Goal: Task Accomplishment & Management: Use online tool/utility

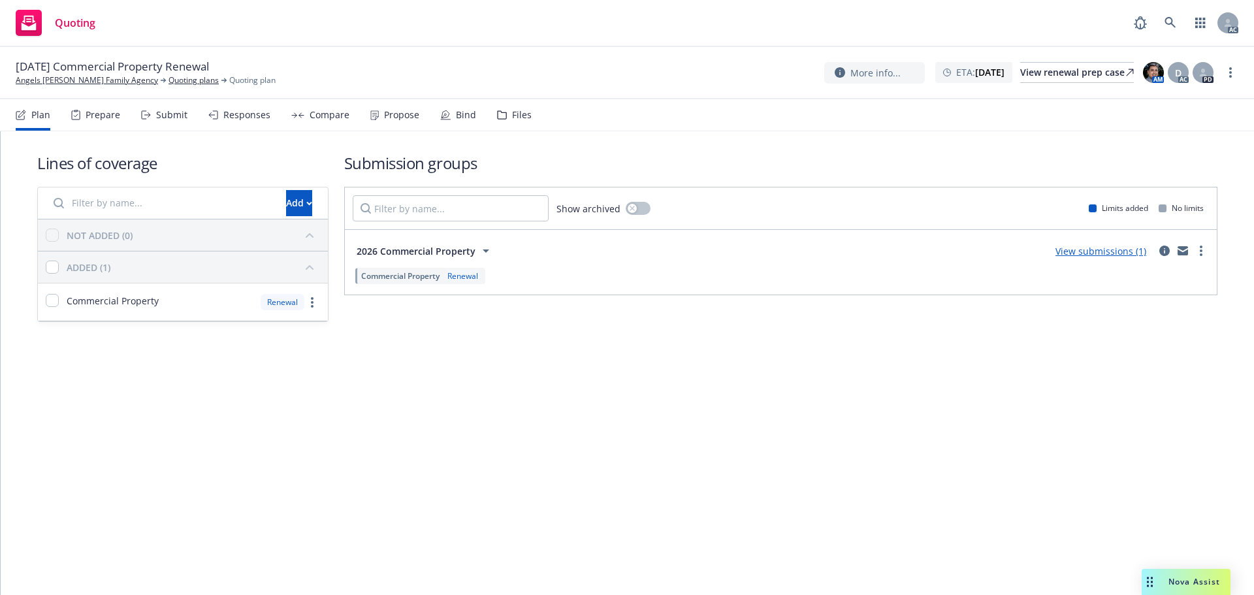
click at [1174, 103] on link "Copy logging email" at bounding box center [1165, 99] width 146 height 26
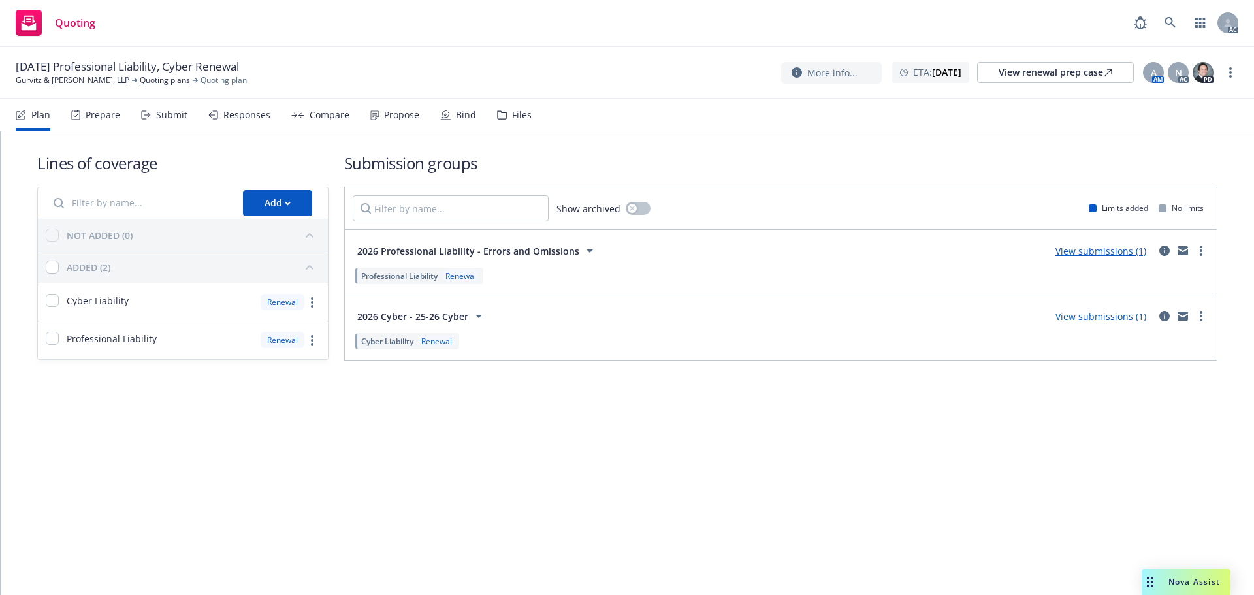
click at [1238, 69] on div "01/24/26 Professional Liability, Cyber Renewal Gurvitz & Marlowe, LLP Quoting p…" at bounding box center [627, 73] width 1254 height 52
click at [1234, 73] on link "more" at bounding box center [1230, 73] width 16 height 16
click at [1179, 99] on link "Copy logging email" at bounding box center [1165, 99] width 146 height 26
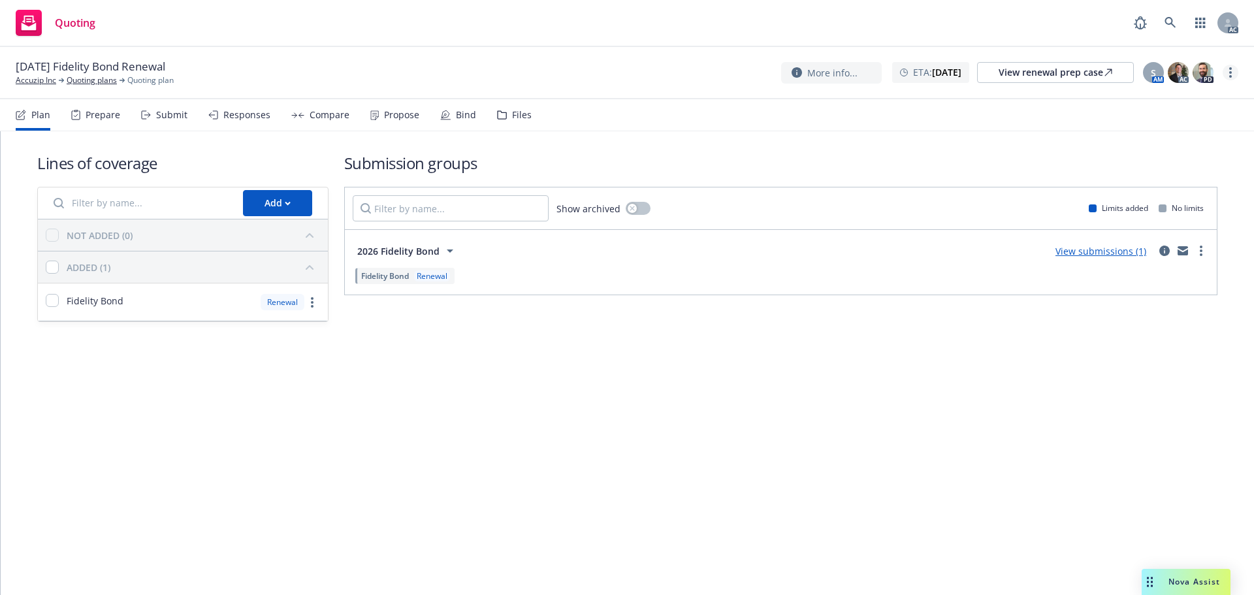
click at [1236, 73] on link "more" at bounding box center [1230, 73] width 16 height 16
drag, startPoint x: 1173, startPoint y: 103, endPoint x: 1141, endPoint y: 101, distance: 32.7
click at [1173, 103] on link "Copy logging email" at bounding box center [1165, 99] width 146 height 26
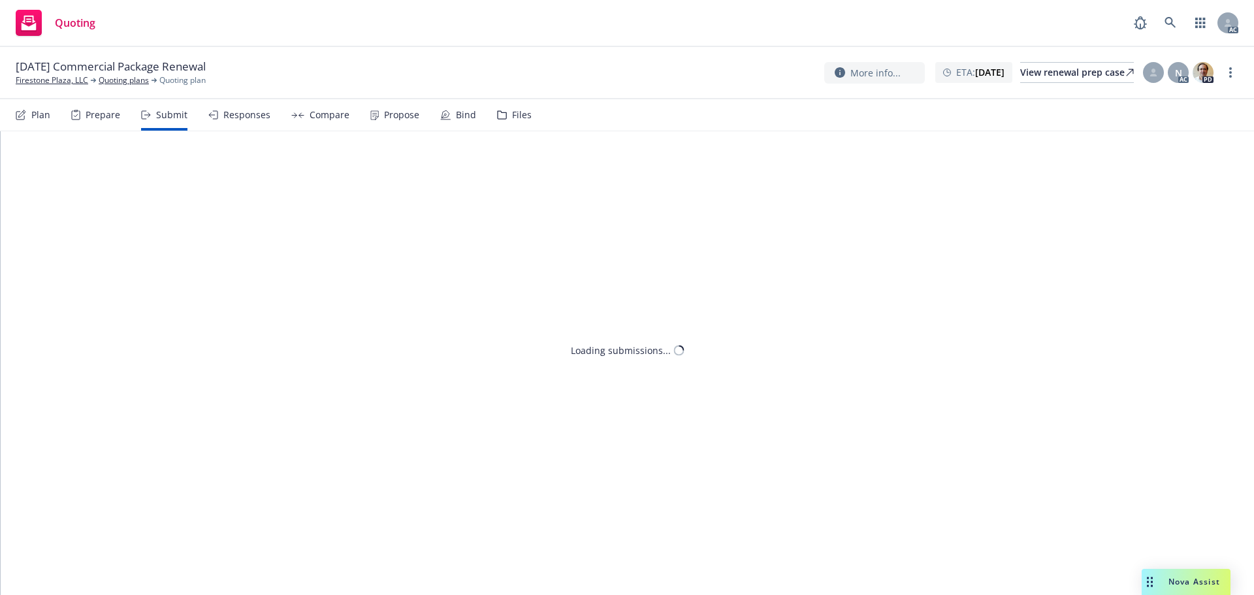
click at [1179, 583] on span "Nova Assist" at bounding box center [1194, 581] width 52 height 11
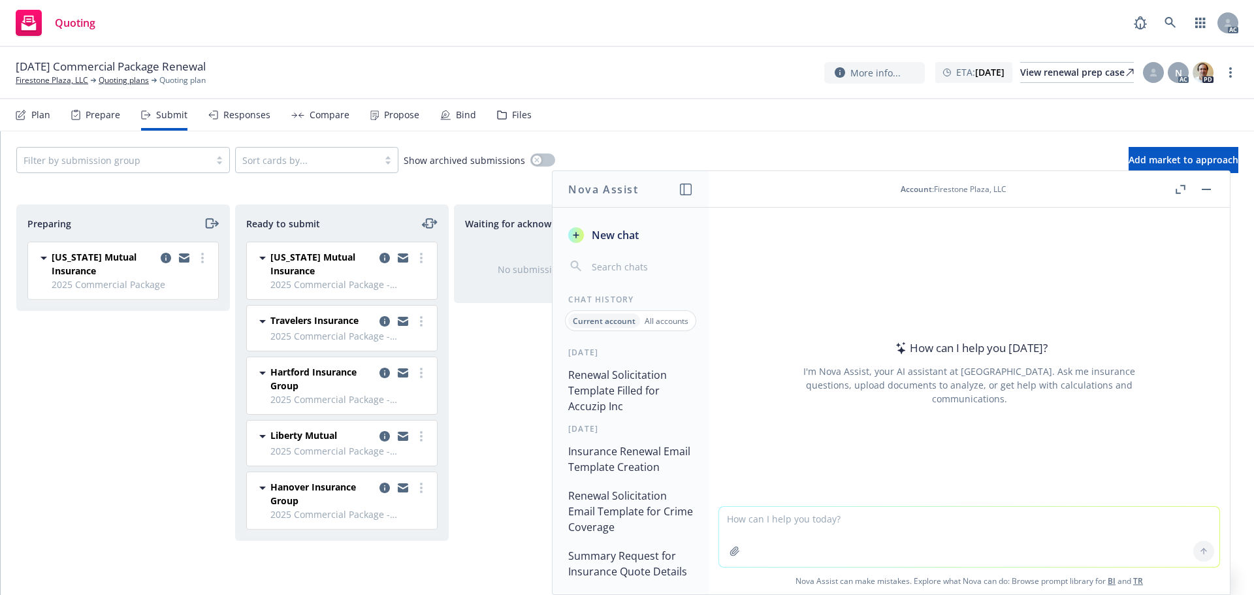
click at [1182, 183] on button "button" at bounding box center [1180, 190] width 16 height 16
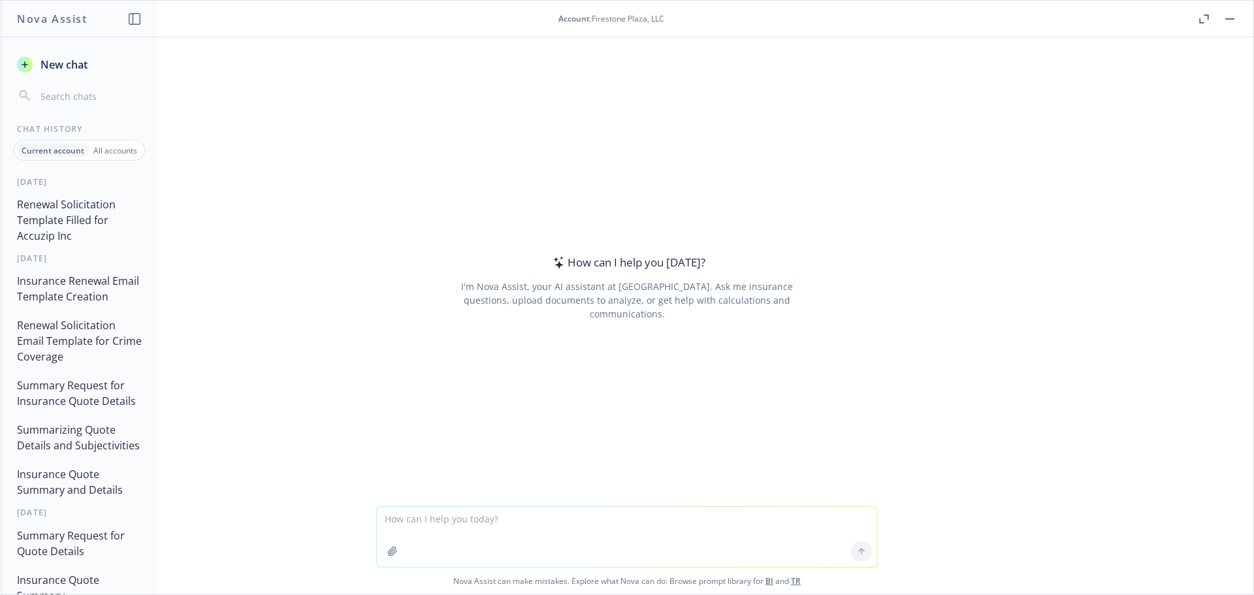
click at [105, 149] on p "All accounts" at bounding box center [115, 150] width 44 height 11
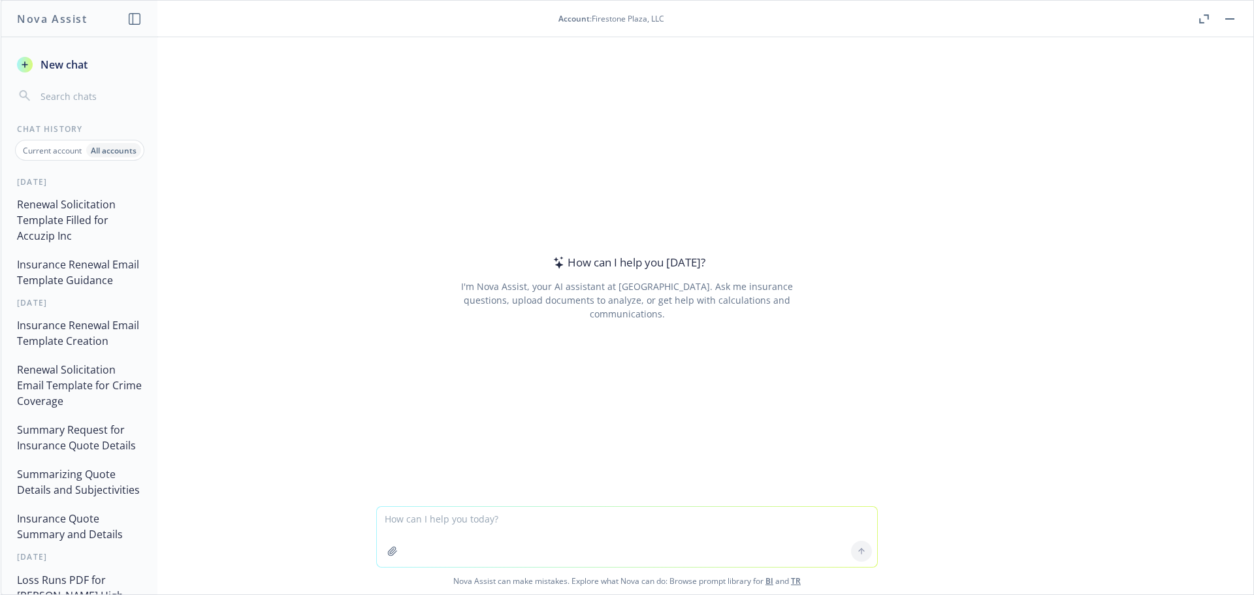
click at [67, 276] on button "Insurance Renewal Email Template Guidance" at bounding box center [79, 272] width 135 height 39
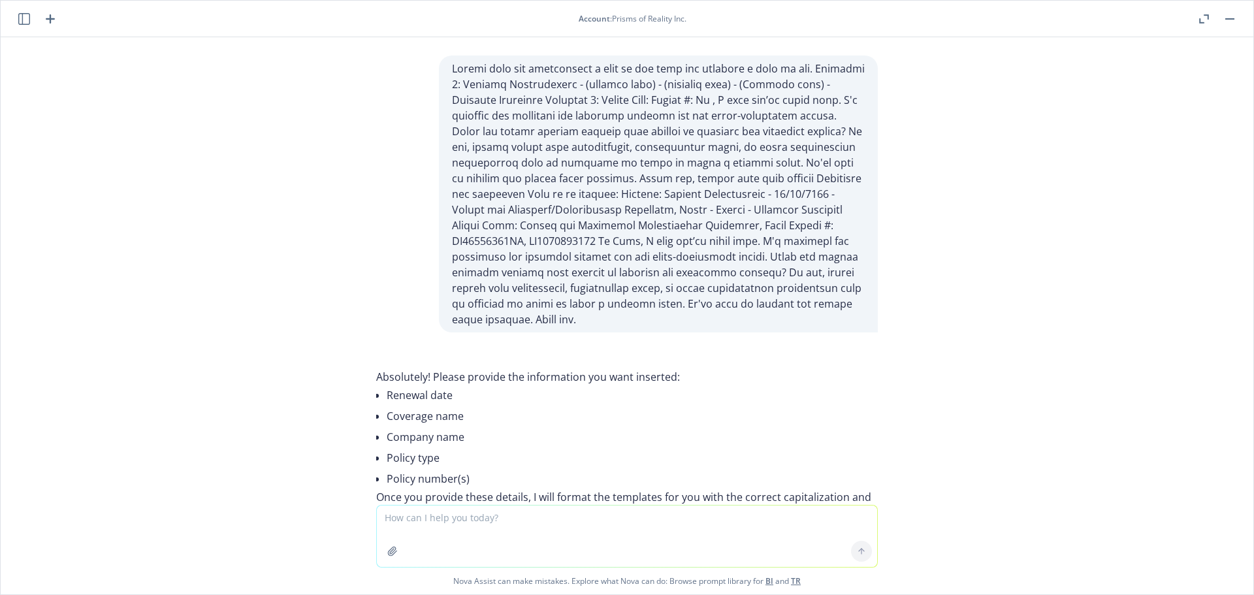
scroll to position [95357, 0]
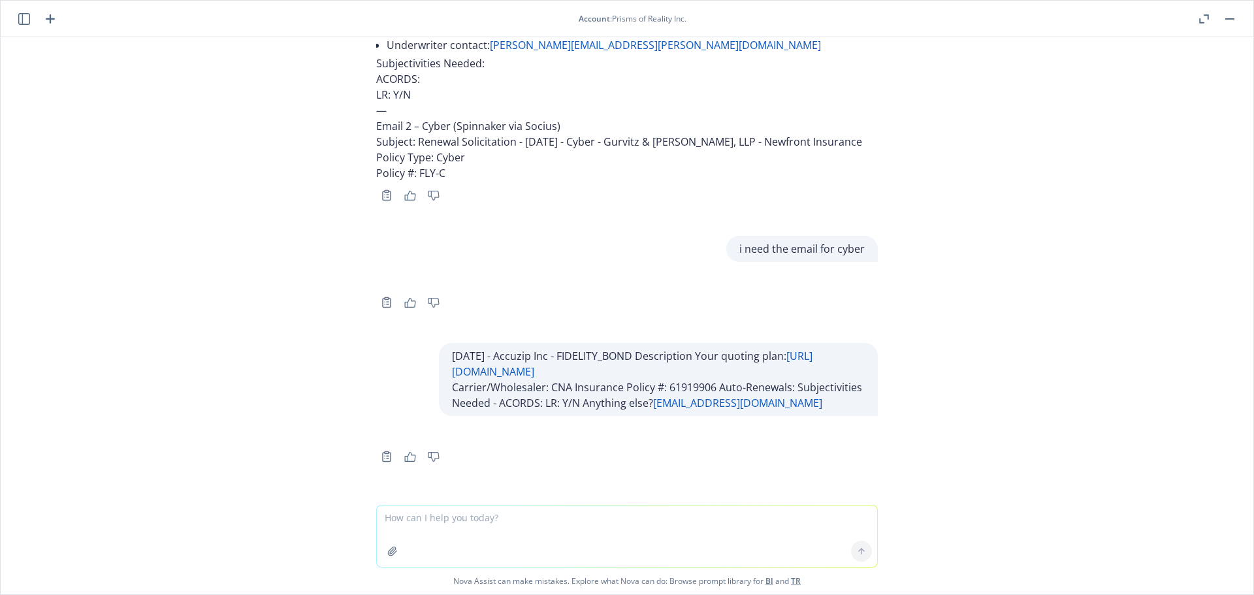
click at [469, 533] on textarea at bounding box center [627, 535] width 500 height 61
paste textarea "01/25/26 - Babbitt Bearing Co Inc. - WORKERS_COMPENSATION, EXCESS_LIABILITY, AV…"
type textarea "01/25/26 - Babbitt Bearing Co Inc. - WORKERS_COMPENSATION, EXCESS_LIABILITY, AV…"
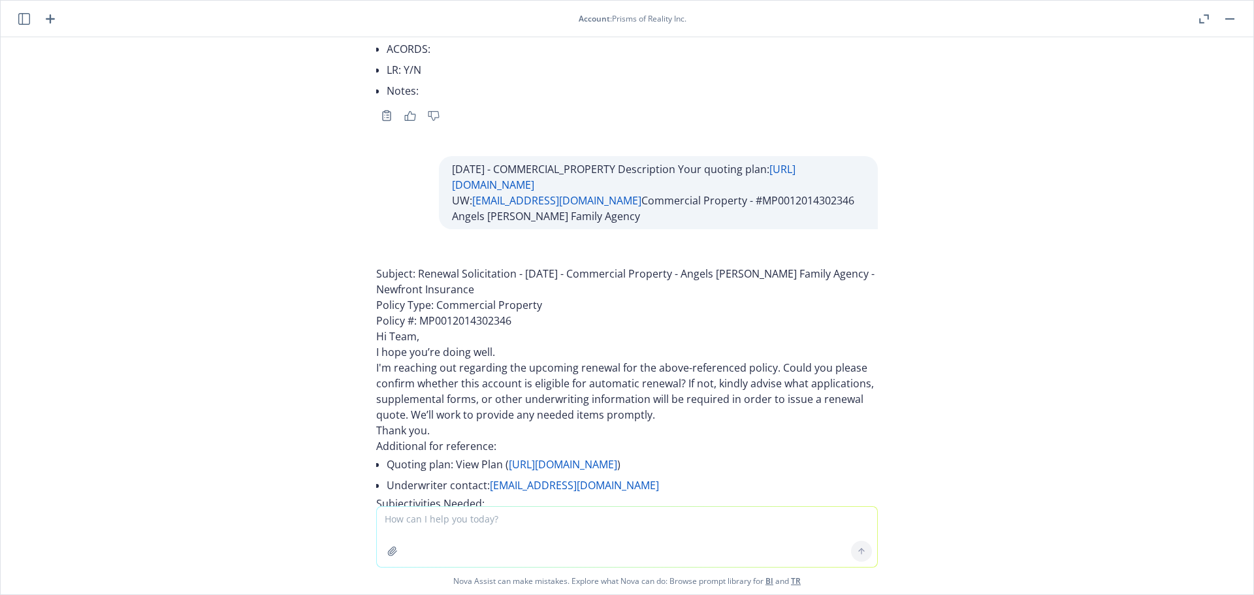
scroll to position [95682, 0]
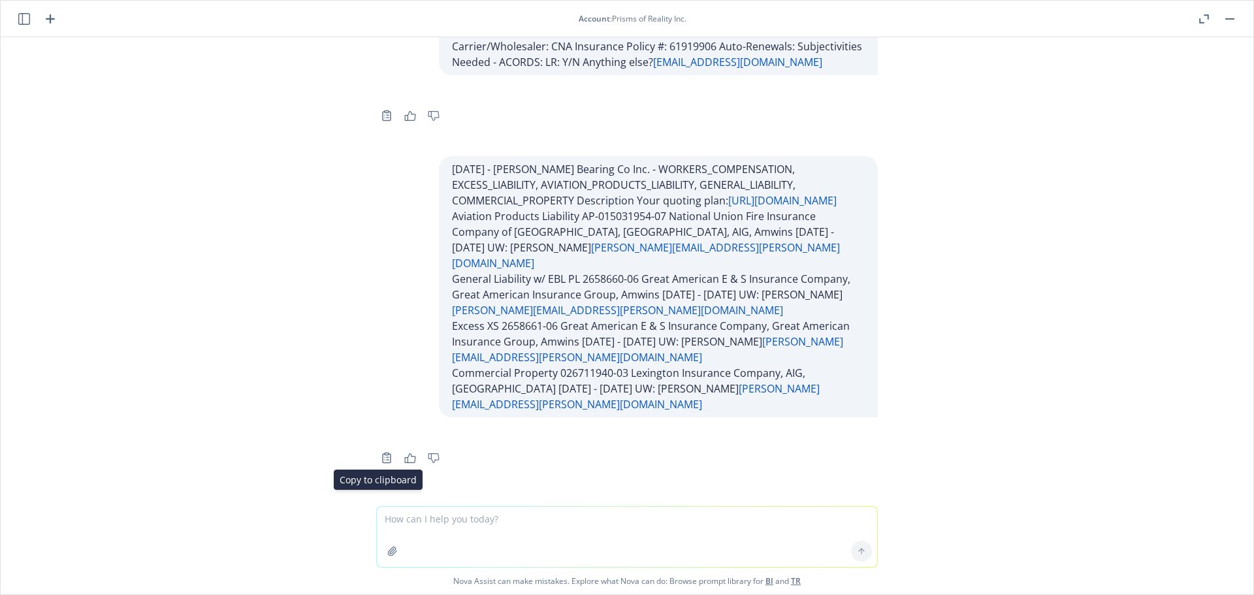
click at [385, 454] on rect "Copy to clipboard" at bounding box center [387, 454] width 4 height 2
click at [455, 516] on textarea at bounding box center [627, 537] width 500 height 60
type textarea "hello?"
click at [851, 548] on button at bounding box center [861, 551] width 21 height 21
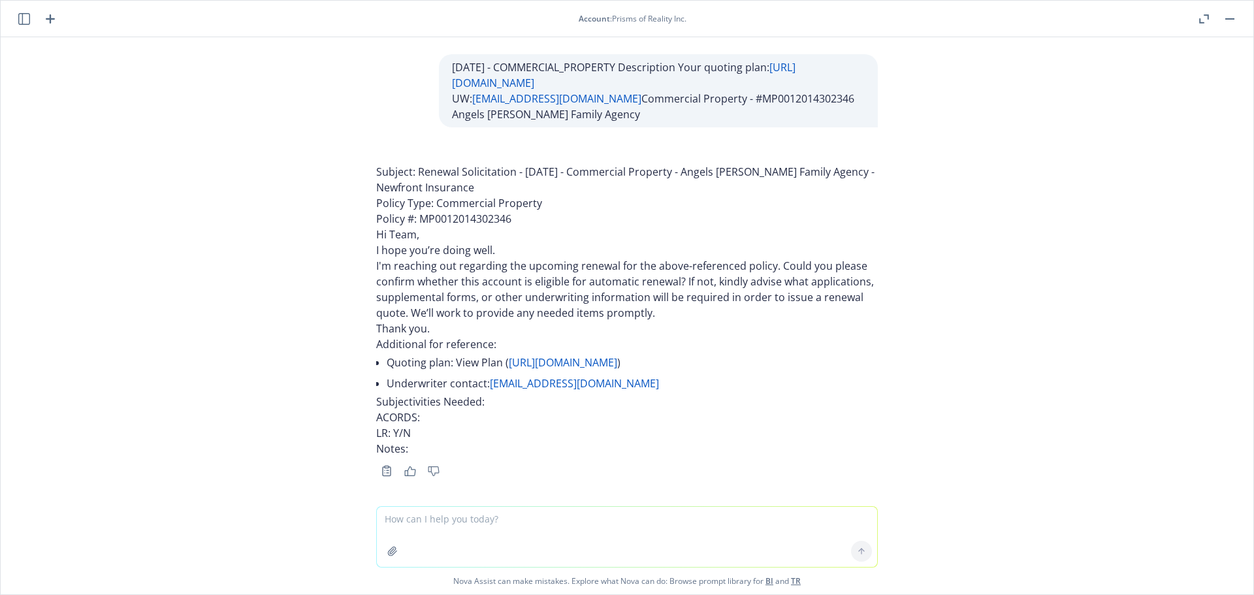
scroll to position [95789, 0]
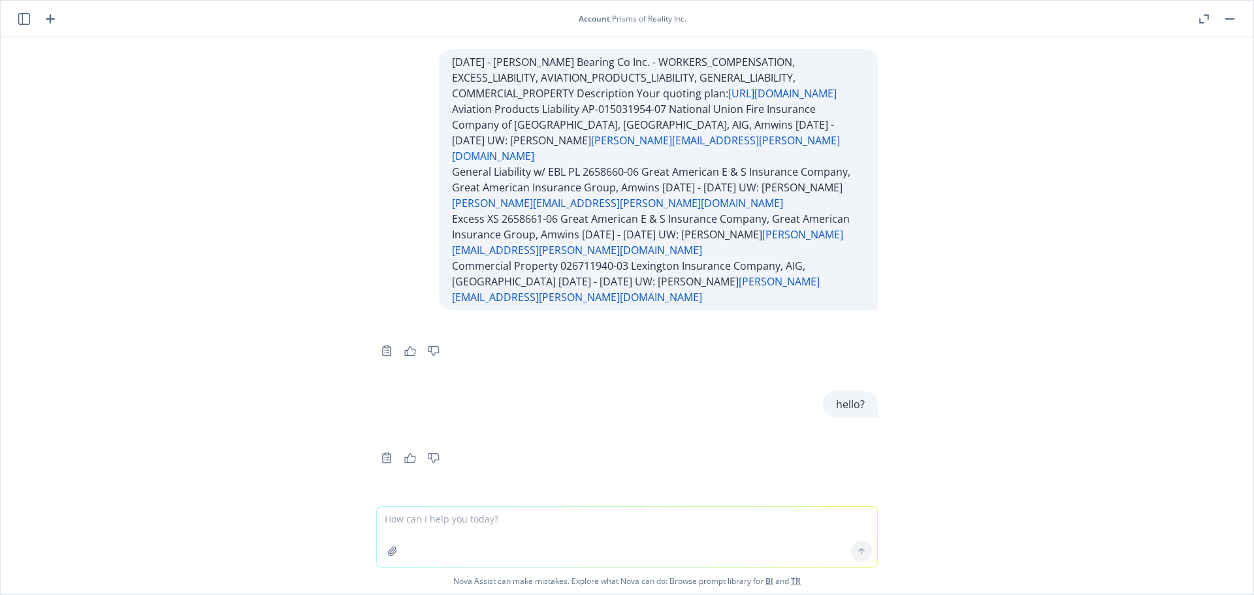
click at [24, 20] on icon "button" at bounding box center [24, 19] width 12 height 12
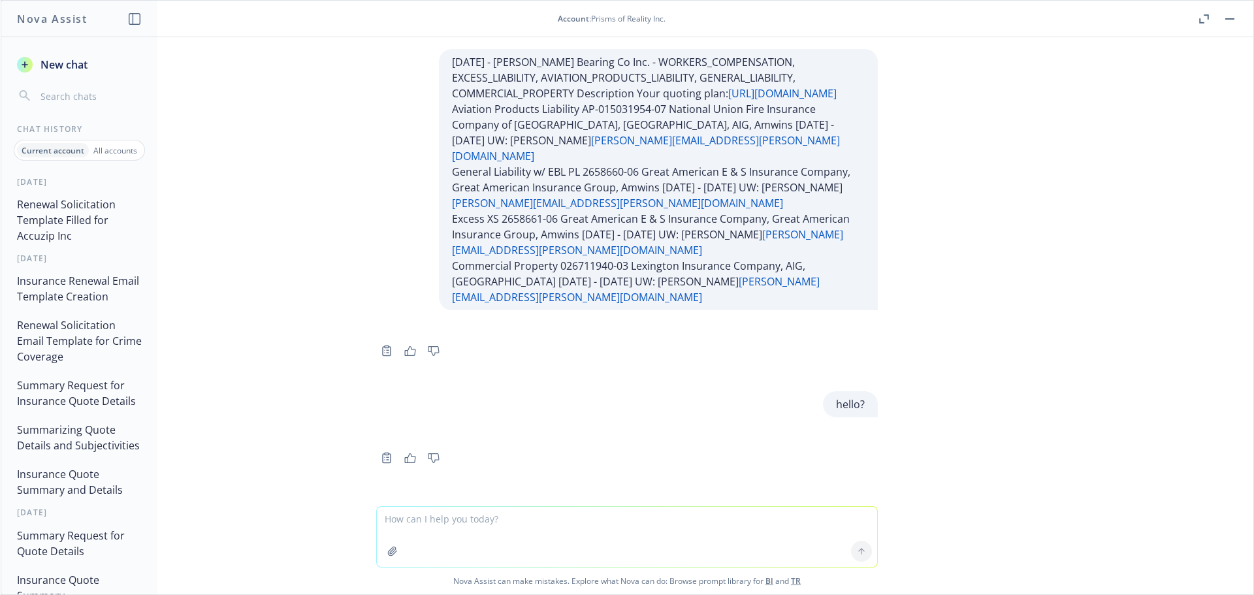
click at [78, 207] on button "Renewal Solicitation Template Filled for Accuzip Inc" at bounding box center [79, 220] width 135 height 55
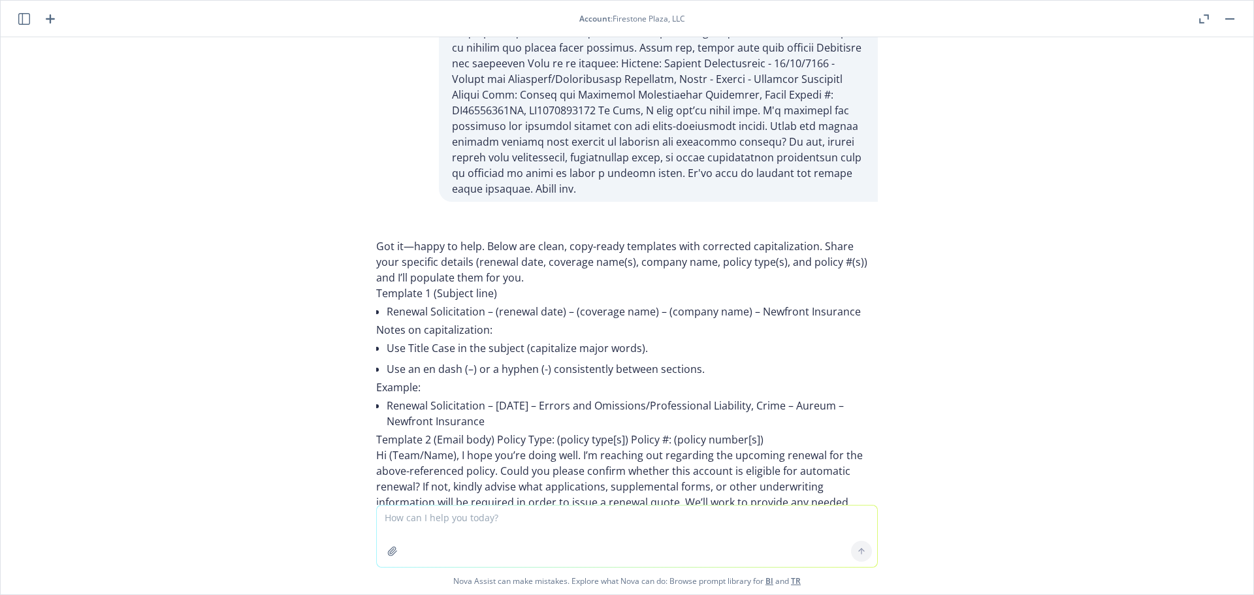
scroll to position [0, 0]
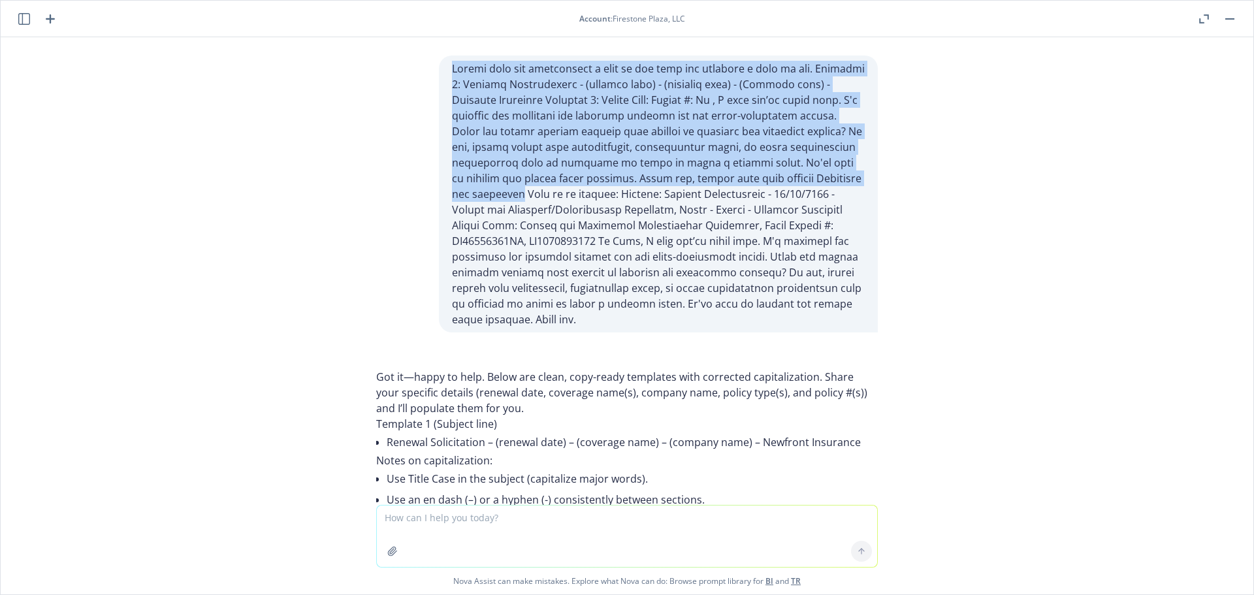
drag, startPoint x: 440, startPoint y: 67, endPoint x: 819, endPoint y: 179, distance: 395.4
click at [819, 179] on div at bounding box center [658, 193] width 439 height 277
copy p "Please fill the information i give to you into the template i give to you. Temp…"
click at [26, 16] on icon "button" at bounding box center [24, 19] width 12 height 12
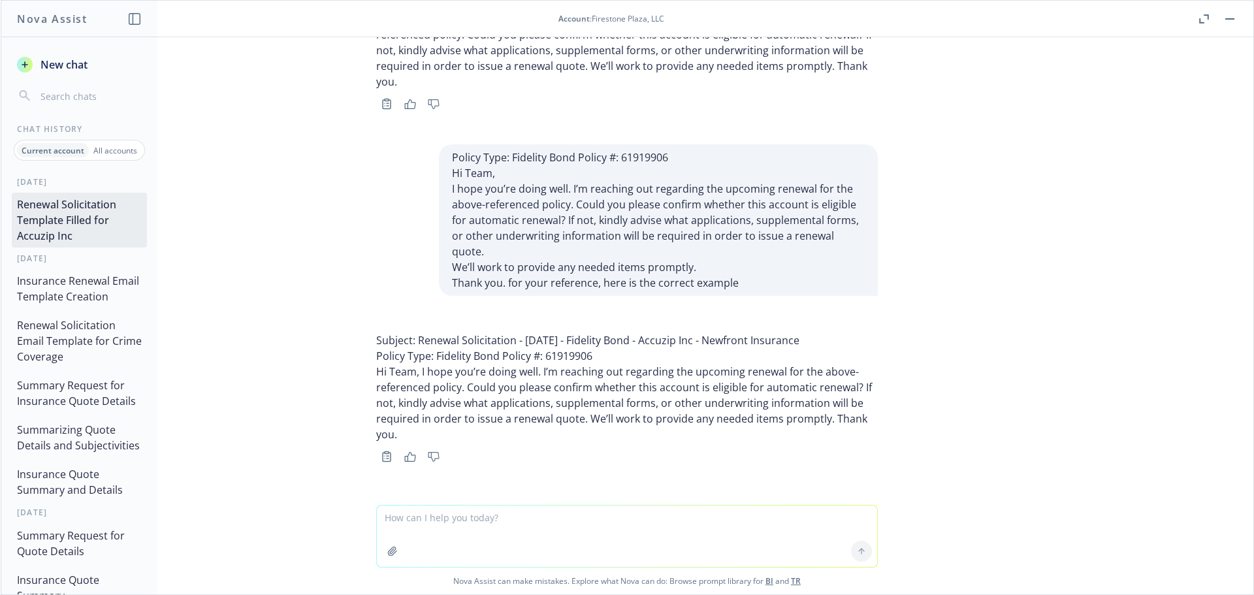
scroll to position [2089, 0]
click at [63, 70] on span "New chat" at bounding box center [63, 65] width 50 height 16
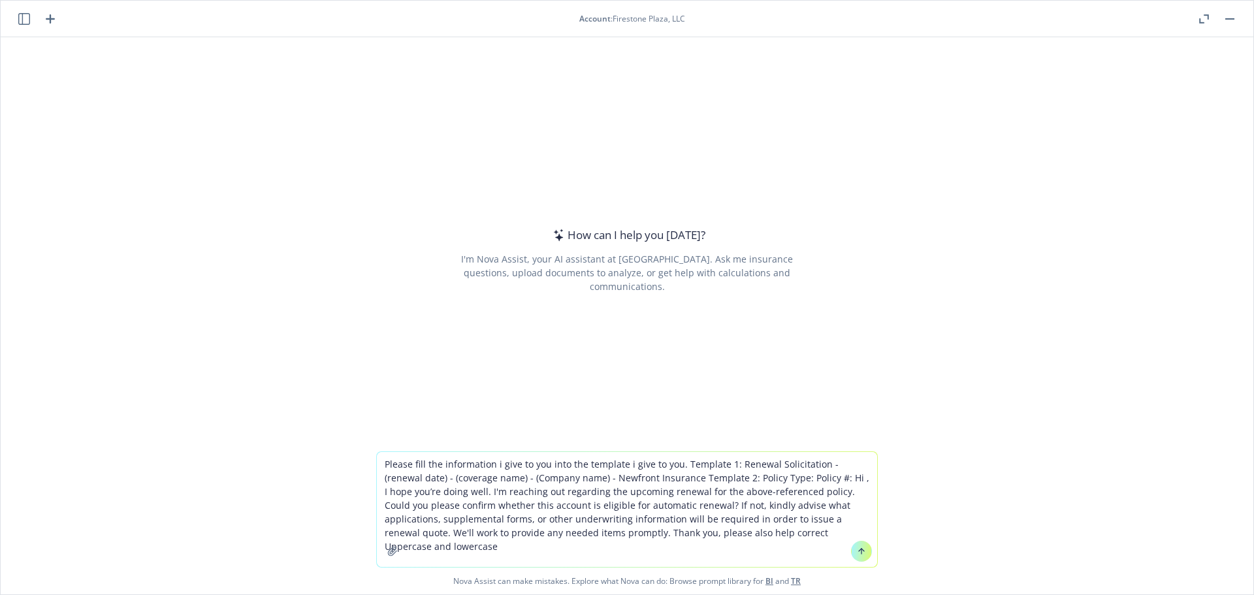
click at [674, 464] on textarea "Please fill the information i give to you into the template i give to you. Temp…" at bounding box center [627, 509] width 500 height 115
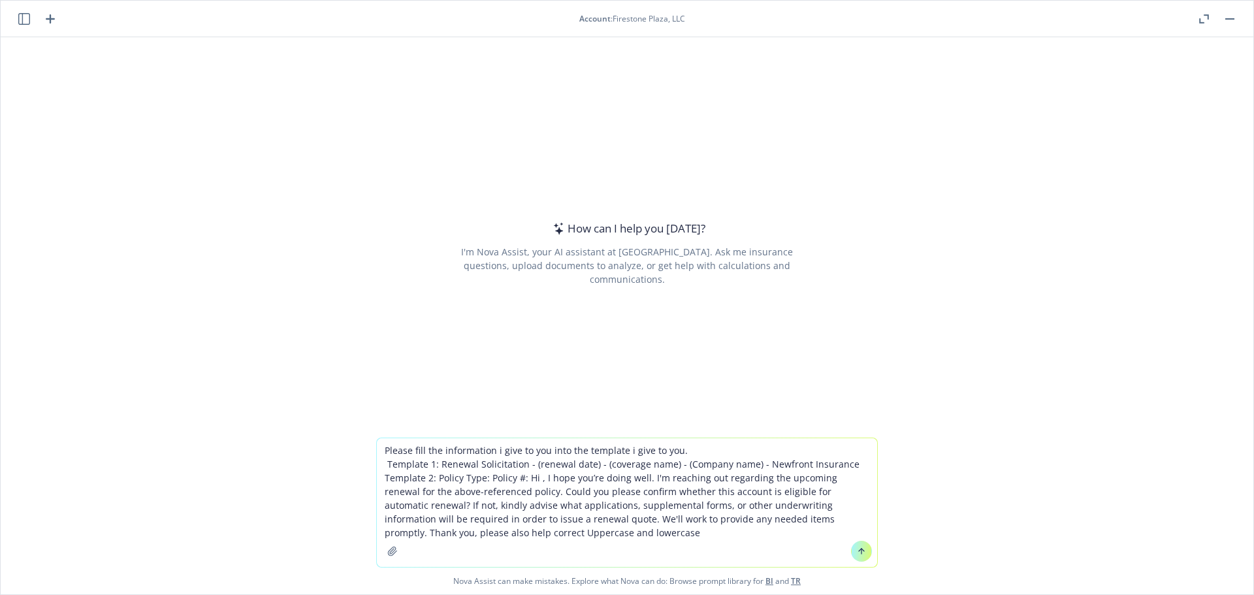
click at [484, 477] on textarea "Please fill the information i give to you into the template i give to you. Temp…" at bounding box center [627, 502] width 500 height 129
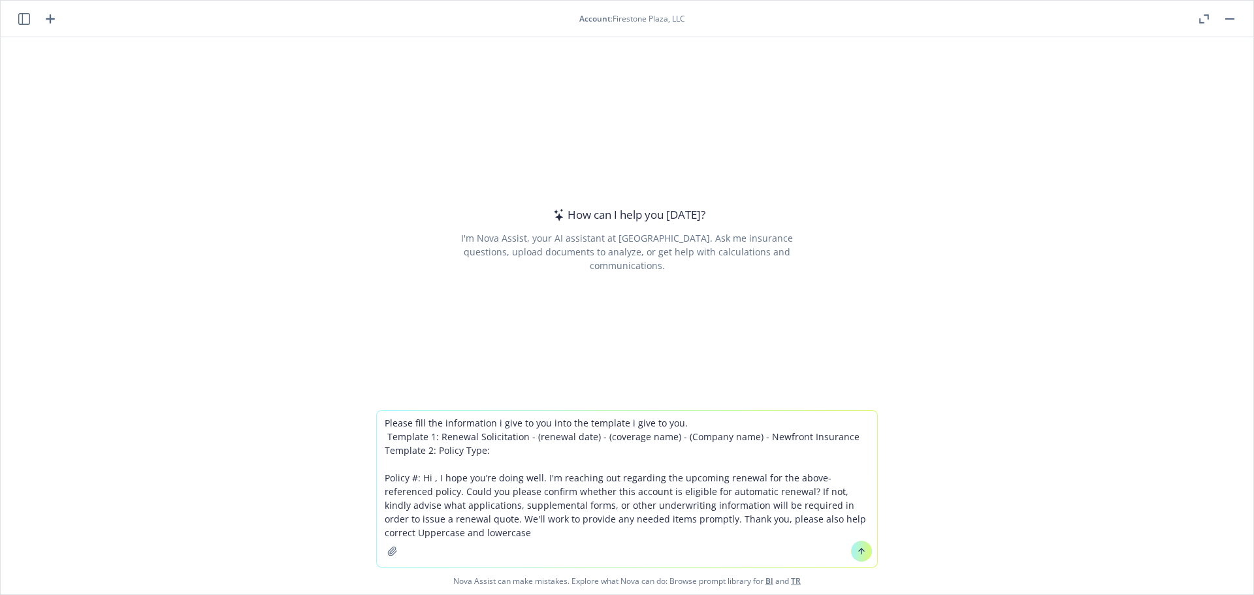
click at [416, 475] on textarea "Please fill the information i give to you into the template i give to you. Temp…" at bounding box center [627, 489] width 500 height 156
click at [418, 476] on textarea "Please fill the information i give to you into the template i give to you. Temp…" at bounding box center [627, 489] width 500 height 156
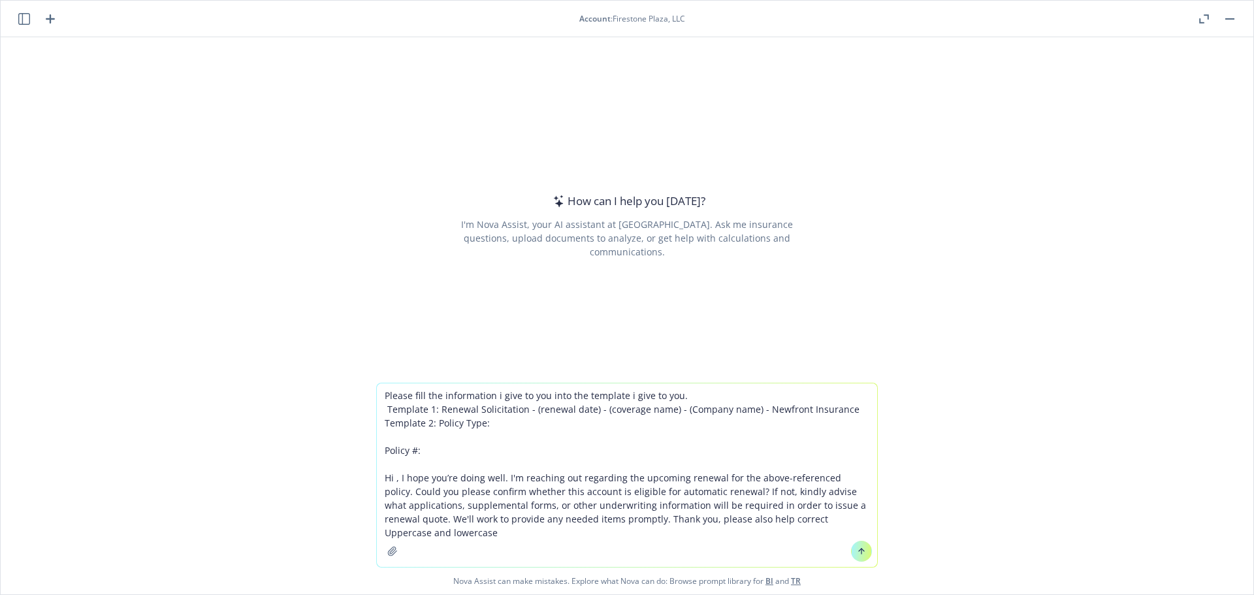
click at [396, 478] on textarea "Please fill the information i give to you into the template i give to you. Temp…" at bounding box center [627, 474] width 500 height 183
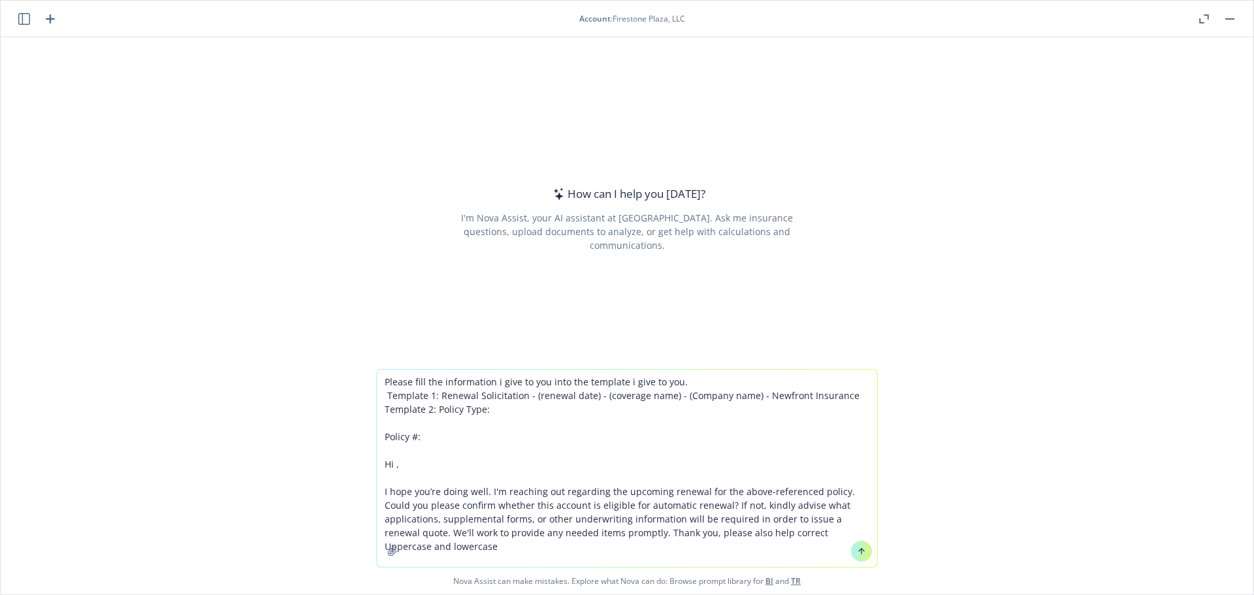
click at [831, 518] on textarea "Please fill the information i give to you into the template i give to you. Temp…" at bounding box center [627, 468] width 500 height 197
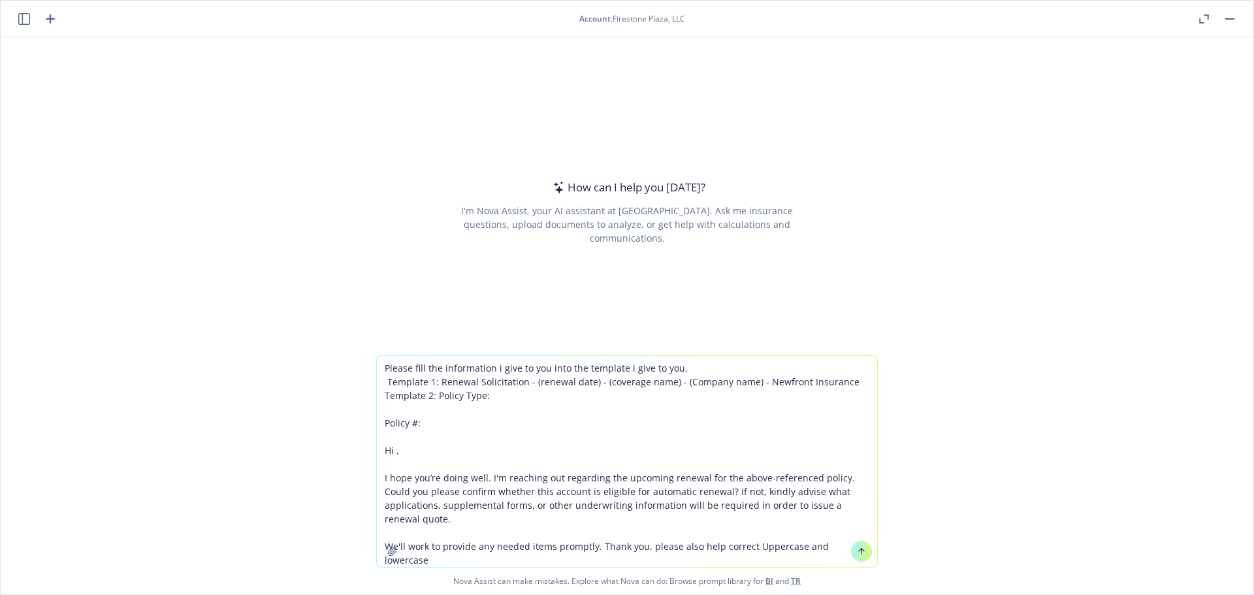
click at [595, 530] on textarea "Please fill the information i give to you into the template i give to you. Temp…" at bounding box center [627, 461] width 500 height 211
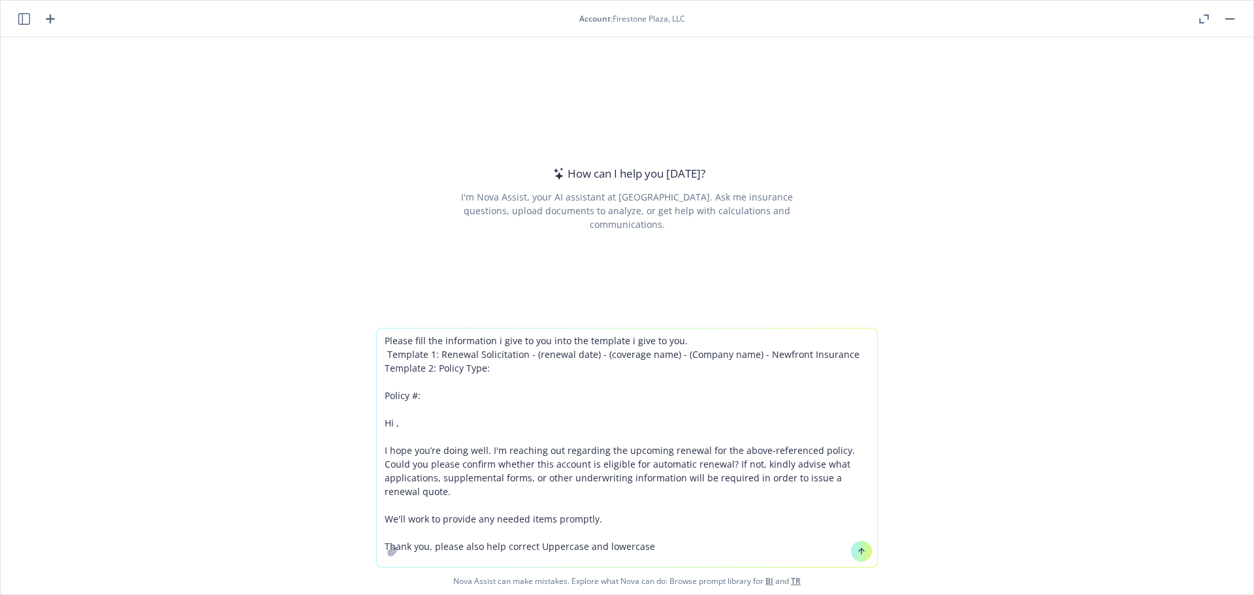
click at [430, 531] on textarea "Please fill the information i give to you into the template i give to you. Temp…" at bounding box center [627, 447] width 500 height 238
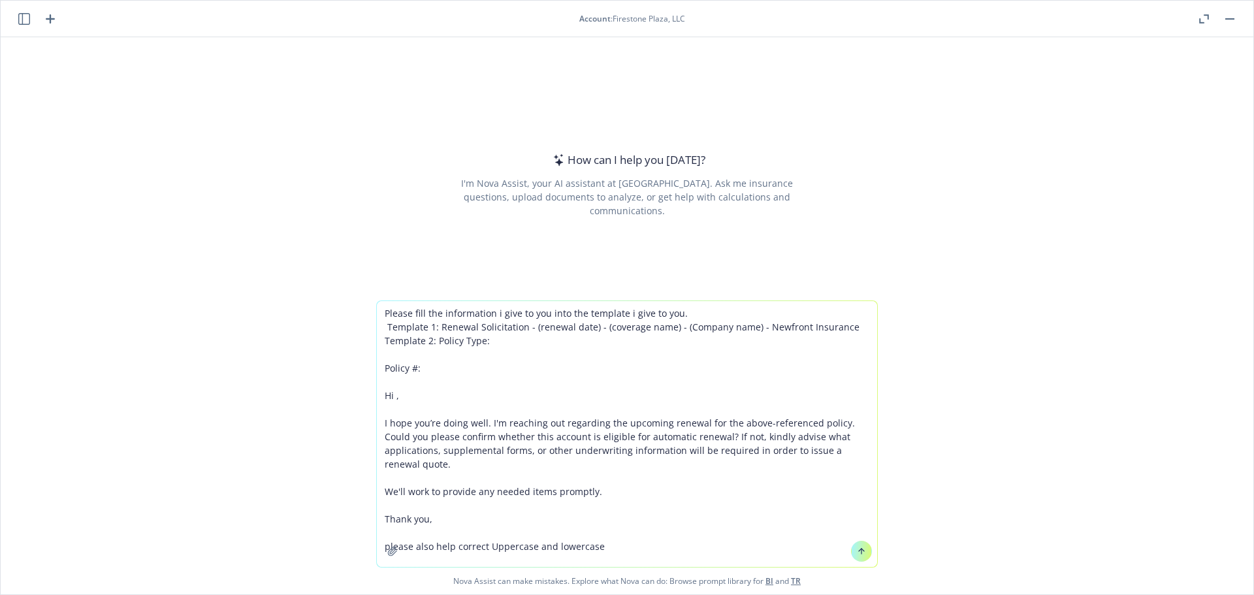
type textarea "Please fill the information i give to you into the template i give to you. Temp…"
click at [857, 548] on icon at bounding box center [861, 550] width 9 height 9
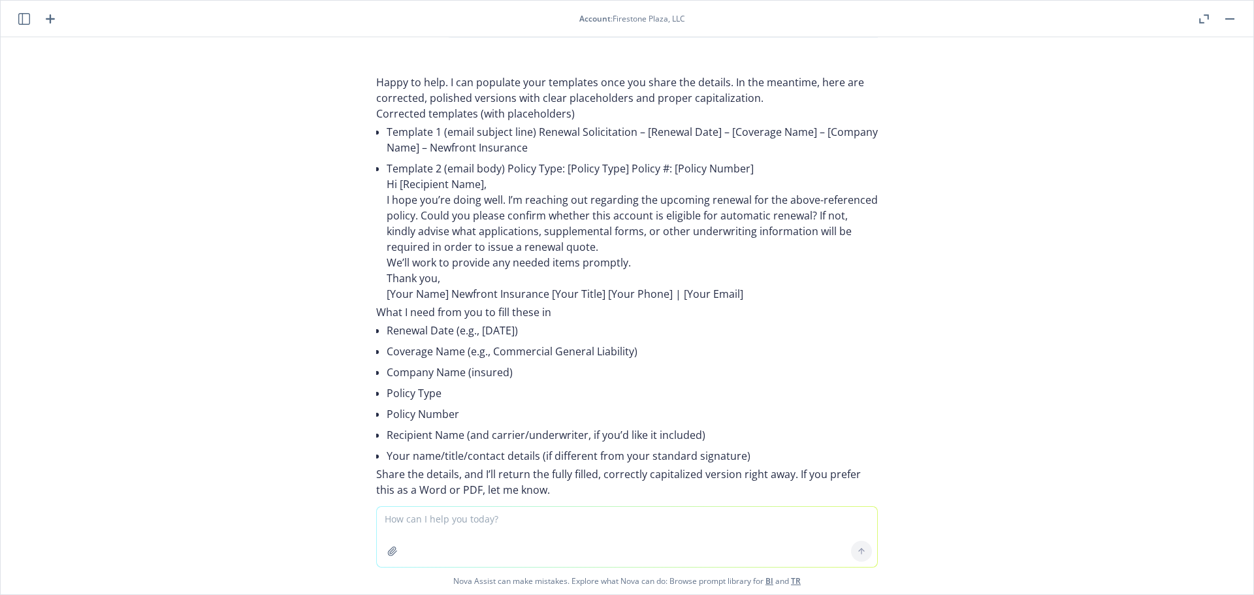
scroll to position [270, 0]
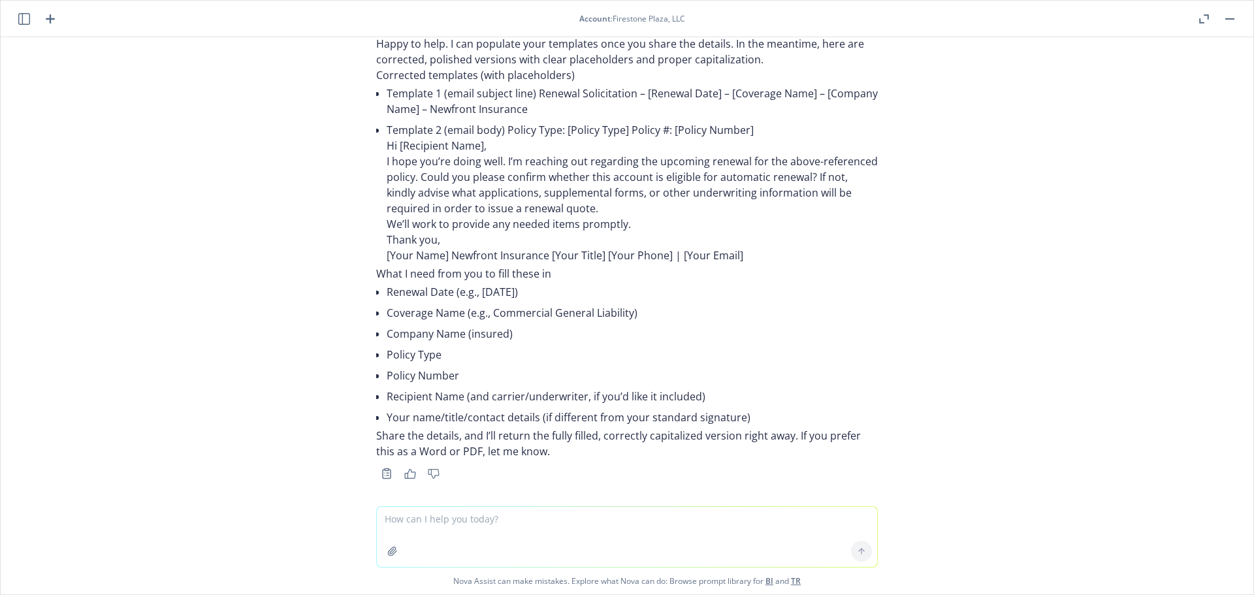
click at [420, 526] on textarea at bounding box center [627, 537] width 500 height 60
paste textarea "01/25/26 - Babbitt Bearing Co Inc. - WORKERS_COMPENSATION, EXCESS_LIABILITY, AV…"
type textarea "01/25/26 - Babbitt Bearing Co Inc. - WORKERS_COMPENSATION, EXCESS_LIABILITY, AV…"
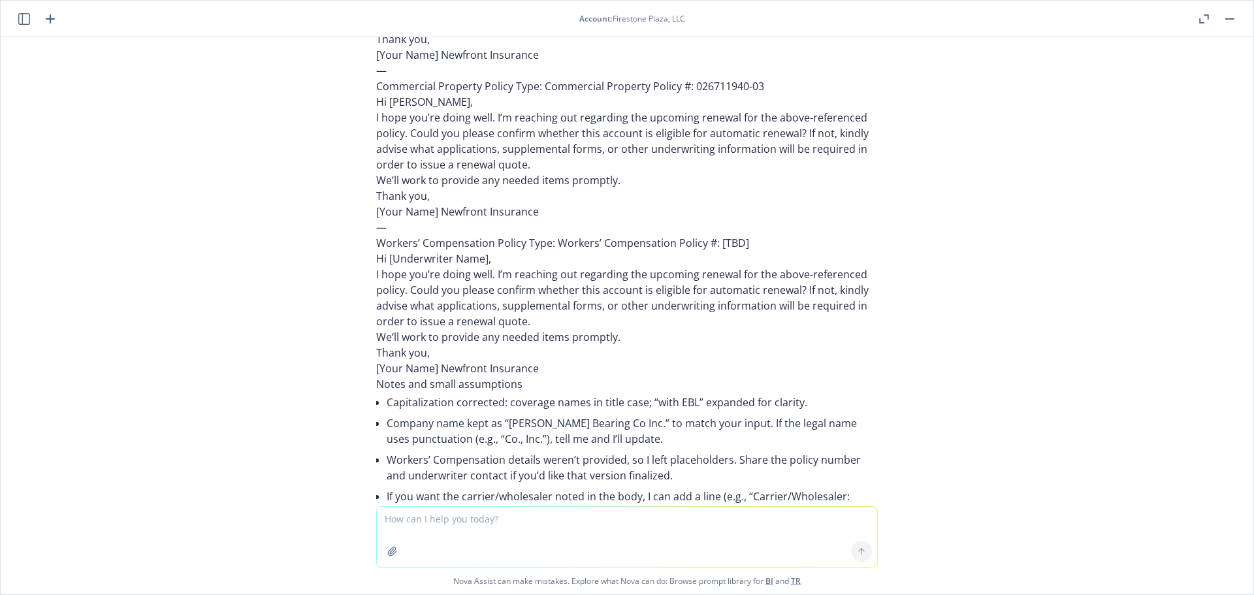
scroll to position [1782, 0]
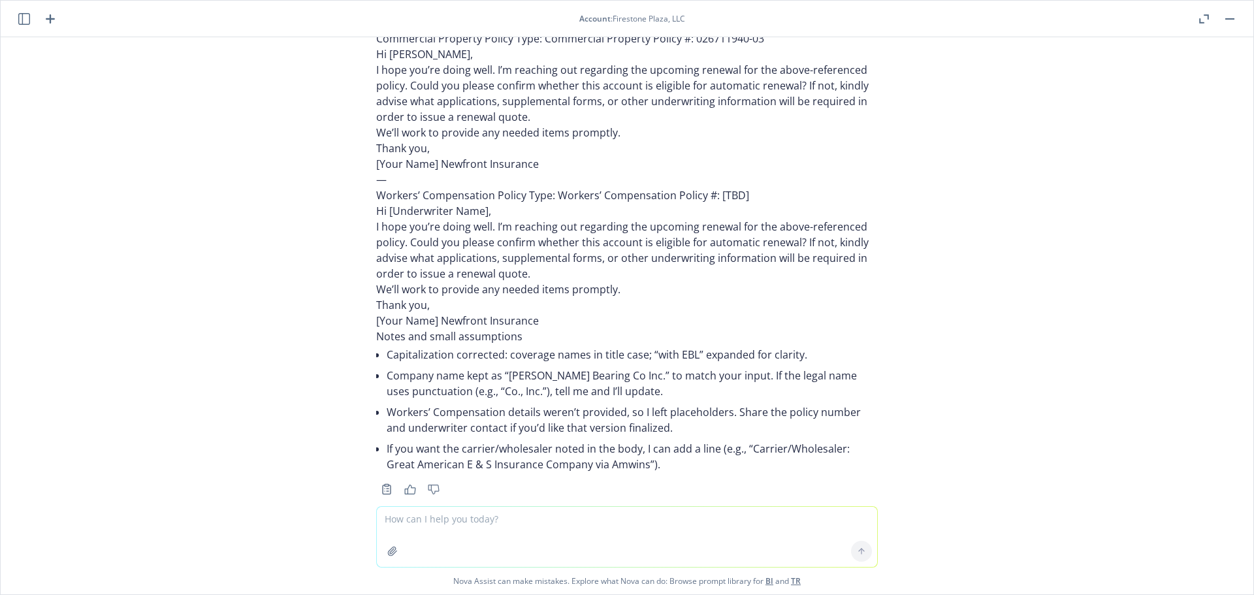
click at [437, 520] on textarea at bounding box center [627, 537] width 500 height 60
type textarea "please note that if the UW is the same, only need to draft one email"
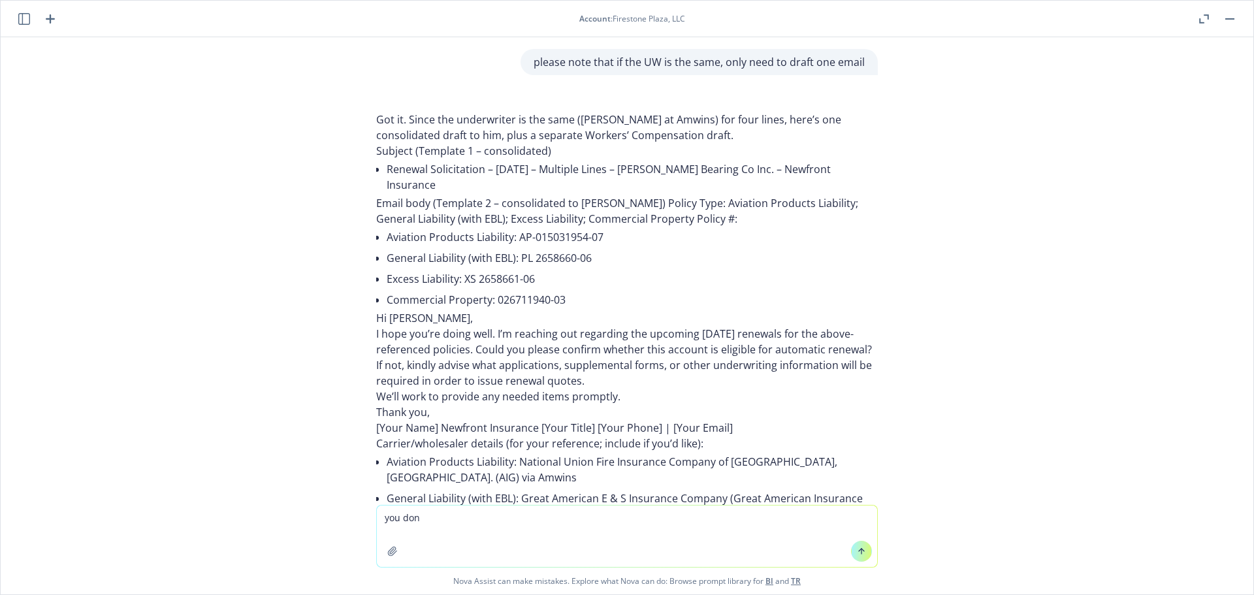
scroll to position [2192, 0]
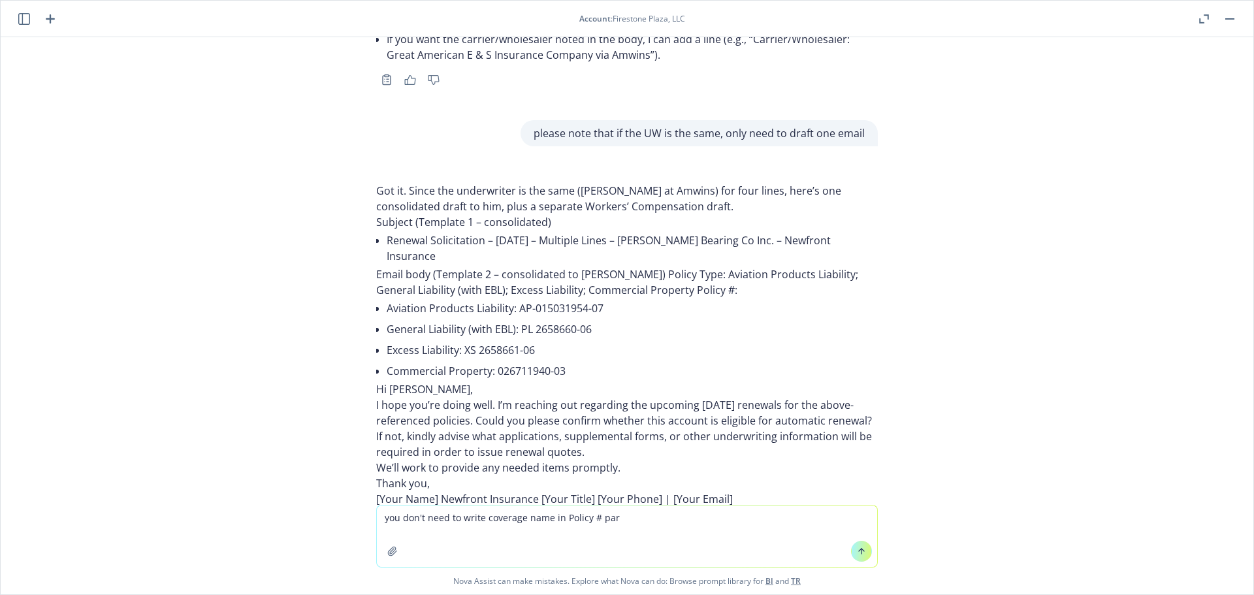
type textarea "you don't need to write coverage name in Policy # part"
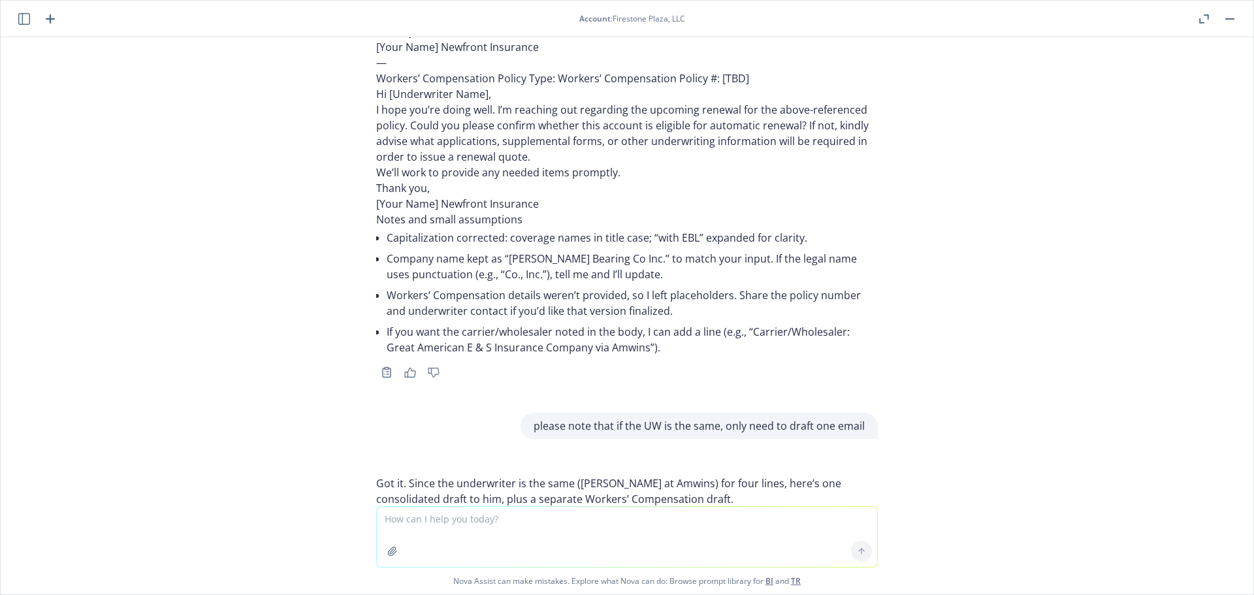
scroll to position [2117, 0]
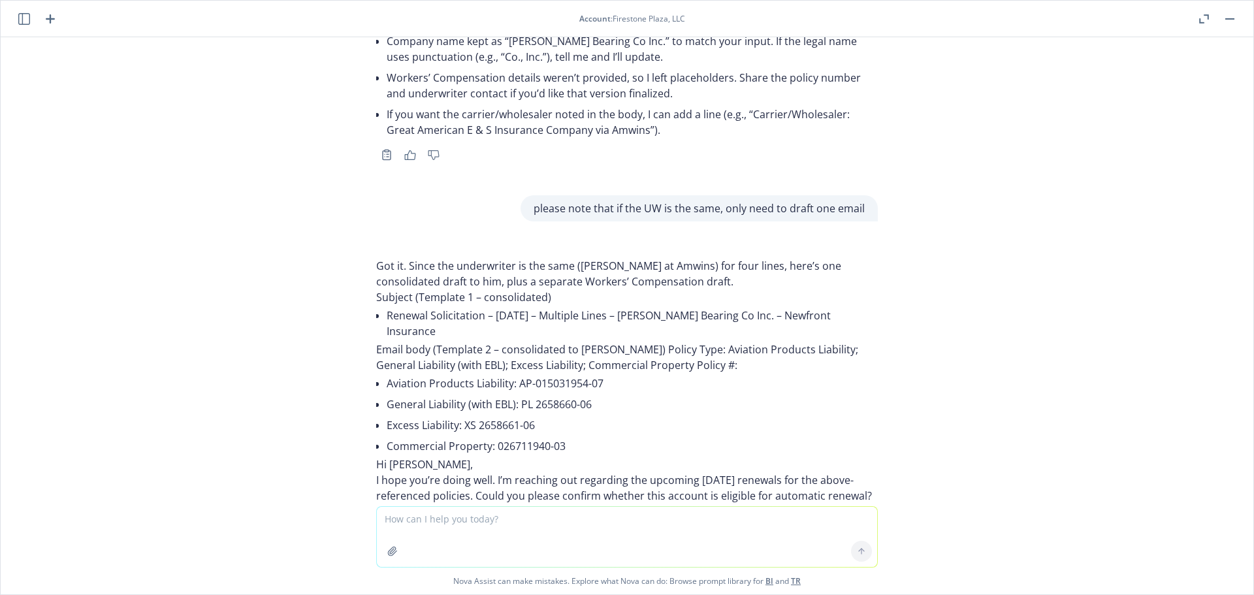
drag, startPoint x: 448, startPoint y: 295, endPoint x: 377, endPoint y: 279, distance: 72.4
click at [387, 305] on li "Renewal Solicitation – January 25, 2026 – Multiple Lines – Babbitt Bearing Co I…" at bounding box center [632, 323] width 491 height 37
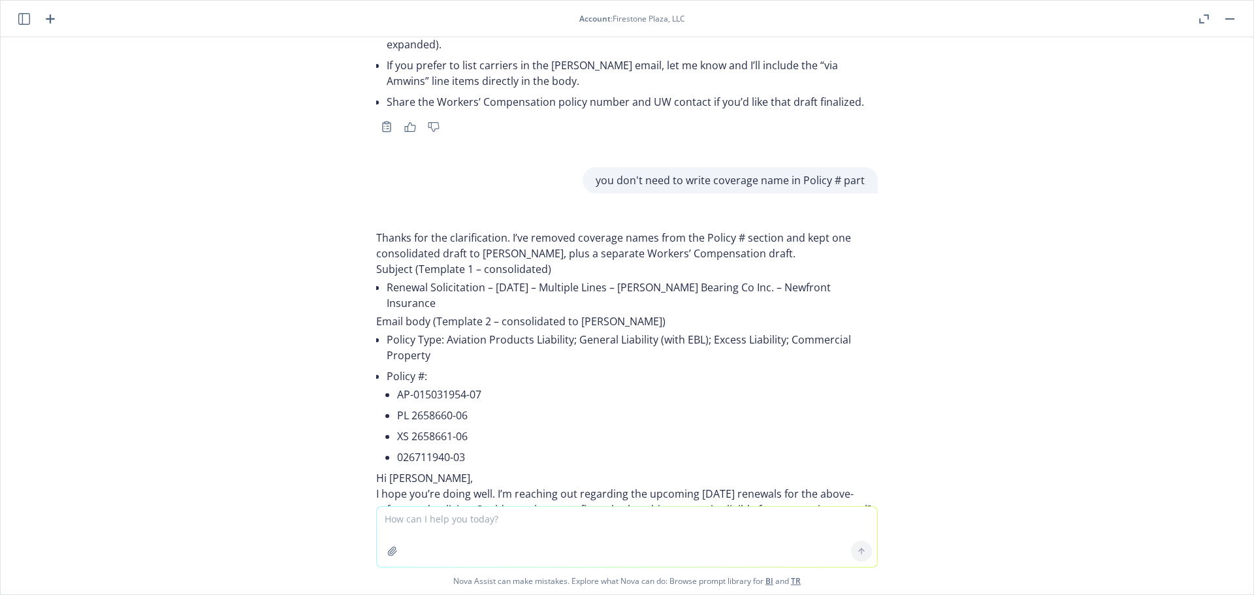
scroll to position [3031, 0]
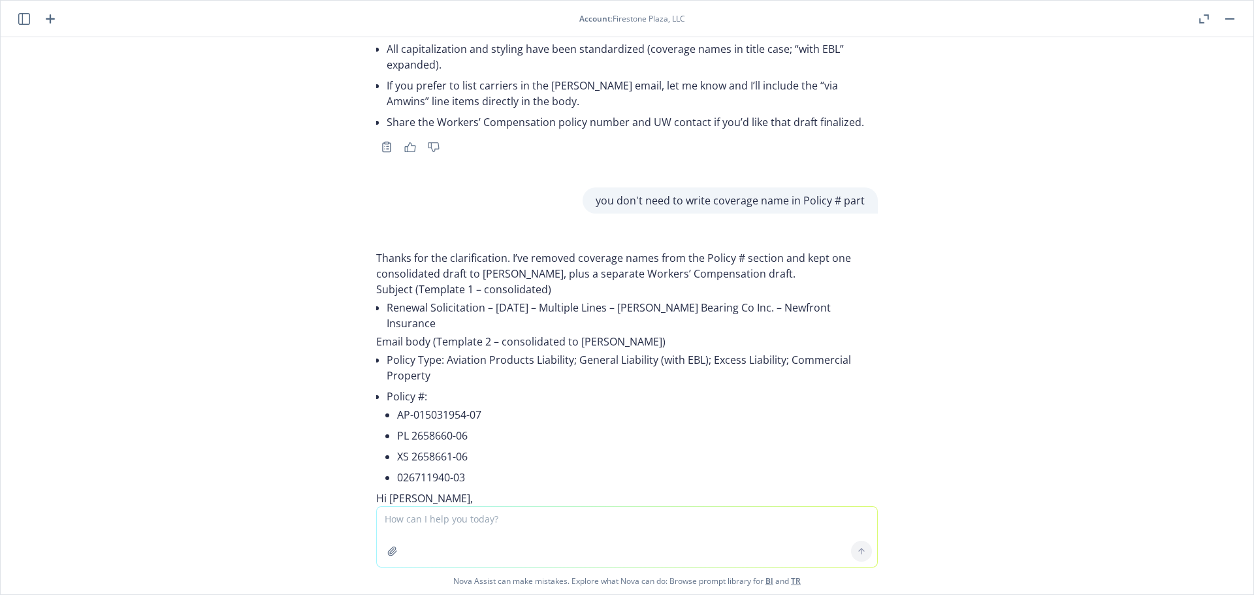
click at [477, 351] on li "Policy Type: Aviation Products Liability; General Liability (with EBL); Excess …" at bounding box center [632, 367] width 491 height 37
click at [454, 349] on li "Policy Type: Aviation Products Liability; General Liability (with EBL); Excess …" at bounding box center [632, 367] width 491 height 37
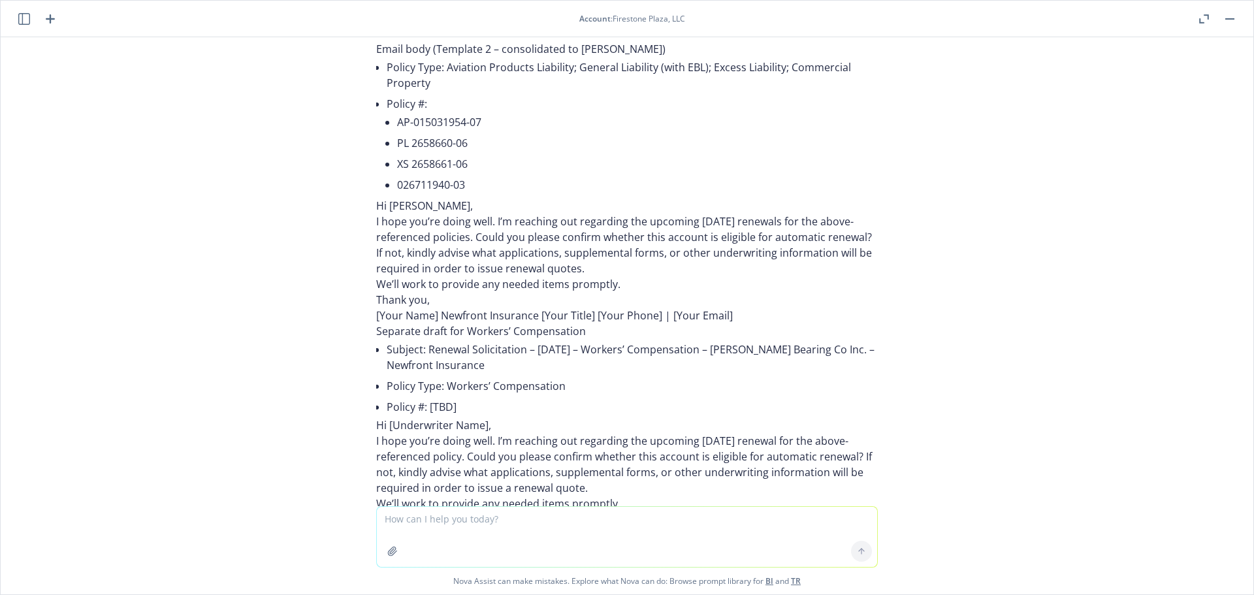
scroll to position [3292, 0]
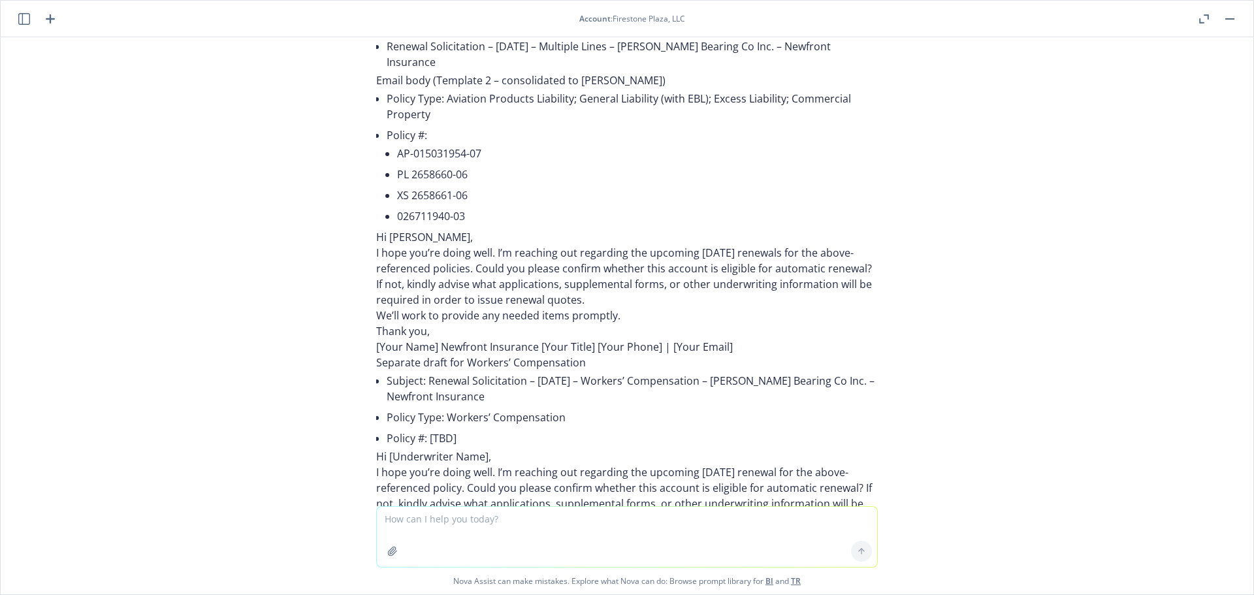
drag, startPoint x: 490, startPoint y: 366, endPoint x: 419, endPoint y: 351, distance: 72.9
click at [419, 370] on li "Subject: Renewal Solicitation – January 25, 2026 – Workers’ Compensation – Babb…" at bounding box center [632, 388] width 491 height 37
copy li "Renewal Solicitation – January 25, 2026 – Workers’ Compensation – Babbitt Beari…"
click at [616, 407] on li "Policy Type: Workers’ Compensation" at bounding box center [632, 417] width 491 height 21
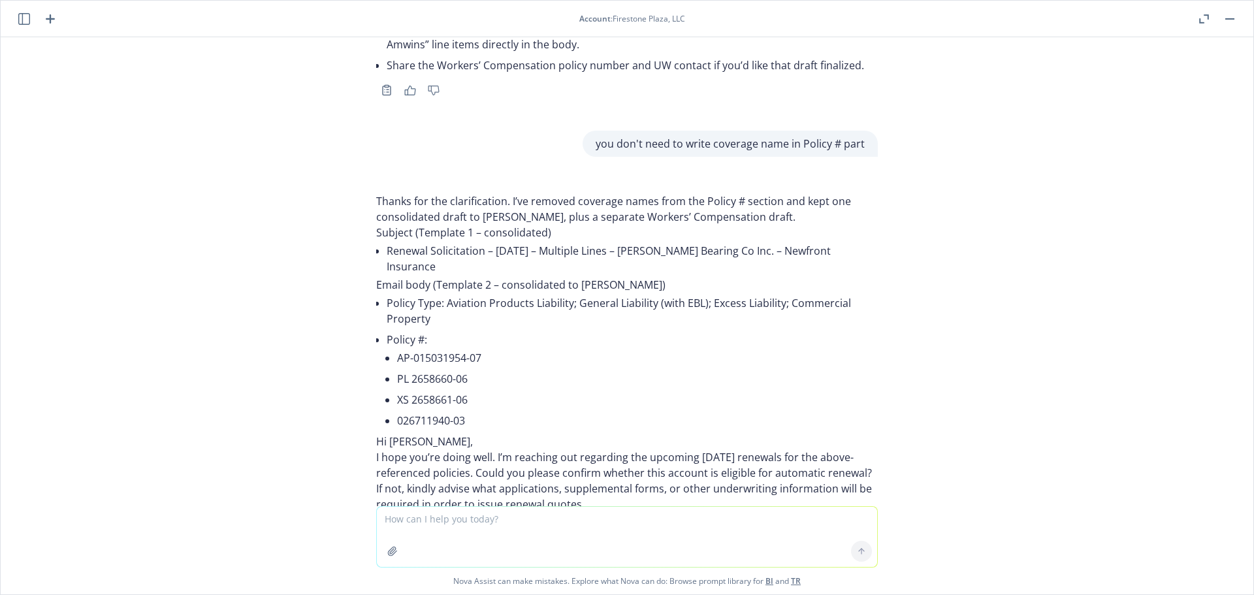
scroll to position [3161, 0]
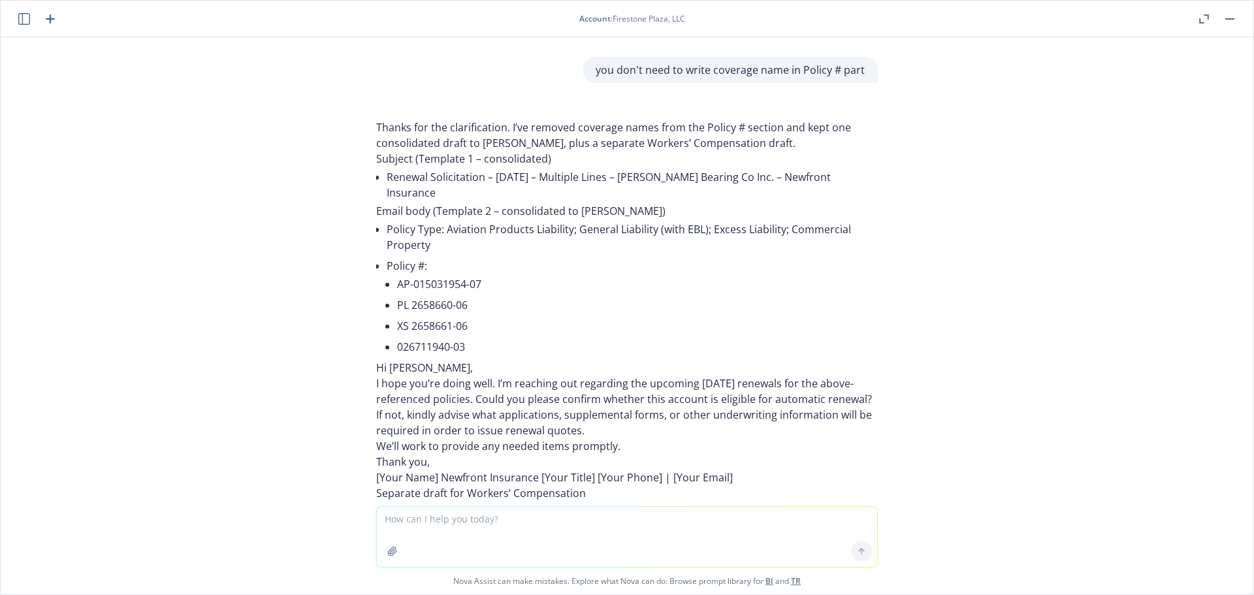
click at [535, 515] on textarea at bounding box center [627, 537] width 500 height 60
paste textarea "Renewal Solicitation – 01/25/26 – Aviation Products Liability, General Liabilit…"
click at [396, 528] on textarea "Renewal Solicitation – 01/25/26 – Aviation Products Liability, General Liabilit…" at bounding box center [627, 522] width 500 height 87
paste textarea "Policy Type: Aviation Products Liability, General Liability w/ EBL, Excess Liab…"
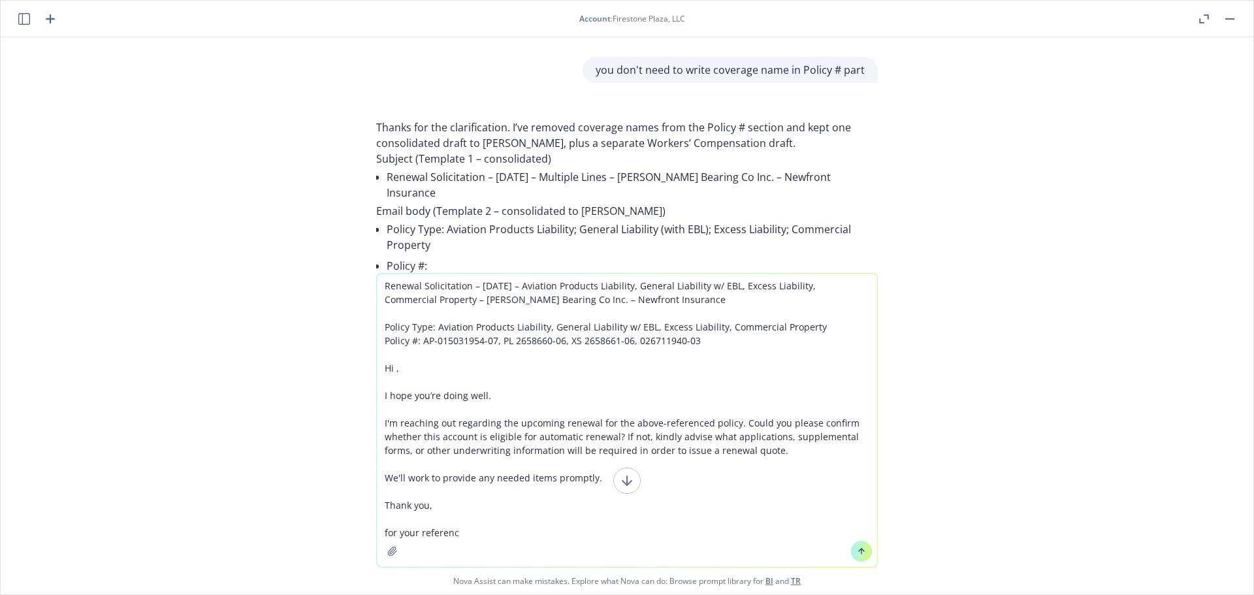
type textarea "Renewal Solicitation – 01/25/26 – Aviation Products Liability, General Liabilit…"
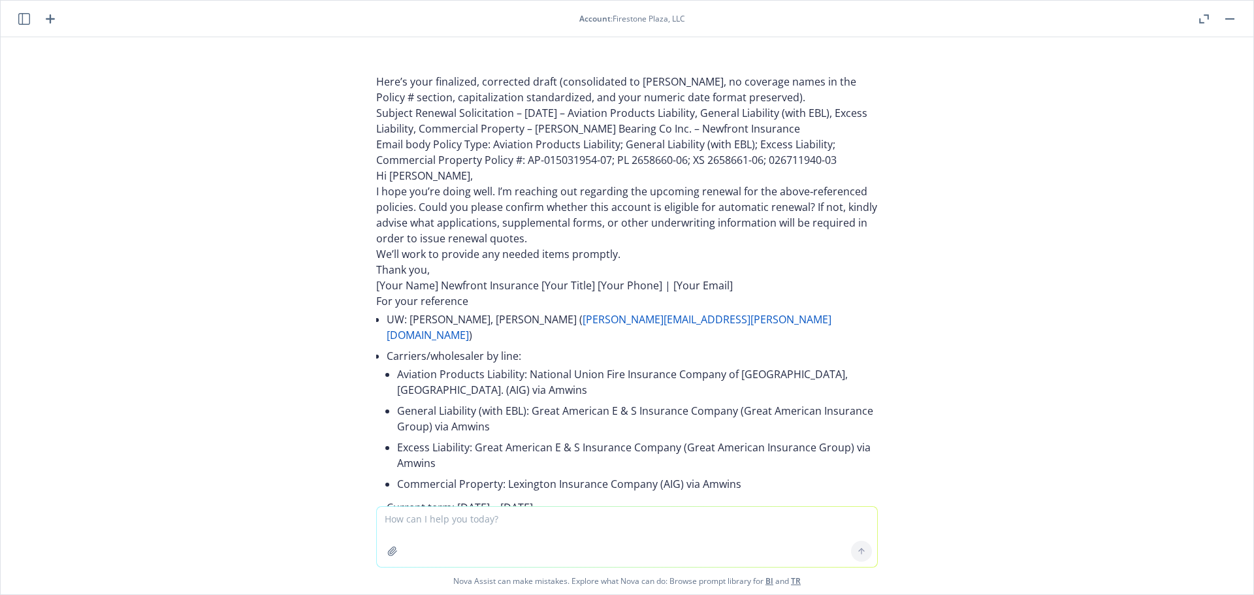
scroll to position [4203, 0]
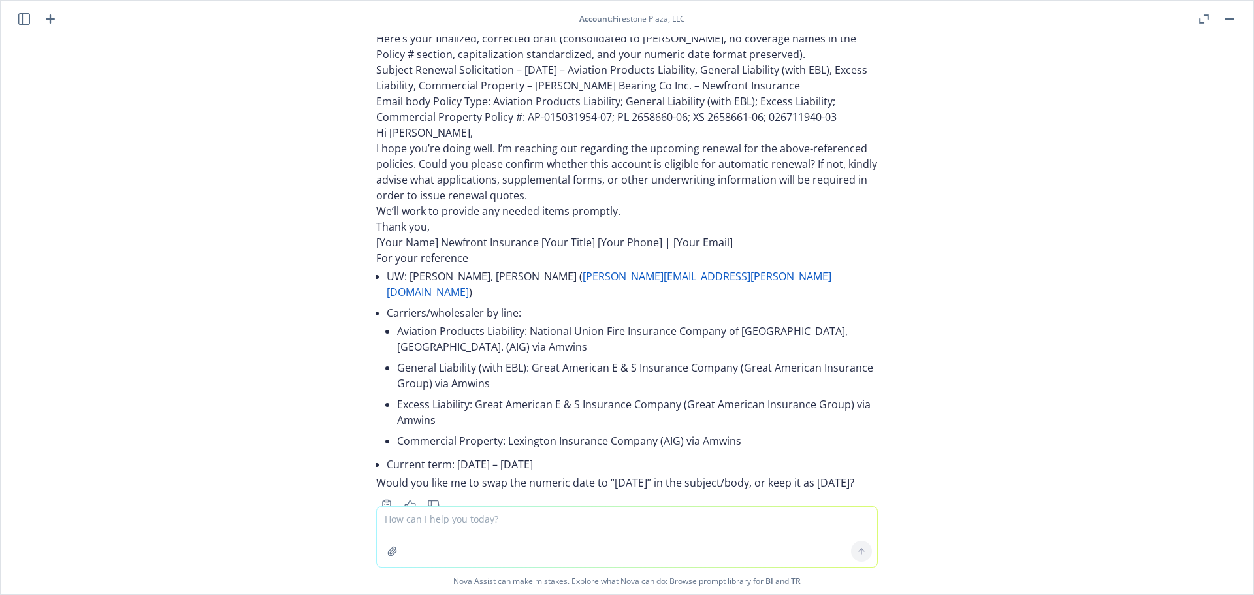
click at [467, 525] on textarea at bounding box center [627, 537] width 500 height 60
type textarea "keep 01/25/26"
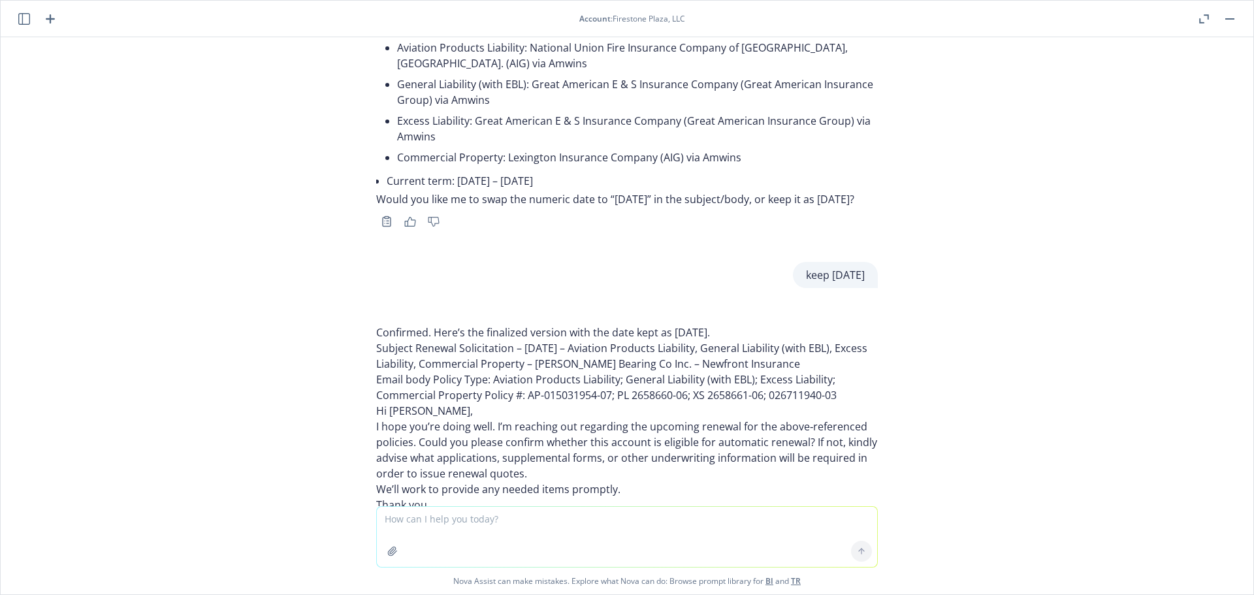
scroll to position [4525, 0]
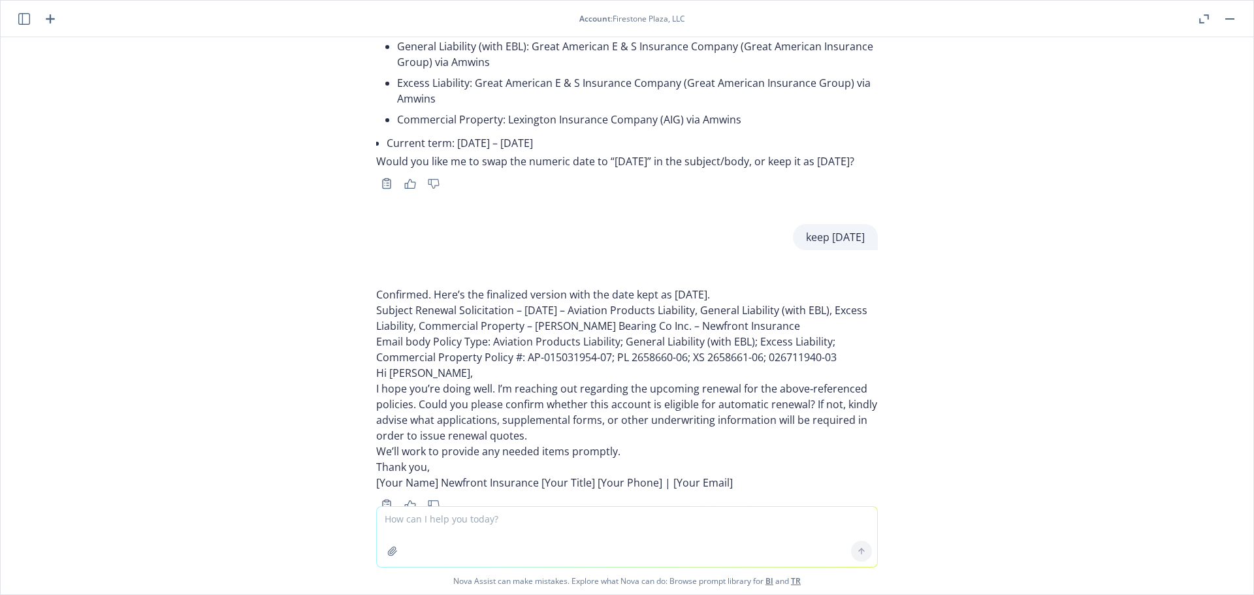
click at [415, 524] on textarea at bounding box center [627, 537] width 500 height 60
paste textarea "01/25/26 - Incredible Health Inc. - CYBER Description Your quoting plan: https:…"
type textarea "01/25/26 - Incredible Health Inc. - CYBER Description Your quoting plan: https:…"
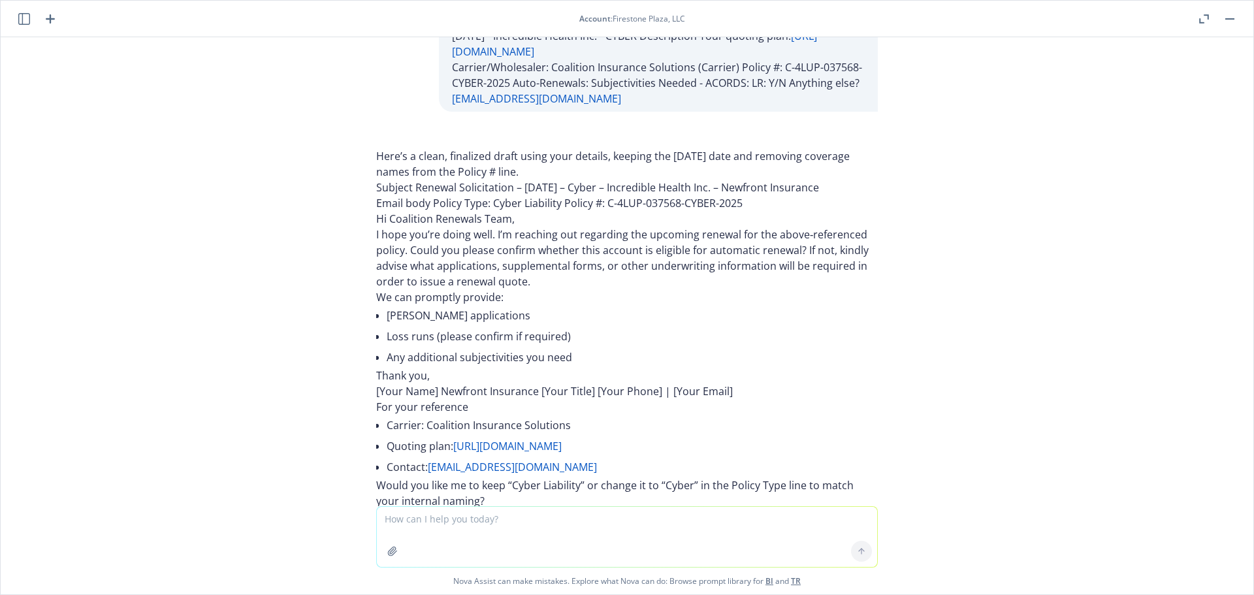
scroll to position [5065, 0]
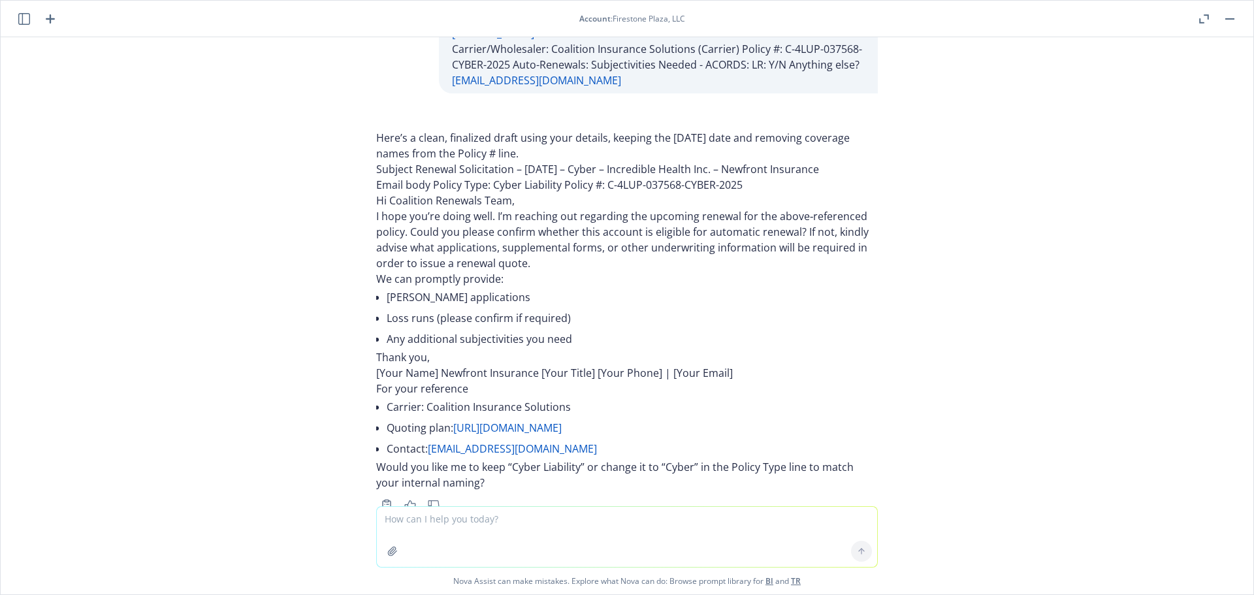
click at [456, 522] on textarea at bounding box center [627, 537] width 500 height 60
type textarea "for the UW you don't know name, just use Hi team instead"
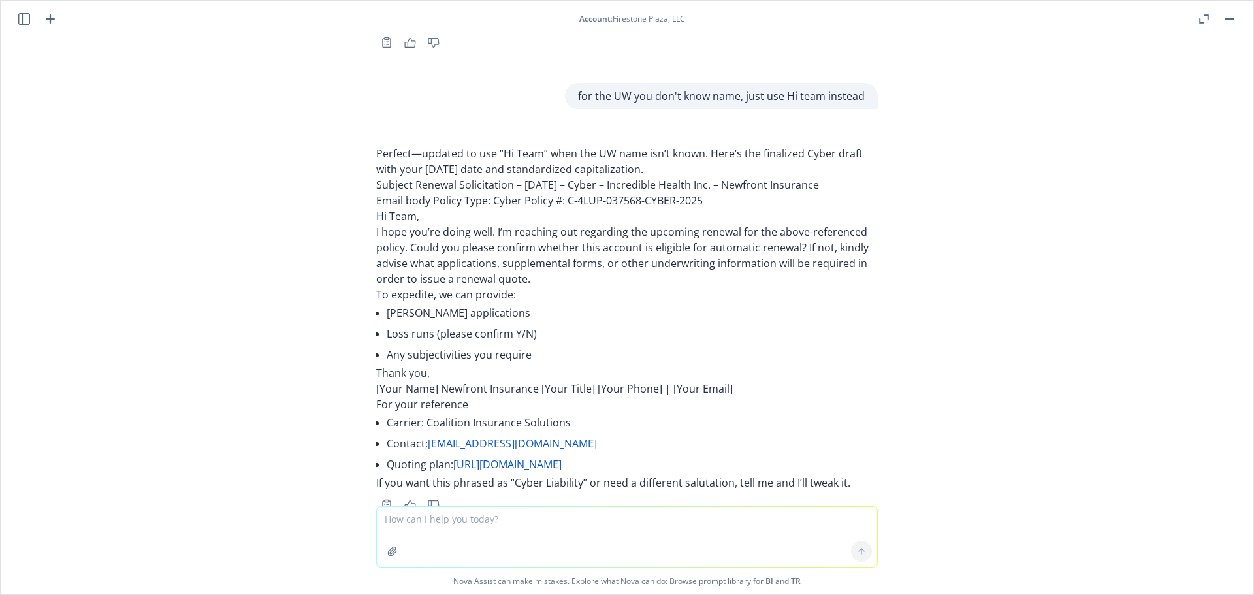
scroll to position [5397, 0]
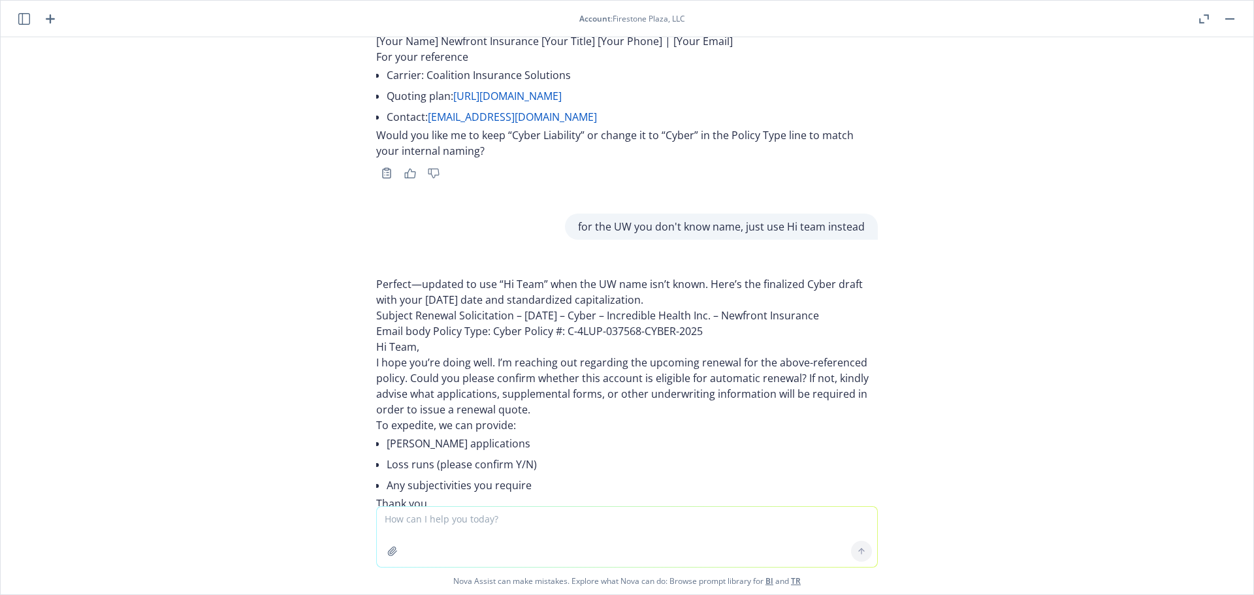
drag, startPoint x: 837, startPoint y: 272, endPoint x: 405, endPoint y: 263, distance: 431.6
click at [405, 308] on p "Subject Renewal Solicitation – 01/25/26 – Cyber – Incredible Health Inc. – Newf…" at bounding box center [626, 316] width 501 height 16
copy p "Renewal Solicitation – 01/25/26 – Cyber – Incredible Health Inc. – Newfront Ins…"
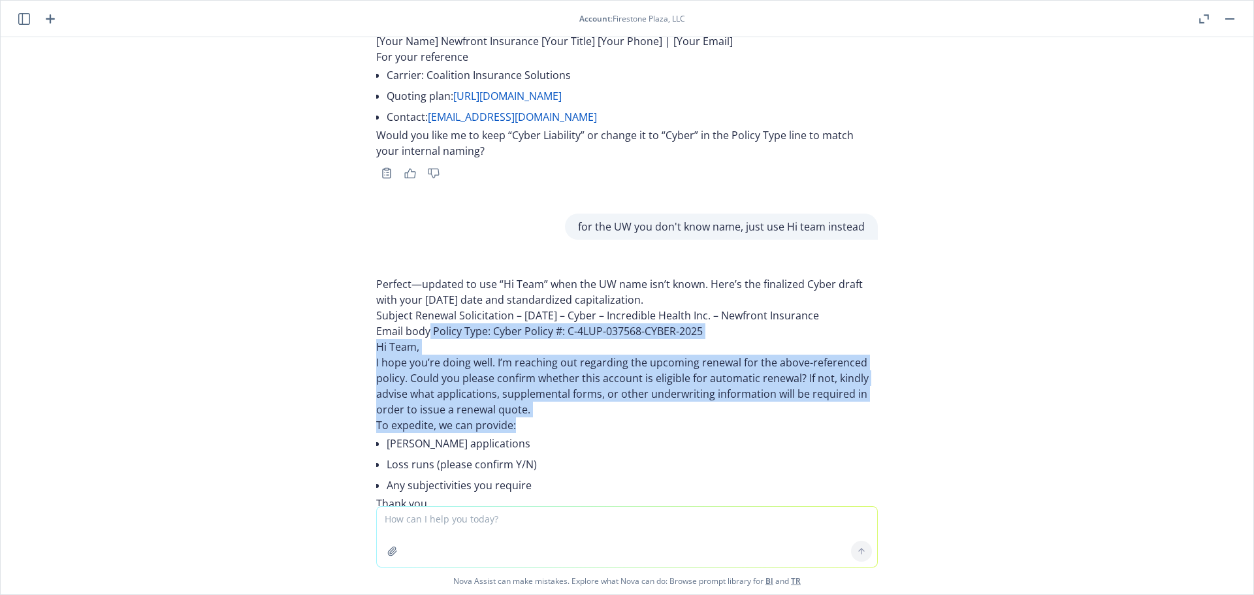
drag, startPoint x: 421, startPoint y: 285, endPoint x: 531, endPoint y: 374, distance: 141.1
click at [531, 374] on div "Perfect—updated to use “Hi Team” when the UW name isn’t known. Here’s the final…" at bounding box center [626, 448] width 501 height 345
copy div "Policy Type: Cyber Policy #: C-4LUP-037568-CYBER-2025 Hi Team, I hope you’re do…"
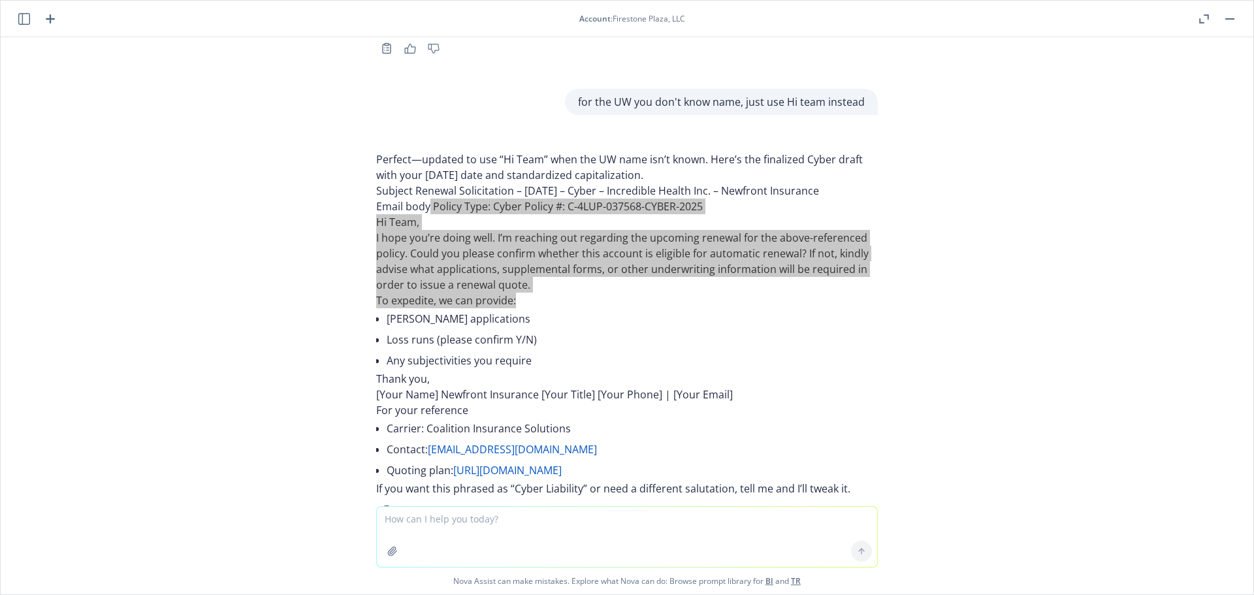
scroll to position [5527, 0]
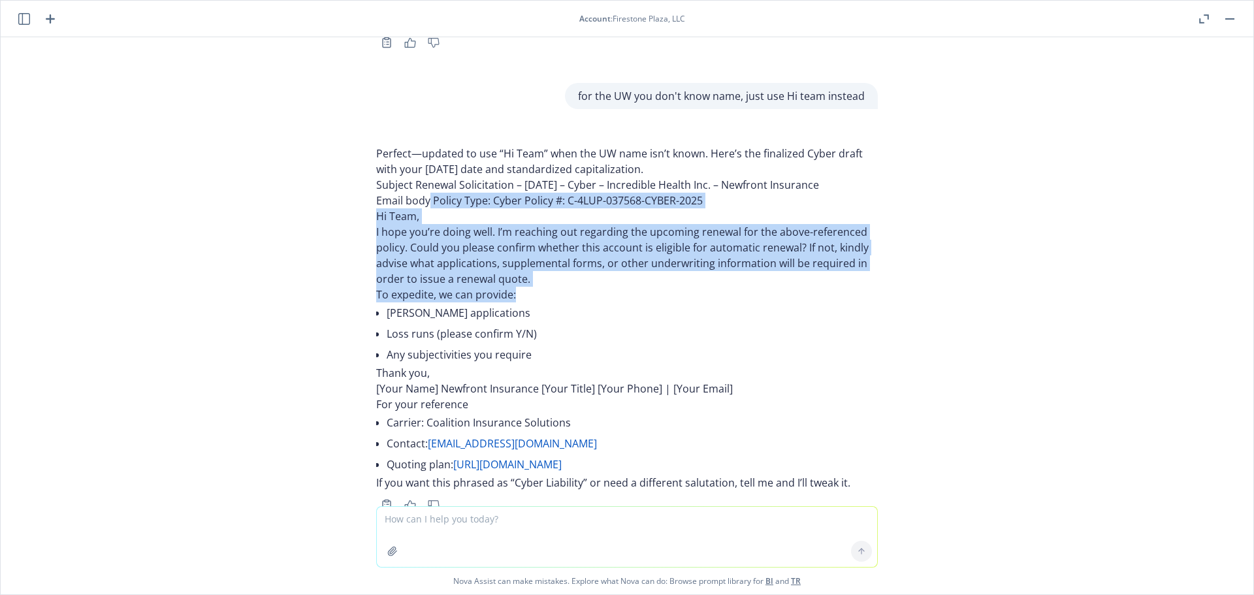
click at [476, 519] on textarea at bounding box center [627, 537] width 500 height 60
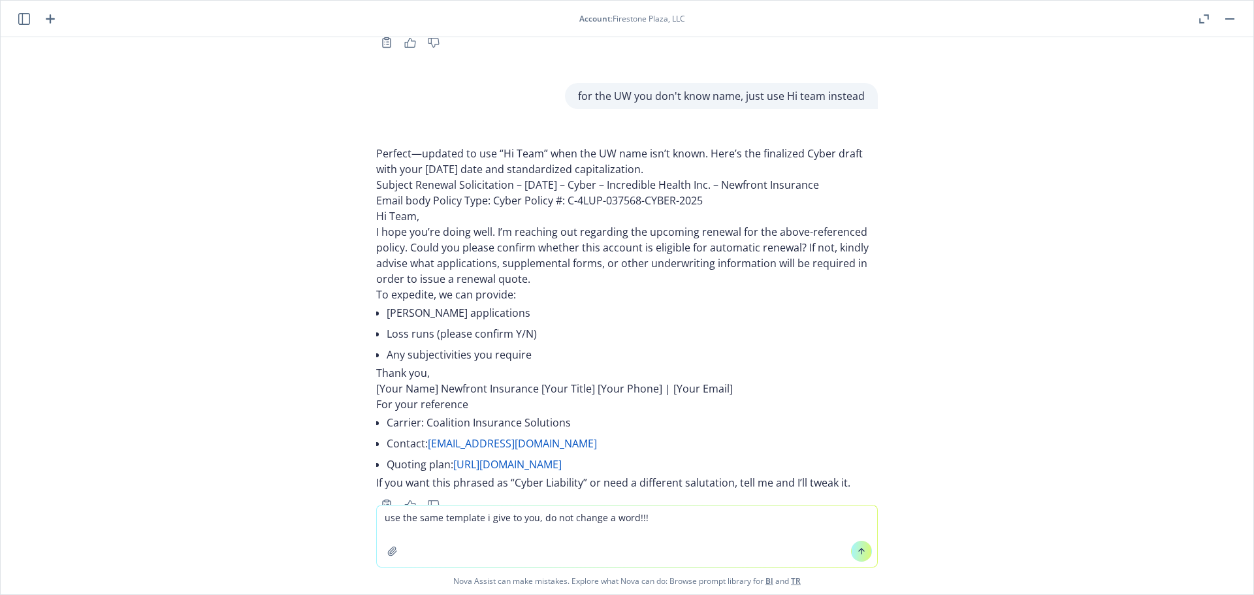
type textarea "use the same template i give to you, do not change a word!!!!"
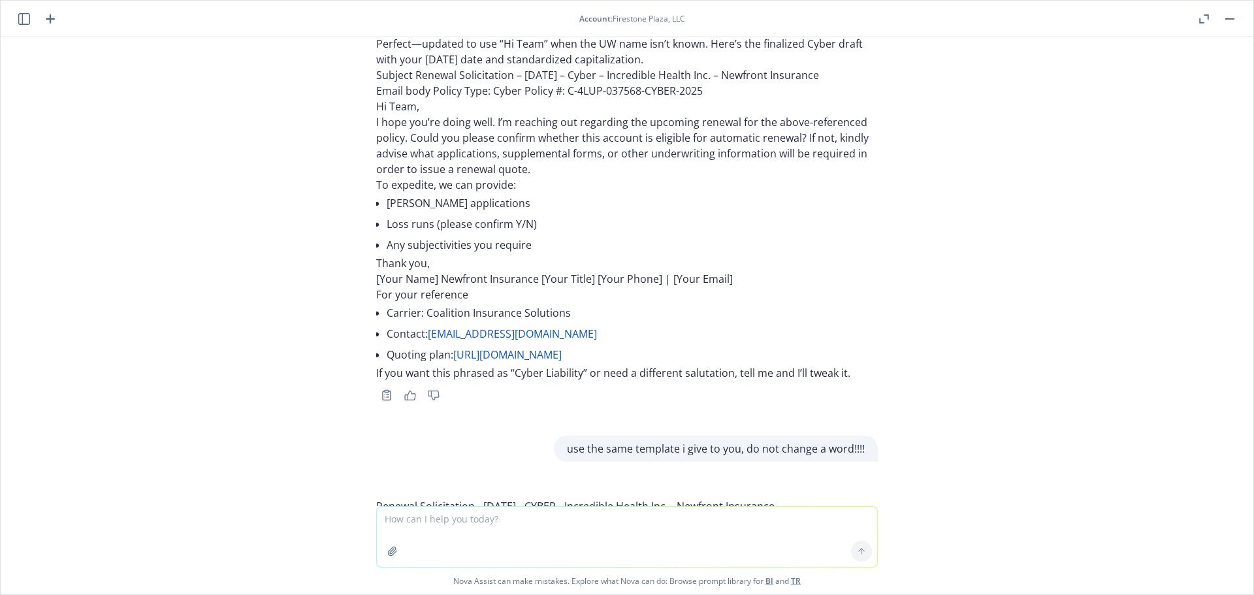
scroll to position [5802, 0]
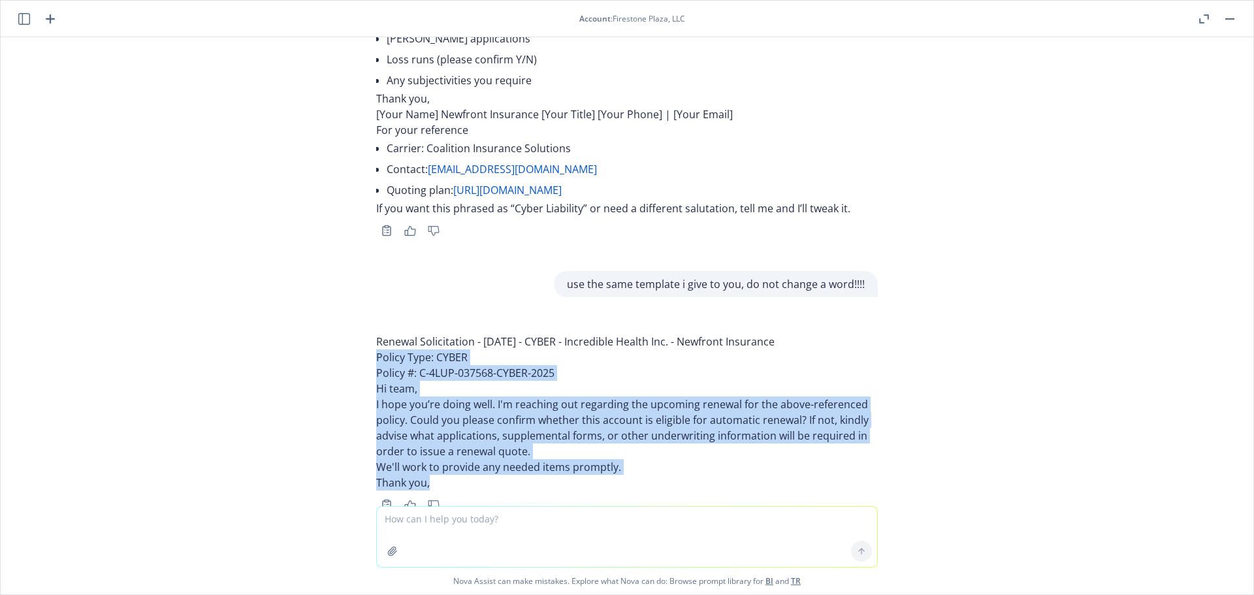
drag, startPoint x: 372, startPoint y: 311, endPoint x: 621, endPoint y: 433, distance: 277.1
click at [621, 433] on div "Renewal Solicitation - 01/25/26 - CYBER - Incredible Health Inc. - Newfront Ins…" at bounding box center [627, 421] width 522 height 201
copy div "Policy Type: CYBER Policy #: C-4LUP-037568-CYBER-2025 Hi team, I hope you’re do…"
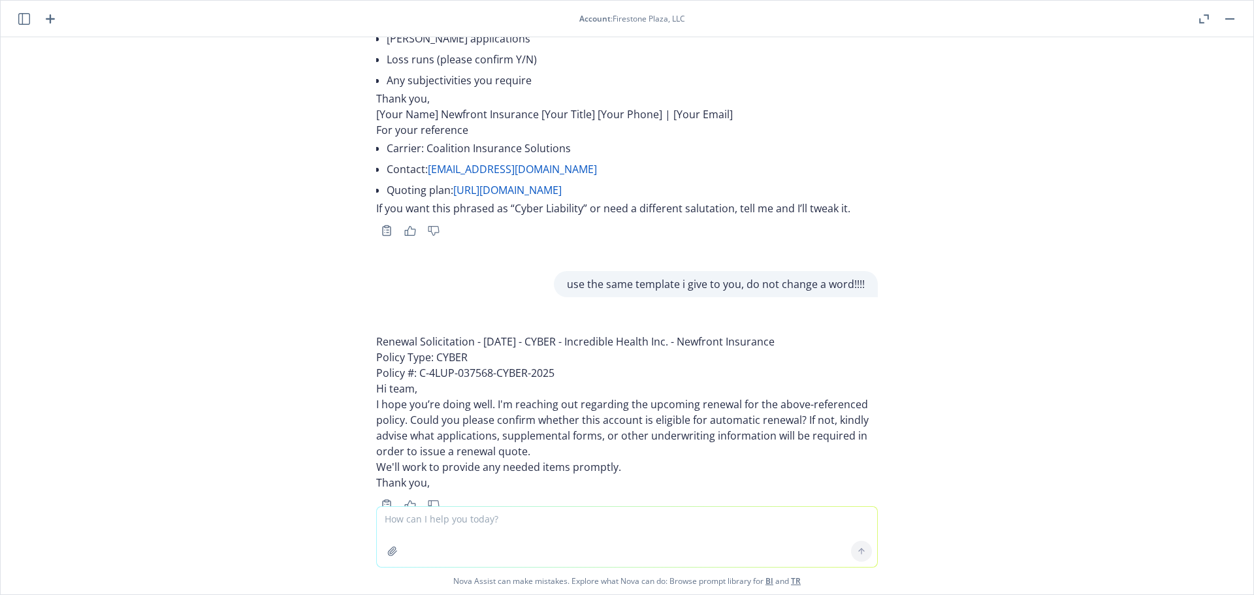
click at [439, 526] on textarea at bounding box center [627, 537] width 500 height 60
type textarea "please help correct uppercase and lowercase"
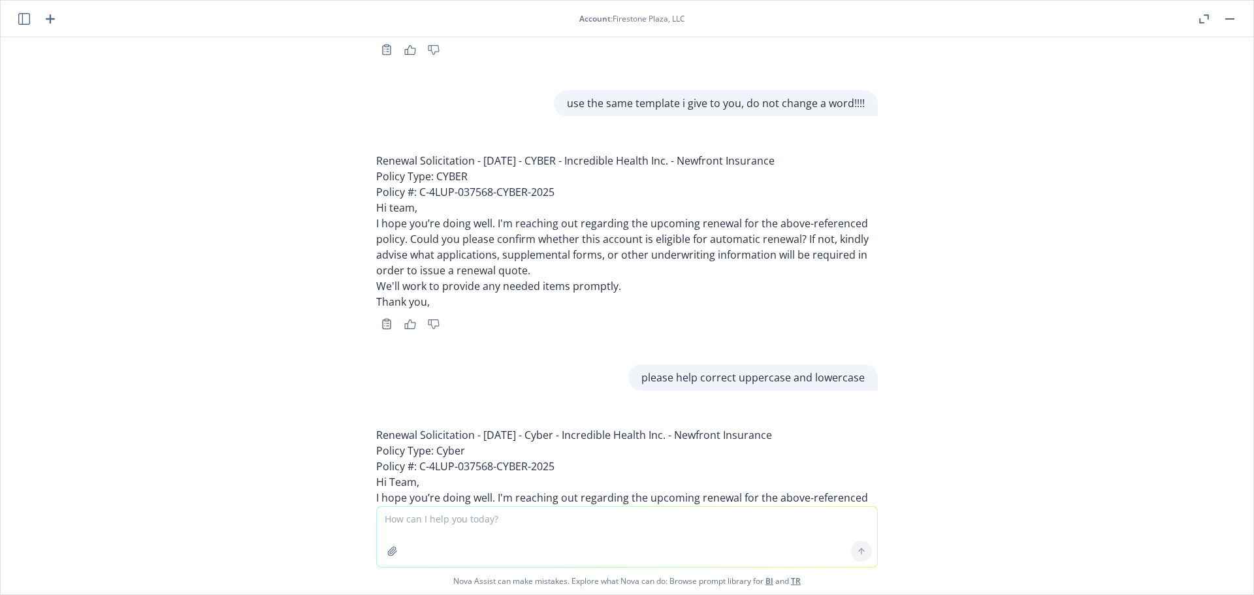
scroll to position [6076, 0]
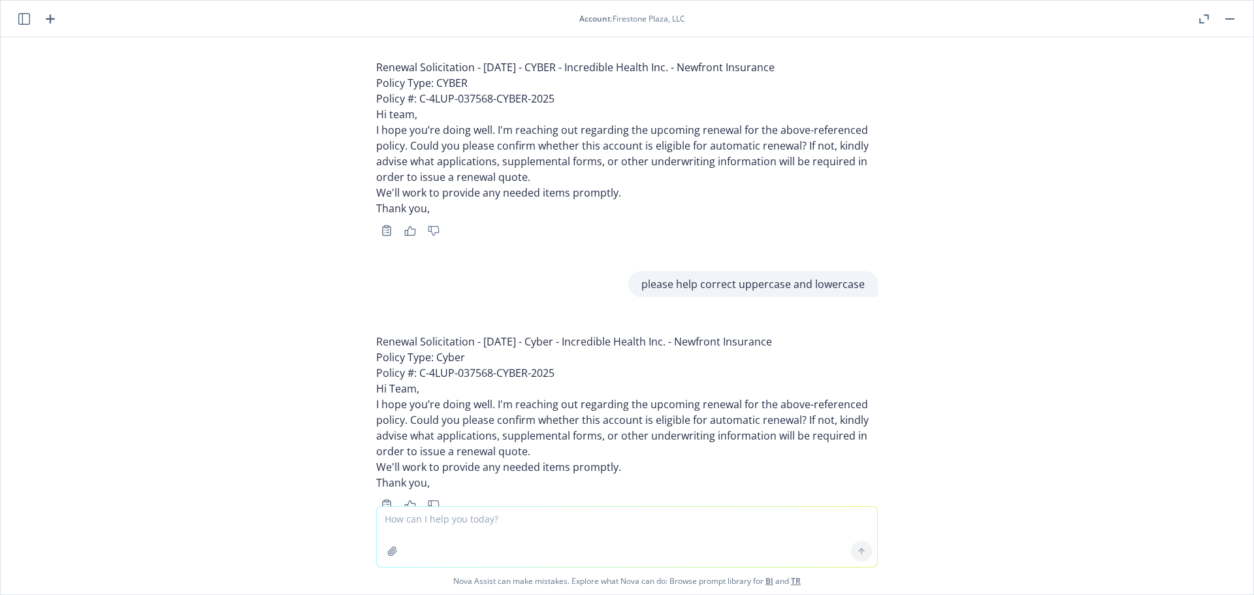
click at [489, 528] on textarea at bounding box center [627, 537] width 500 height 60
paste textarea "01/25/26 - GENERAL_LIABILITY, MOTOR_TRUCK_CARGO, COMMERCIAL_AUTO, COMMERCIAL_UM…"
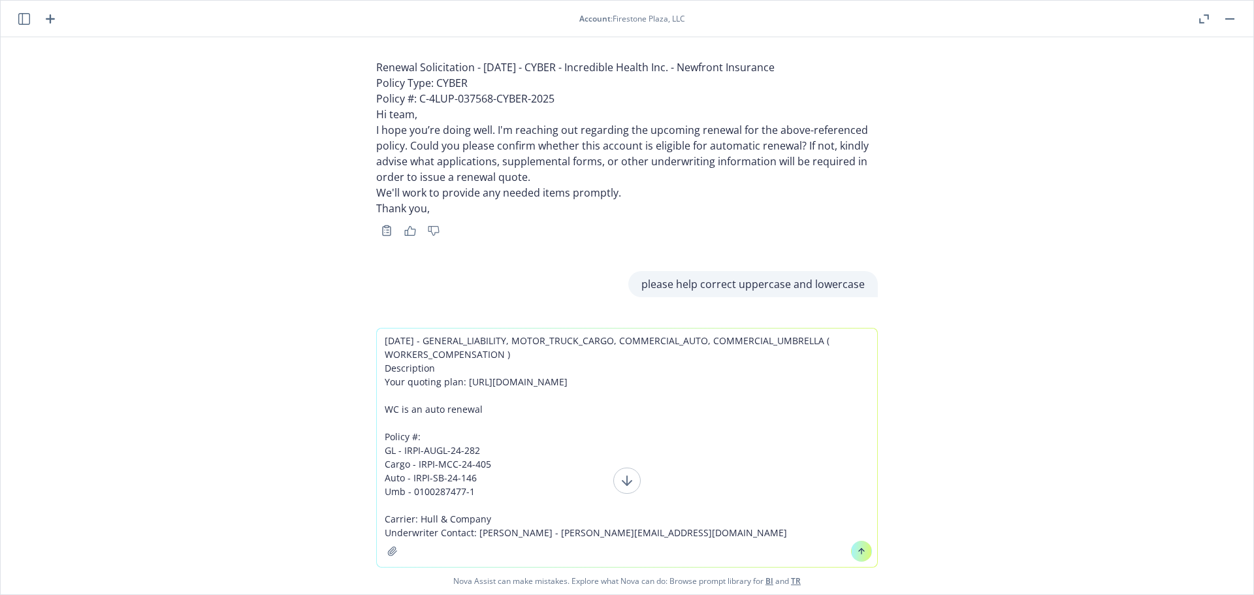
drag, startPoint x: 484, startPoint y: 490, endPoint x: 370, endPoint y: 485, distance: 114.3
click at [370, 485] on div "01/25/26 - GENERAL_LIABILITY, MOTOR_TRUCK_CARGO, COMMERCIAL_AUTO, COMMERCIAL_UM…" at bounding box center [627, 461] width 1252 height 266
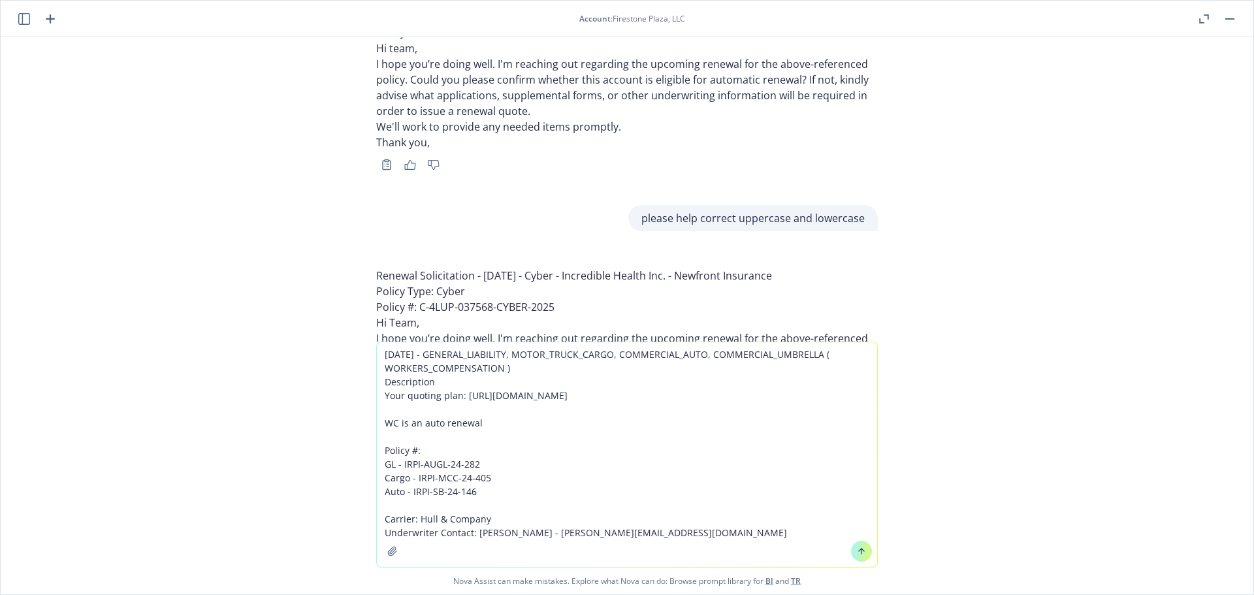
scroll to position [6240, 0]
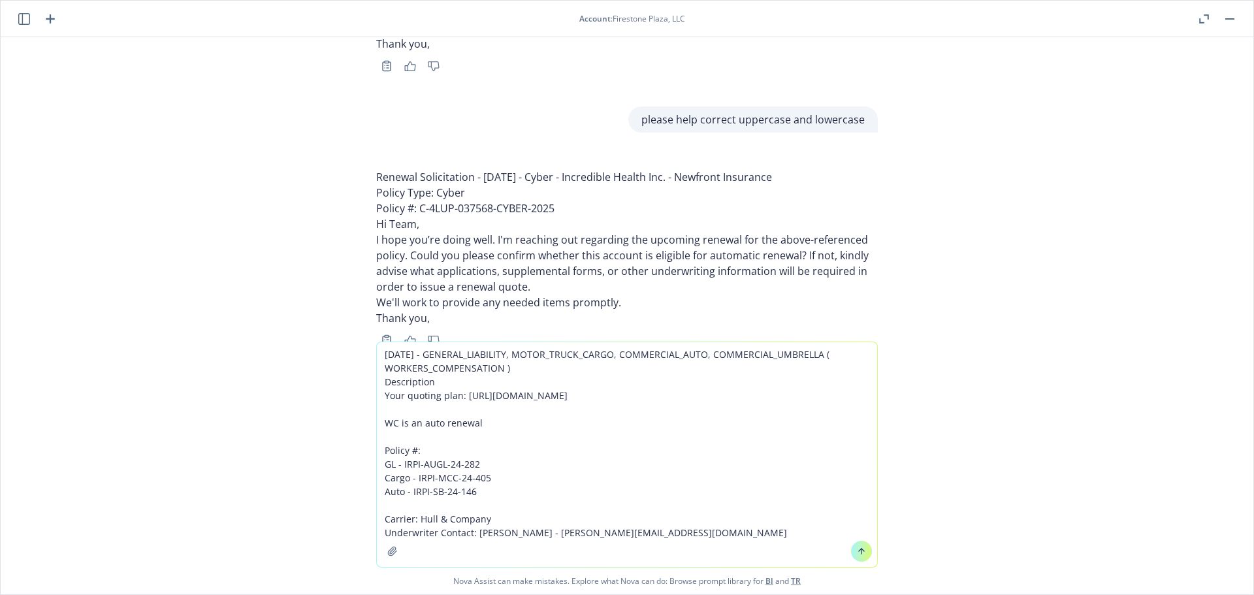
click at [680, 529] on textarea "01/25/26 - GENERAL_LIABILITY, MOTOR_TRUCK_CARGO, COMMERCIAL_AUTO, COMMERCIAL_UM…" at bounding box center [627, 454] width 500 height 225
paste textarea "On Target Transportation Inc."
type textarea "01/25/26 - GENERAL_LIABILITY, MOTOR_TRUCK_CARGO, COMMERCIAL_AUTO, COMMERCIAL_UM…"
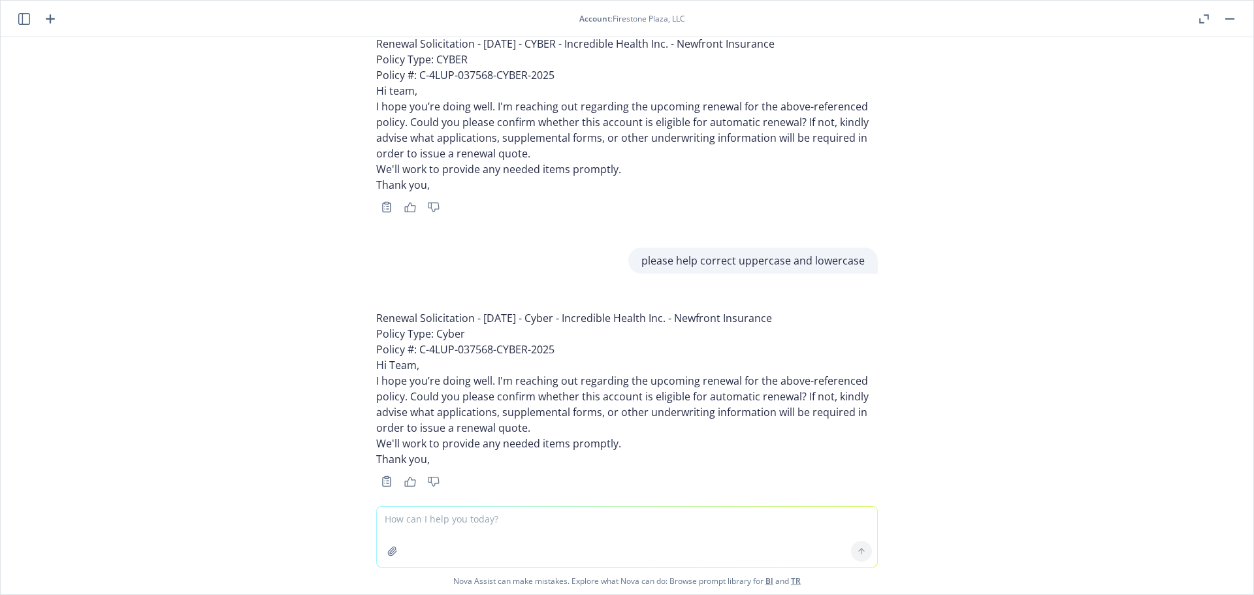
scroll to position [6491, 0]
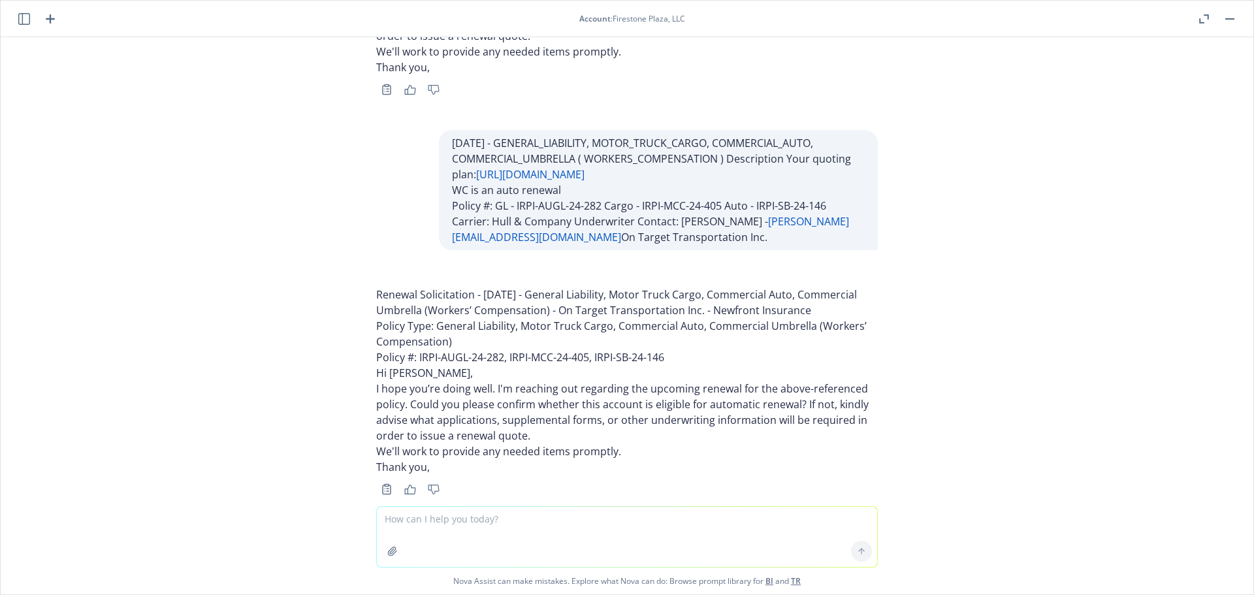
drag, startPoint x: 779, startPoint y: 274, endPoint x: 360, endPoint y: 251, distance: 419.8
click at [366, 274] on div "Renewal Solicitation - 01/25/26 - General Liability, Motor Truck Cargo, Commerc…" at bounding box center [627, 390] width 522 height 232
copy p "Renewal Solicitation - 01/25/26 - General Liability, Motor Truck Cargo, Commerc…"
click at [476, 530] on textarea at bounding box center [627, 537] width 500 height 60
type textarea "for the coverage which has no policy #, do not list the coverage name in email …"
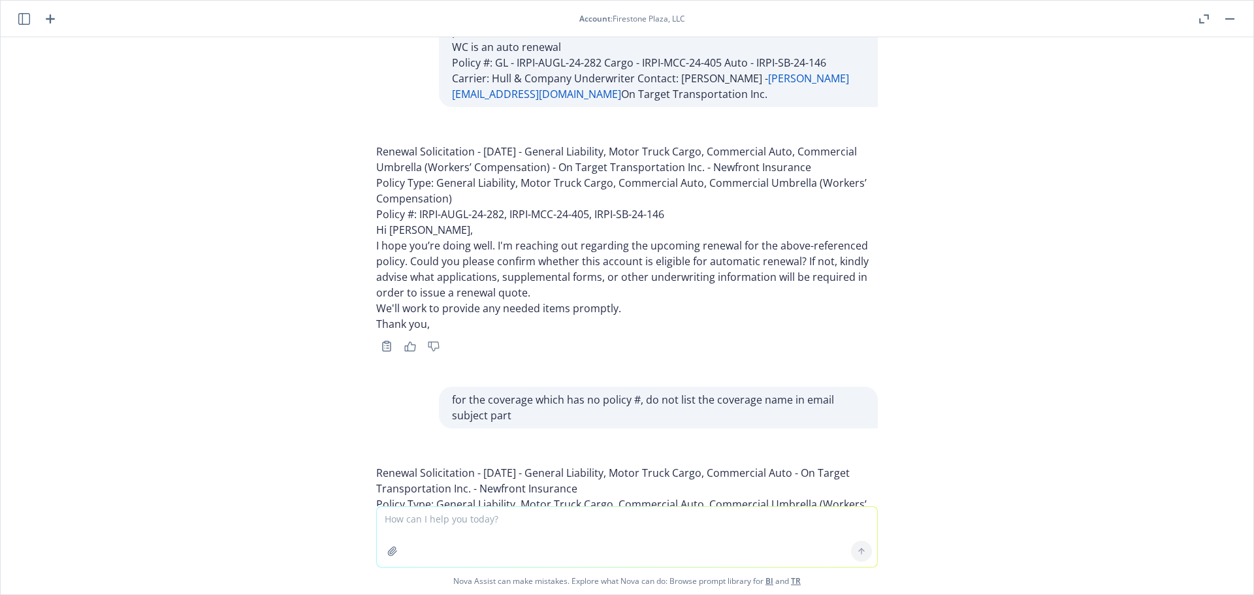
scroll to position [6812, 0]
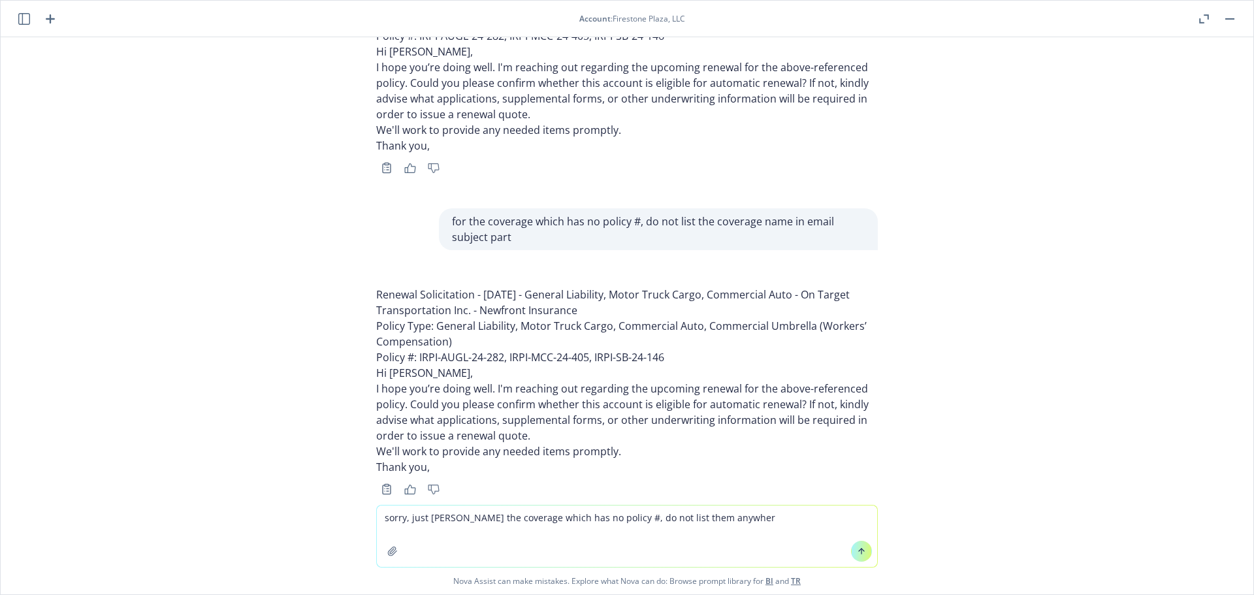
type textarea "sorry, just igonore the coverage which has no policy #, do not list them anywhe…"
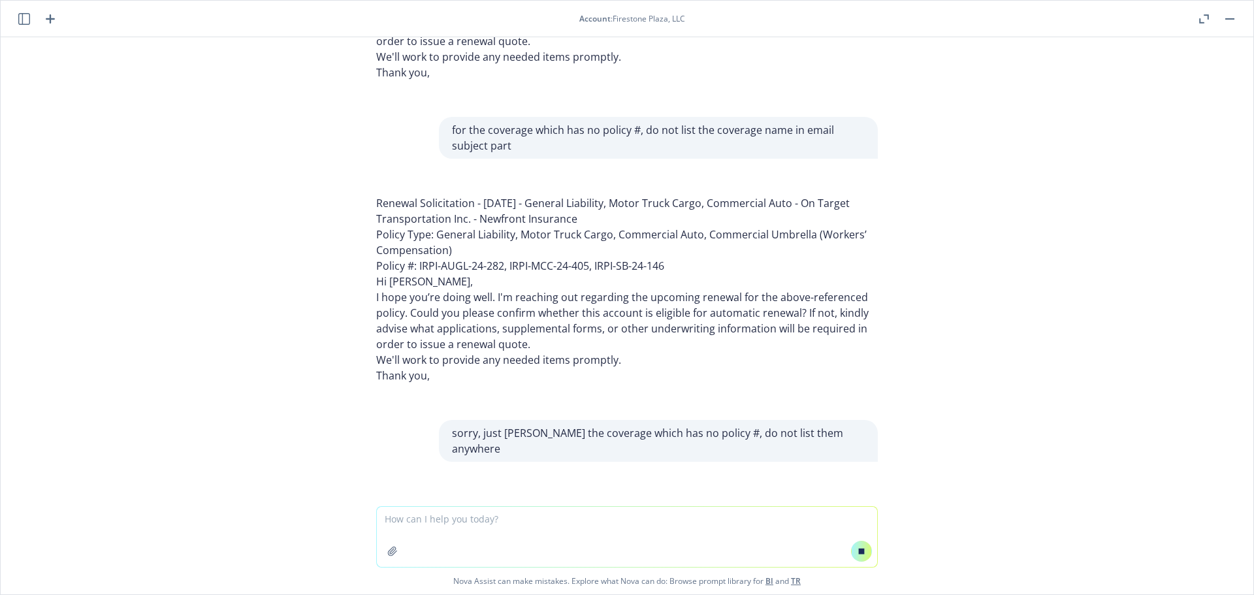
scroll to position [6572, 0]
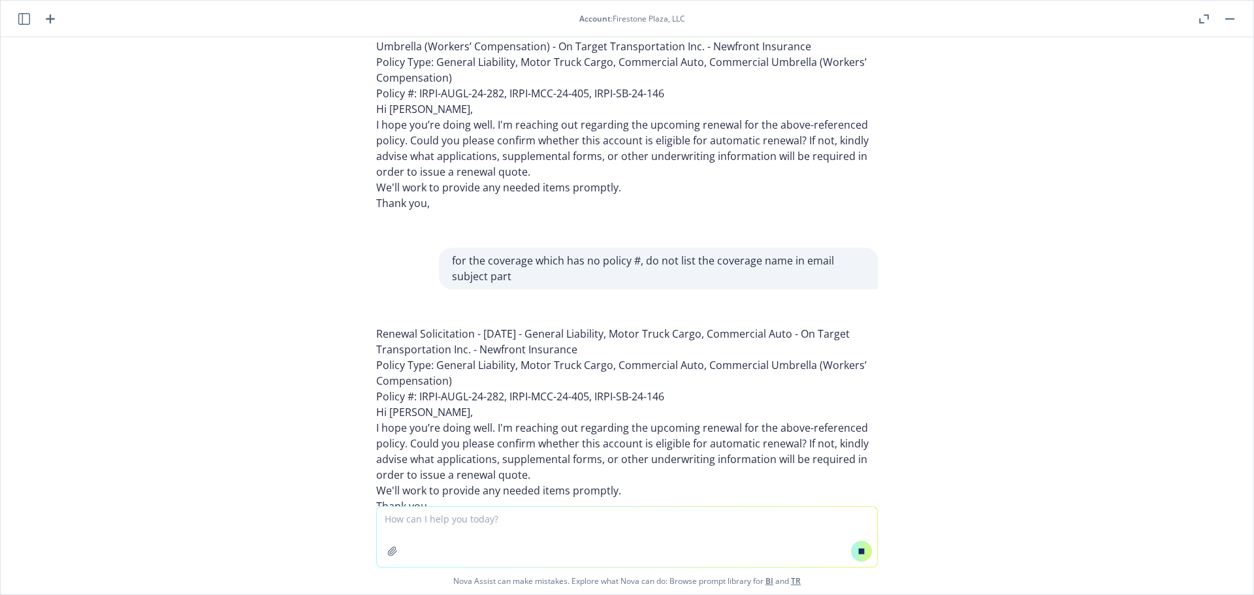
drag, startPoint x: 592, startPoint y: 315, endPoint x: 358, endPoint y: 296, distance: 233.9
click at [366, 313] on div "Renewal Solicitation - 01/25/26 - General Liability, Motor Truck Cargo, Commerc…" at bounding box center [627, 420] width 522 height 214
copy p "Renewal Solicitation - 01/25/26 - General Liability, Motor Truck Cargo, Commerc…"
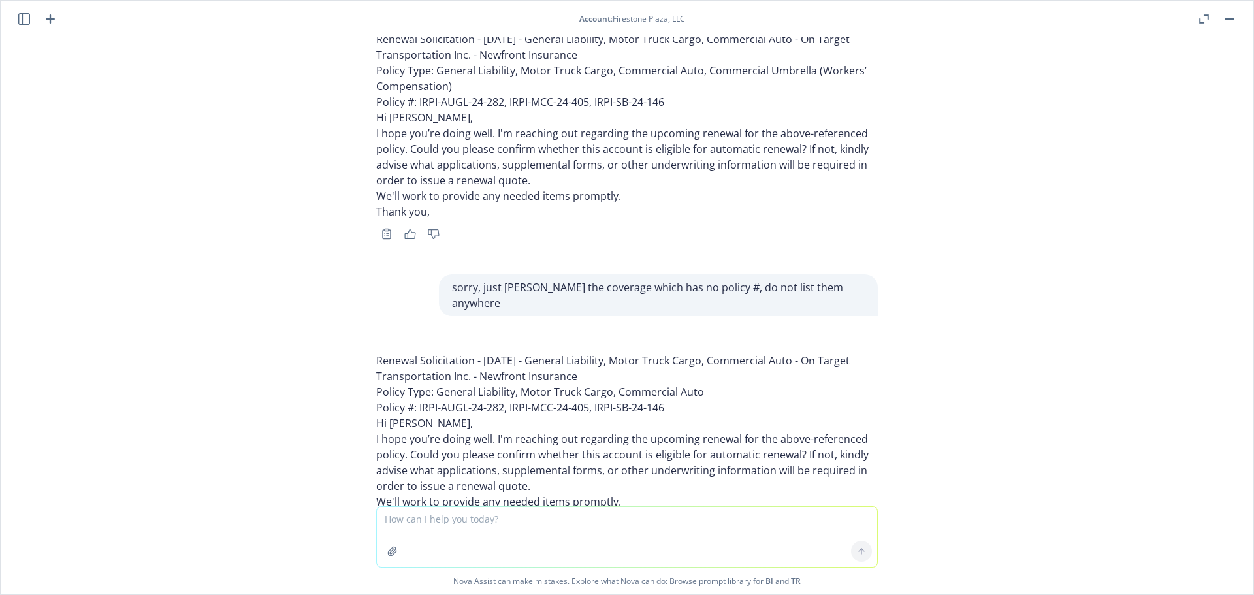
scroll to position [7102, 0]
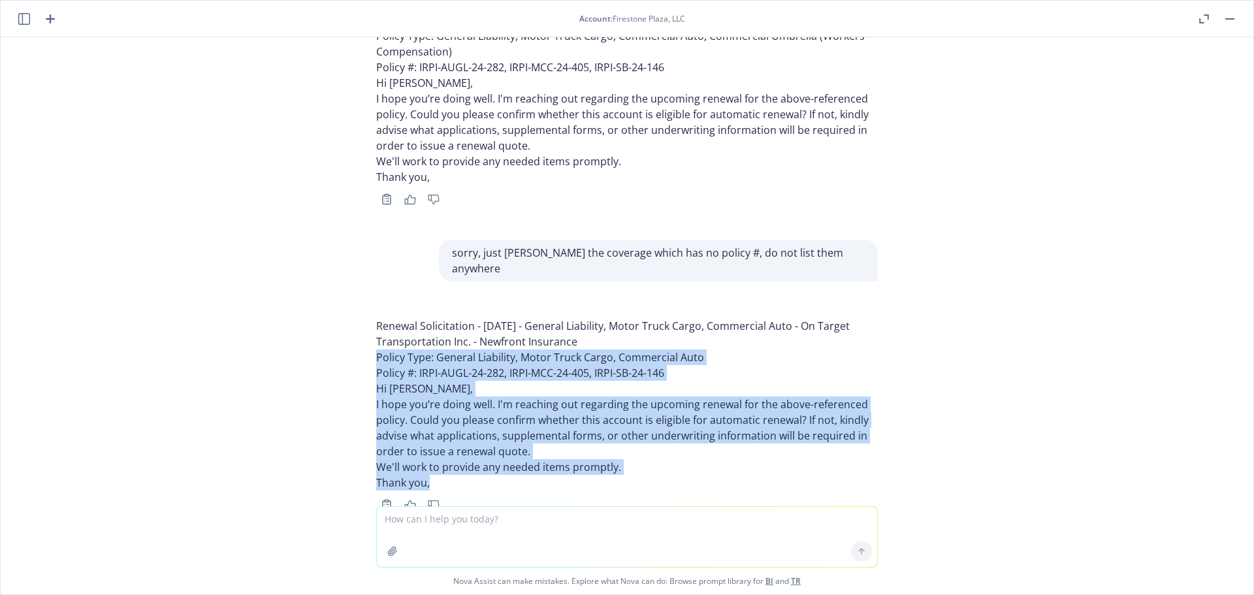
drag, startPoint x: 363, startPoint y: 308, endPoint x: 496, endPoint y: 434, distance: 182.9
click at [496, 434] on div "Renewal Solicitation - 01/25/26 - General Liability, Motor Truck Cargo, Commerc…" at bounding box center [627, 413] width 522 height 217
copy div "Policy Type: General Liability, Motor Truck Cargo, Commercial Auto Policy #: IR…"
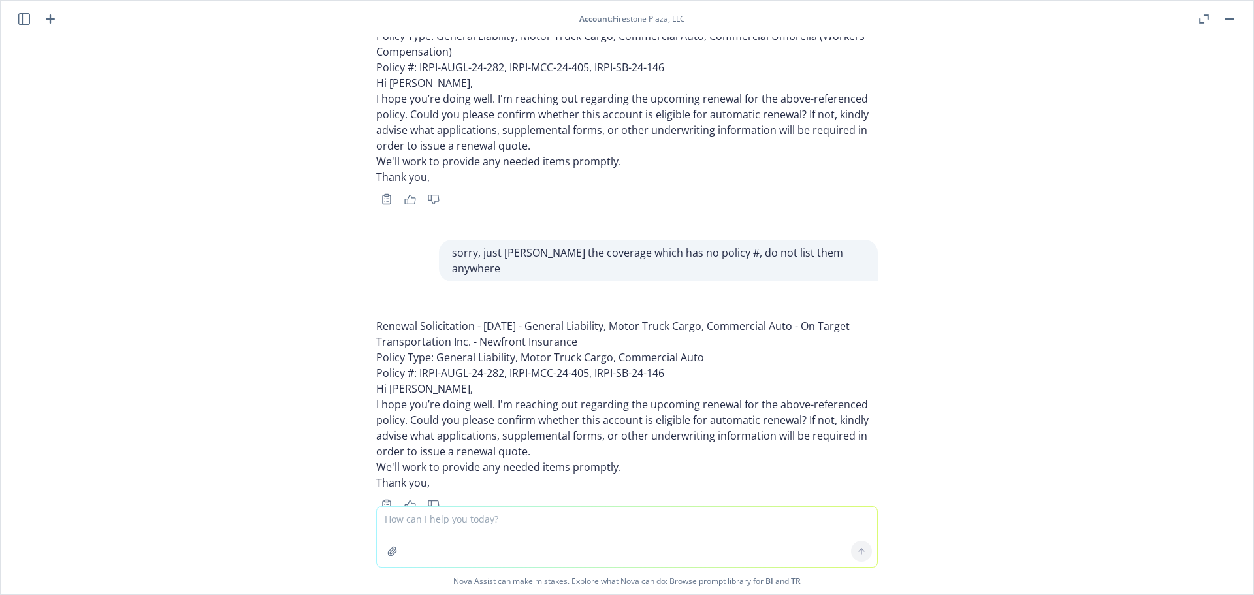
click at [473, 516] on textarea at bounding box center [627, 537] width 500 height 60
paste textarea "01/25/26 - DIRECTORS_AND_OFFICERS, GENERAL_LIABILITY, COMMERCIAL_UMBRELLA Descr…"
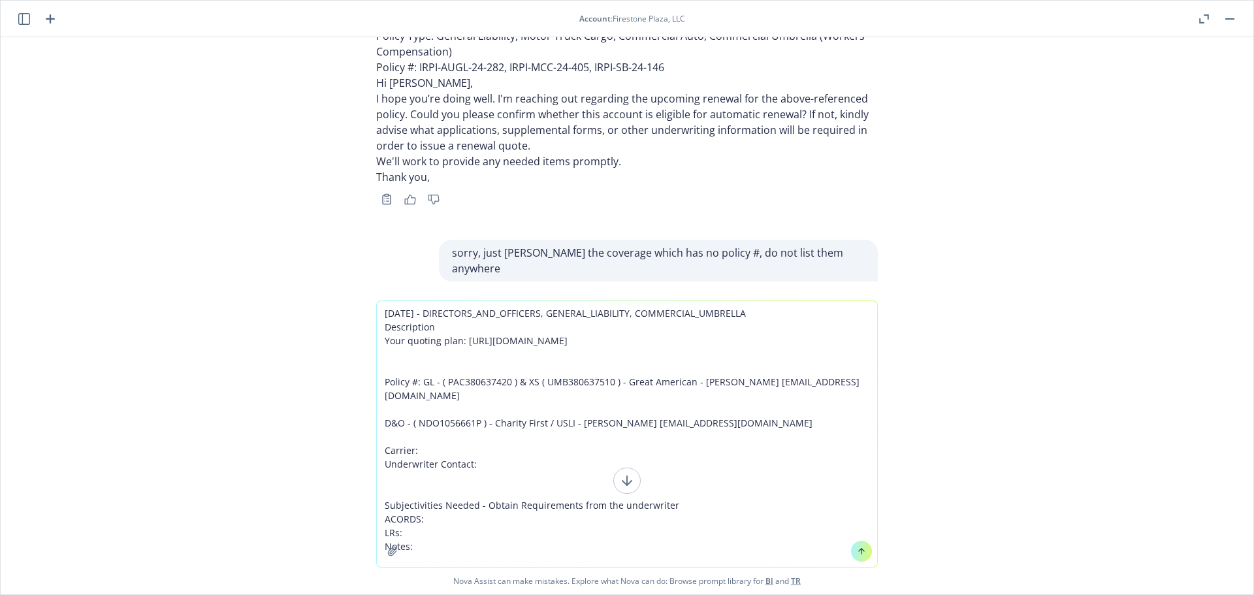
click at [562, 531] on textarea "01/25/26 - DIRECTORS_AND_OFFICERS, GENERAL_LIABILITY, COMMERCIAL_UMBRELLA Descr…" at bounding box center [627, 434] width 500 height 266
paste textarea "Laurel District Association"
type textarea "01/25/26 - DIRECTORS_AND_OFFICERS, GENERAL_LIABILITY, COMMERCIAL_UMBRELLA Descr…"
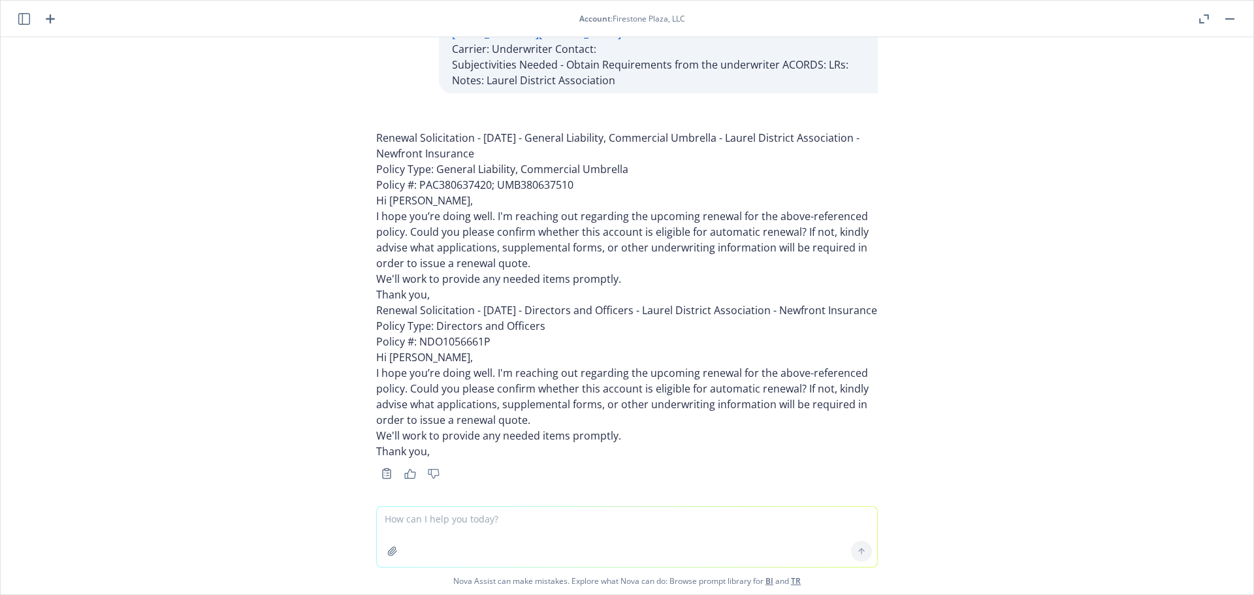
scroll to position [7575, 0]
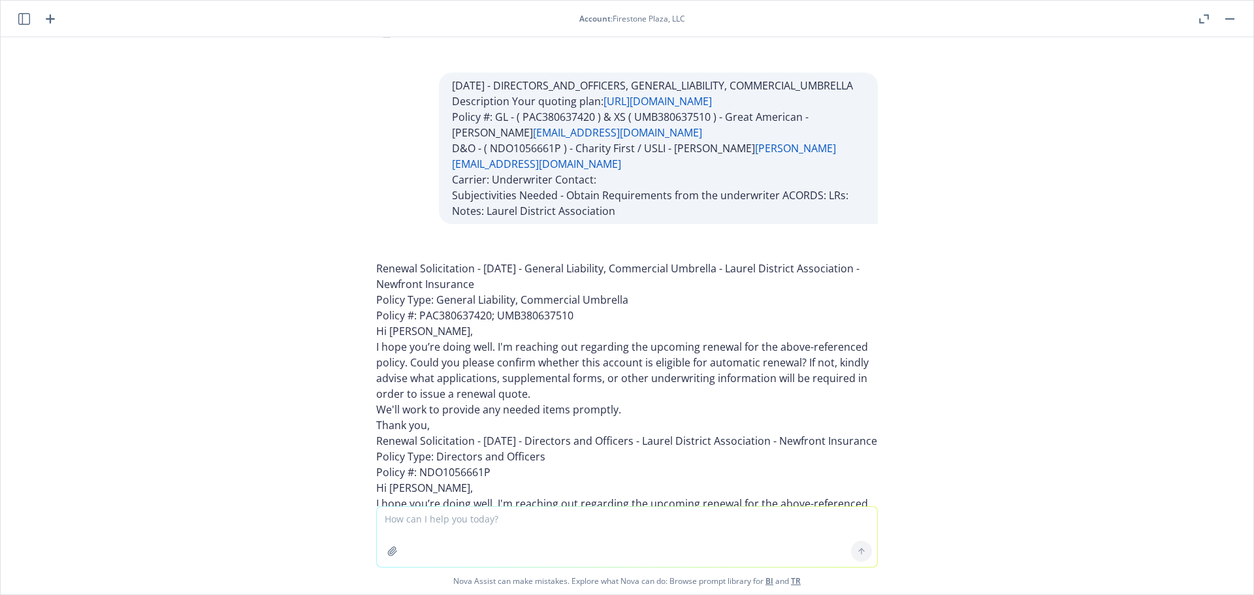
drag, startPoint x: 498, startPoint y: 248, endPoint x: 364, endPoint y: 234, distance: 134.6
click at [366, 247] on div "Renewal Solicitation - 01/25/26 - General Liability, Commercial Umbrella - Laur…" at bounding box center [627, 433] width 522 height 373
copy p "Renewal Solicitation - 01/25/26 - General Liability, Commercial Umbrella - Laur…"
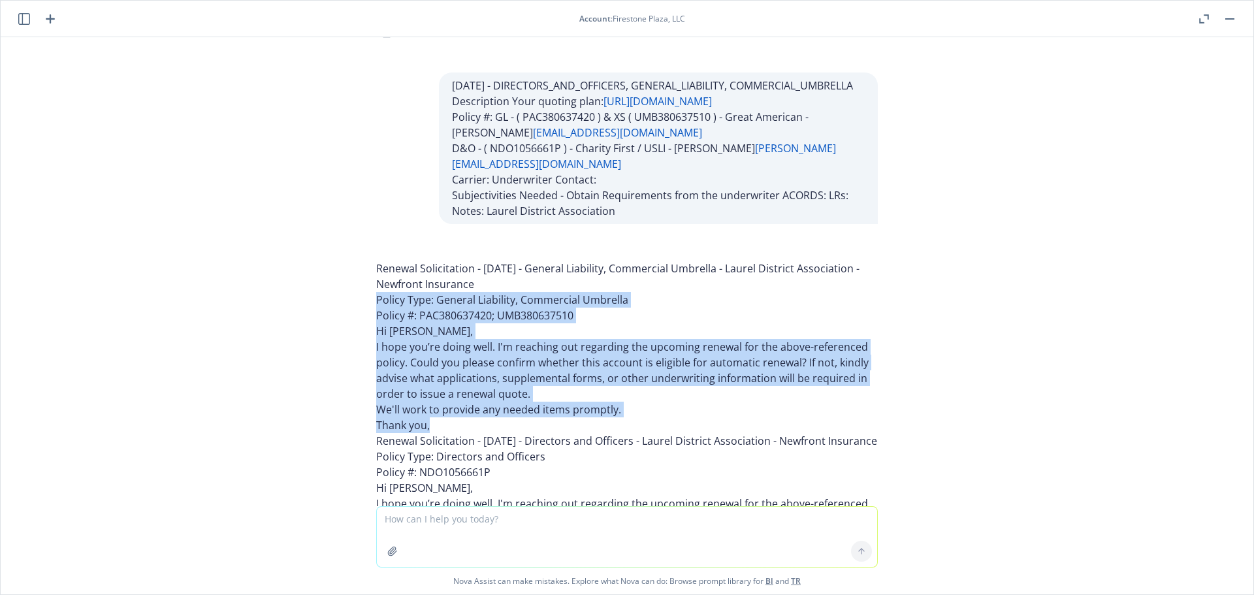
drag, startPoint x: 360, startPoint y: 269, endPoint x: 445, endPoint y: 392, distance: 148.9
click at [445, 392] on div "Renewal Solicitation - 01/25/26 - General Liability, Commercial Umbrella - Laur…" at bounding box center [627, 433] width 522 height 373
copy div "Policy Type: General Liability, Commercial Umbrella Policy #: PAC380637420; UMB…"
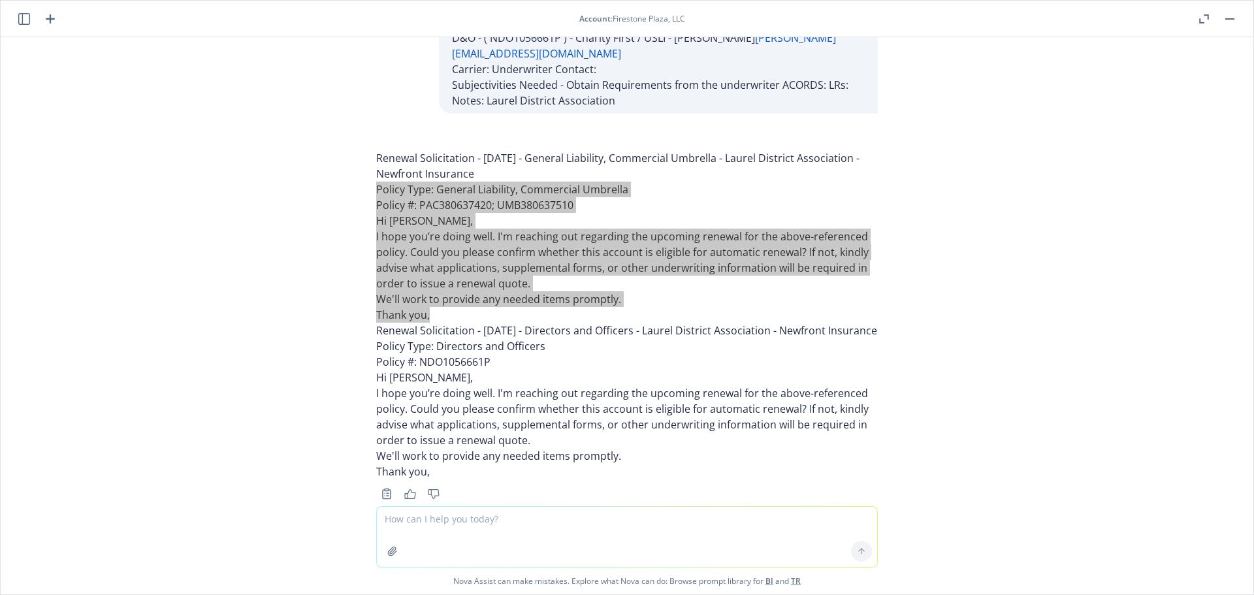
scroll to position [7705, 0]
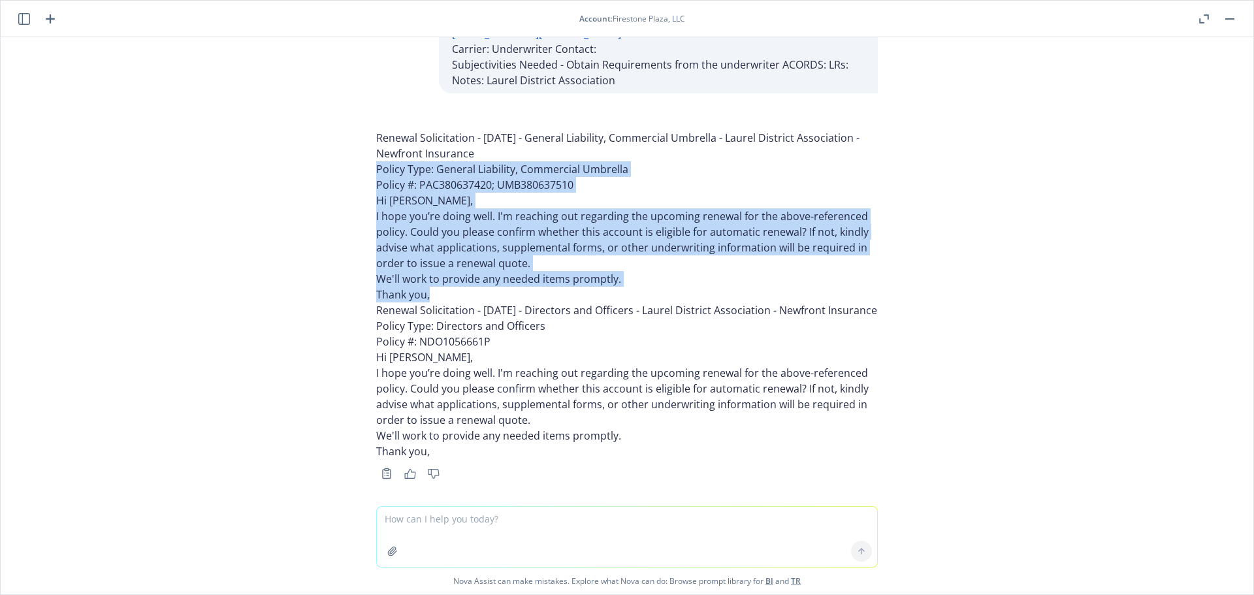
drag, startPoint x: 431, startPoint y: 296, endPoint x: 365, endPoint y: 277, distance: 68.6
click at [366, 277] on div "Renewal Solicitation - 01/25/26 - General Liability, Commercial Umbrella - Laur…" at bounding box center [627, 303] width 522 height 373
drag, startPoint x: 475, startPoint y: 334, endPoint x: 450, endPoint y: 332, distance: 24.3
click at [475, 349] on p "Hi Nancy," at bounding box center [626, 357] width 501 height 16
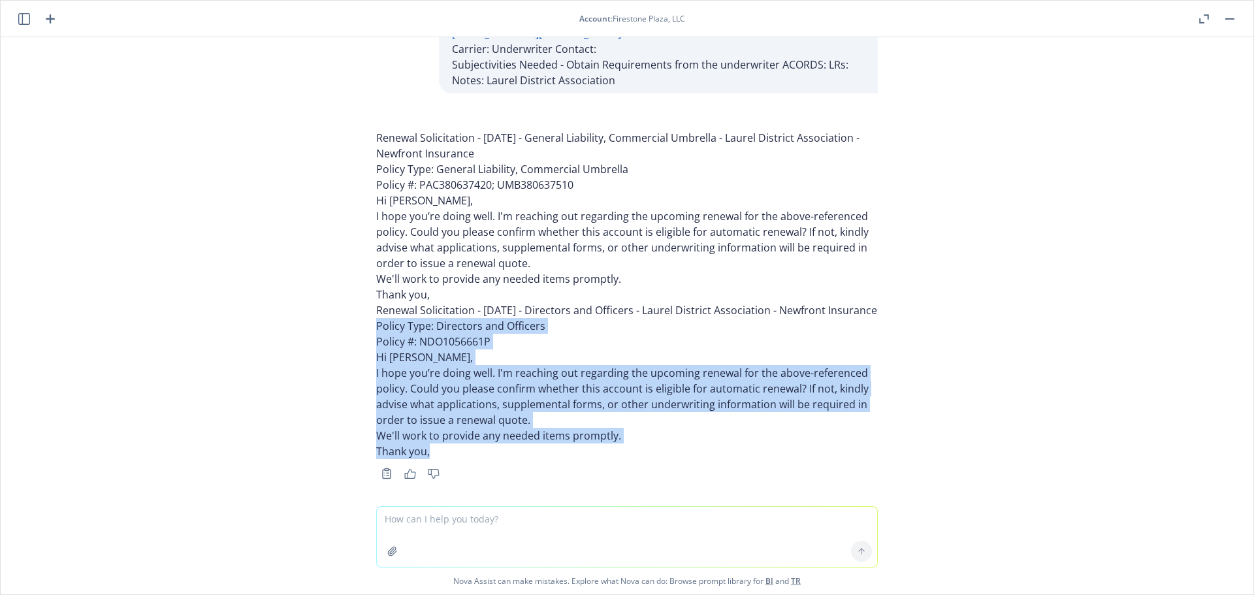
drag, startPoint x: 361, startPoint y: 308, endPoint x: 484, endPoint y: 430, distance: 172.7
click at [484, 430] on div "Renewal Solicitation - 01/25/26 - General Liability, Commercial Umbrella - Laur…" at bounding box center [627, 303] width 522 height 373
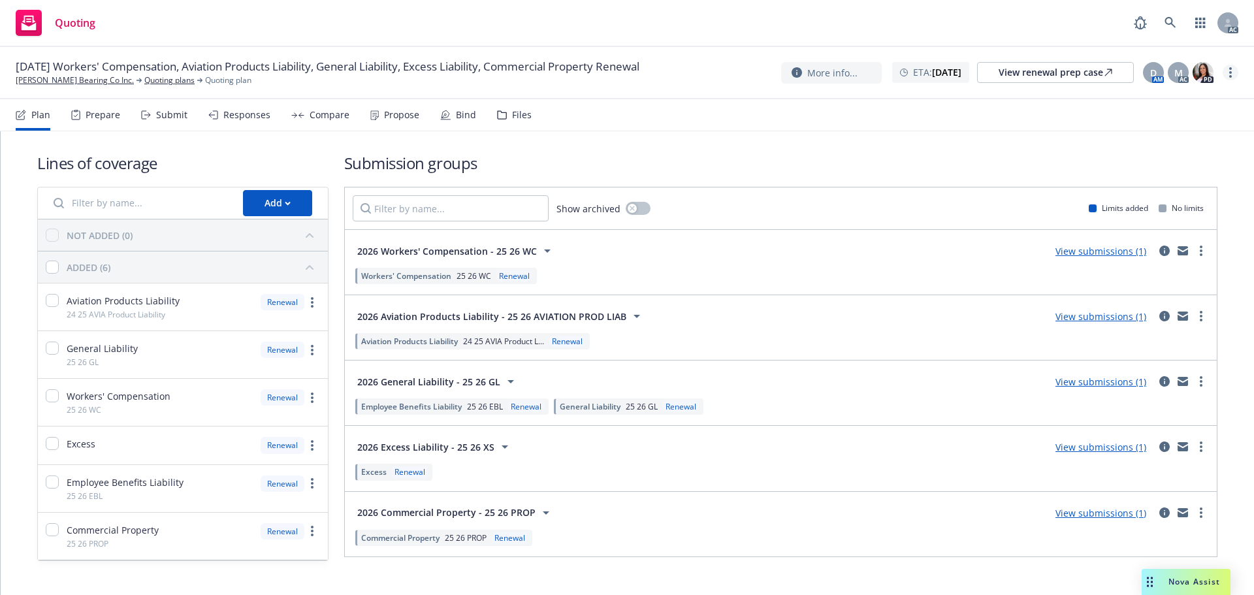
click at [1229, 69] on circle "more" at bounding box center [1230, 68] width 3 height 3
drag, startPoint x: 1163, startPoint y: 97, endPoint x: 1075, endPoint y: 103, distance: 87.7
click at [1163, 97] on link "Copy logging email" at bounding box center [1165, 99] width 146 height 26
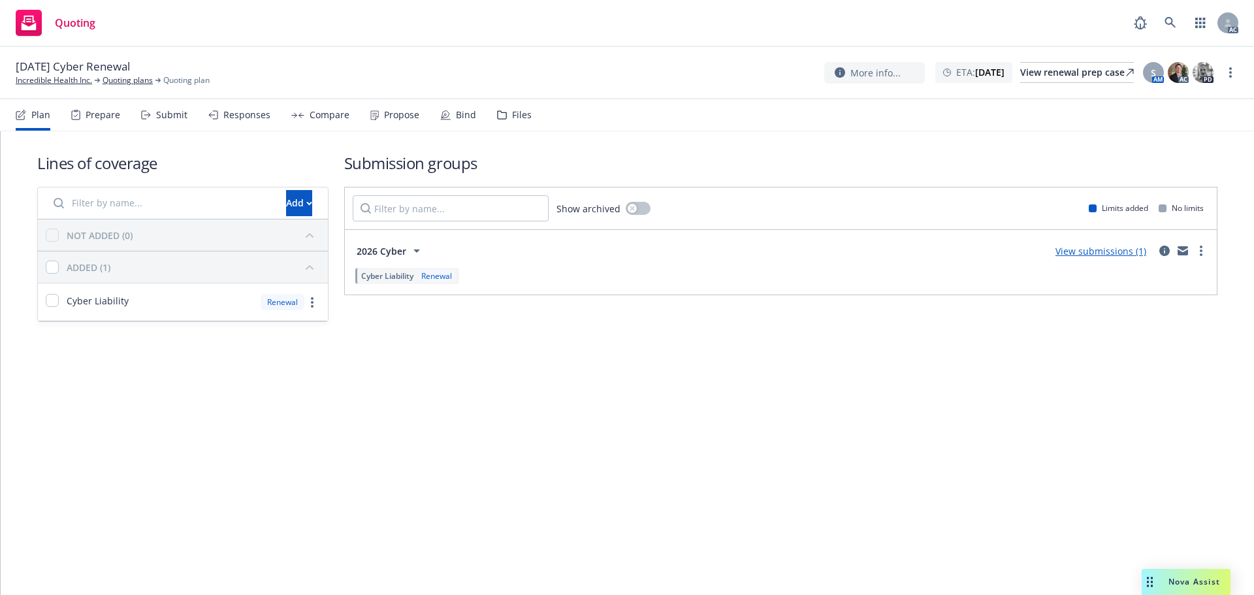
click at [175, 116] on div "Submit" at bounding box center [171, 115] width 31 height 10
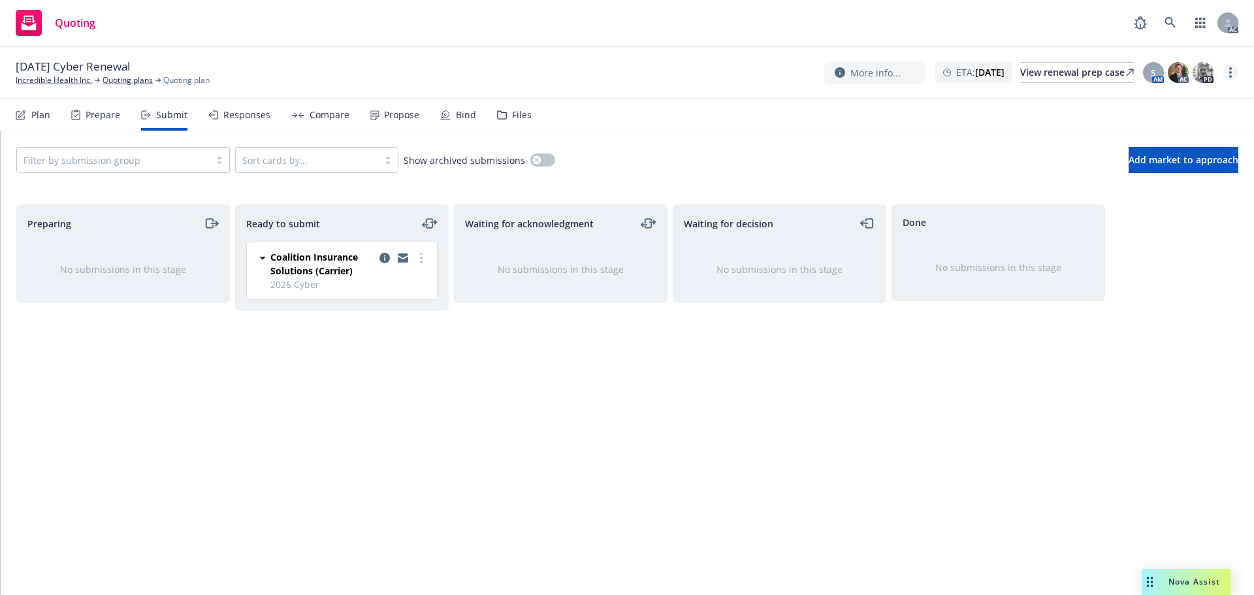
click at [1234, 77] on link "more" at bounding box center [1230, 73] width 16 height 16
click at [1159, 99] on link "Copy logging email" at bounding box center [1165, 100] width 146 height 26
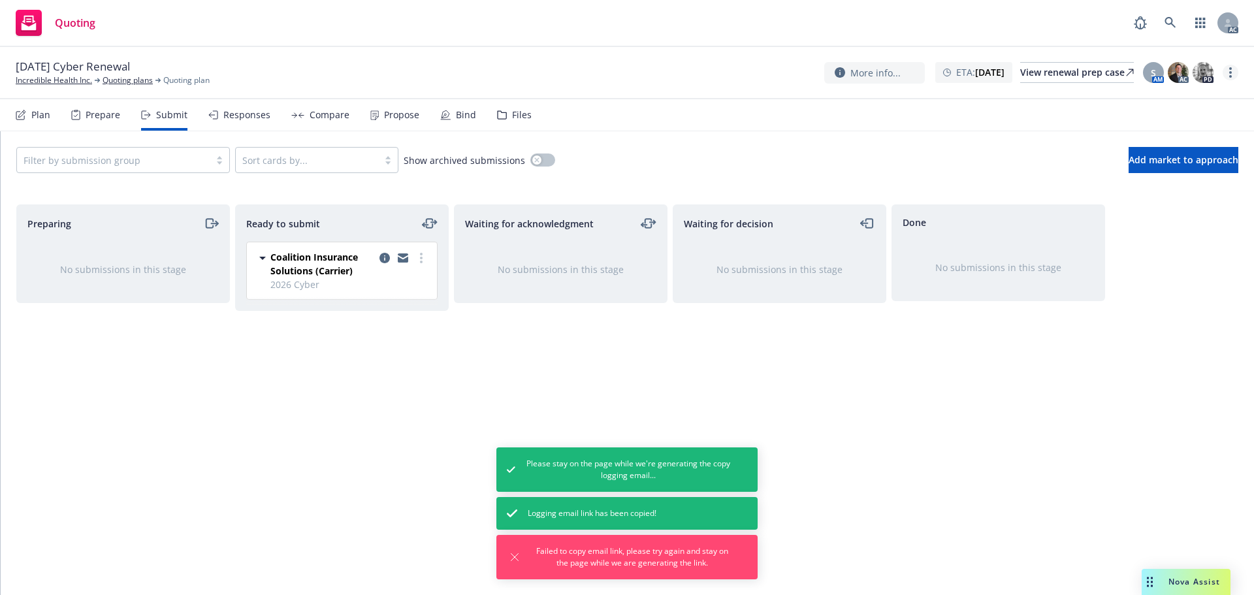
click at [1234, 72] on link "more" at bounding box center [1230, 73] width 16 height 16
click at [1170, 95] on link "Copy logging email" at bounding box center [1165, 99] width 146 height 26
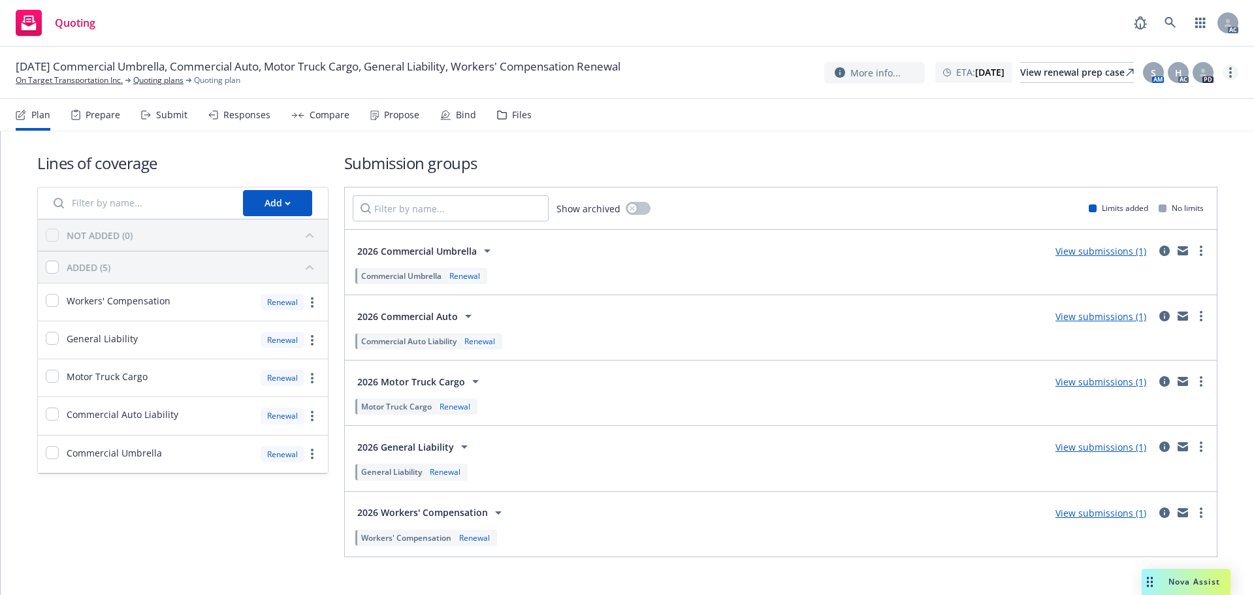
click at [1230, 75] on circle "more" at bounding box center [1230, 76] width 3 height 3
click at [1167, 95] on link "Copy logging email" at bounding box center [1165, 99] width 146 height 26
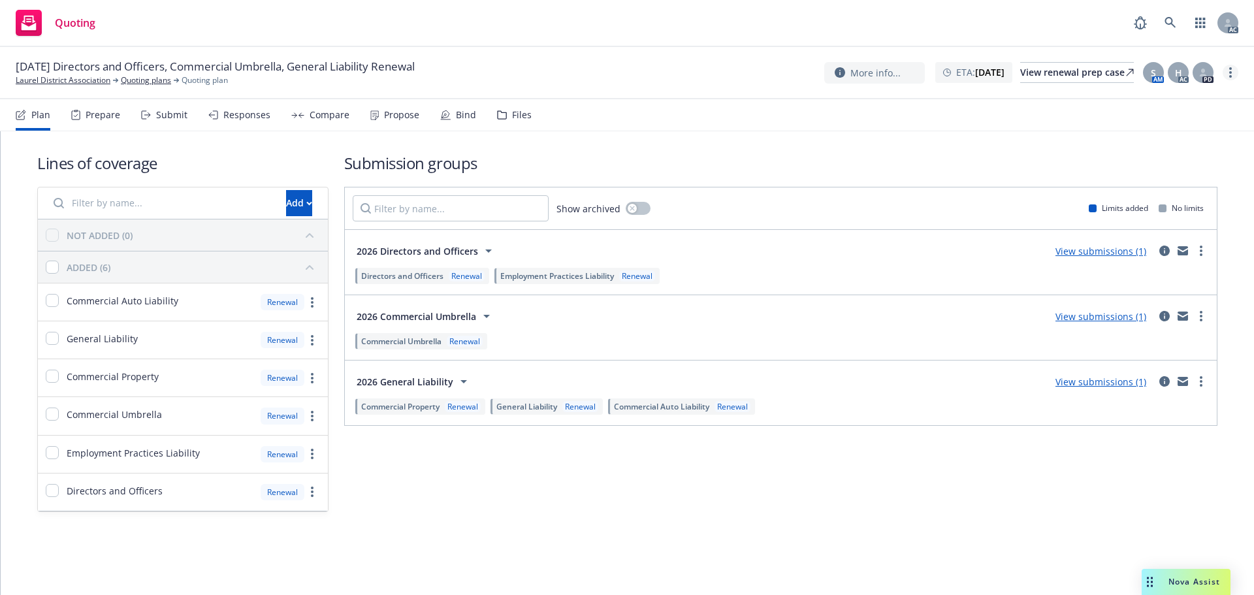
click at [1228, 72] on link "more" at bounding box center [1230, 73] width 16 height 16
drag, startPoint x: 1169, startPoint y: 95, endPoint x: 1042, endPoint y: 89, distance: 127.5
click at [1169, 96] on link "Copy logging email" at bounding box center [1165, 99] width 146 height 26
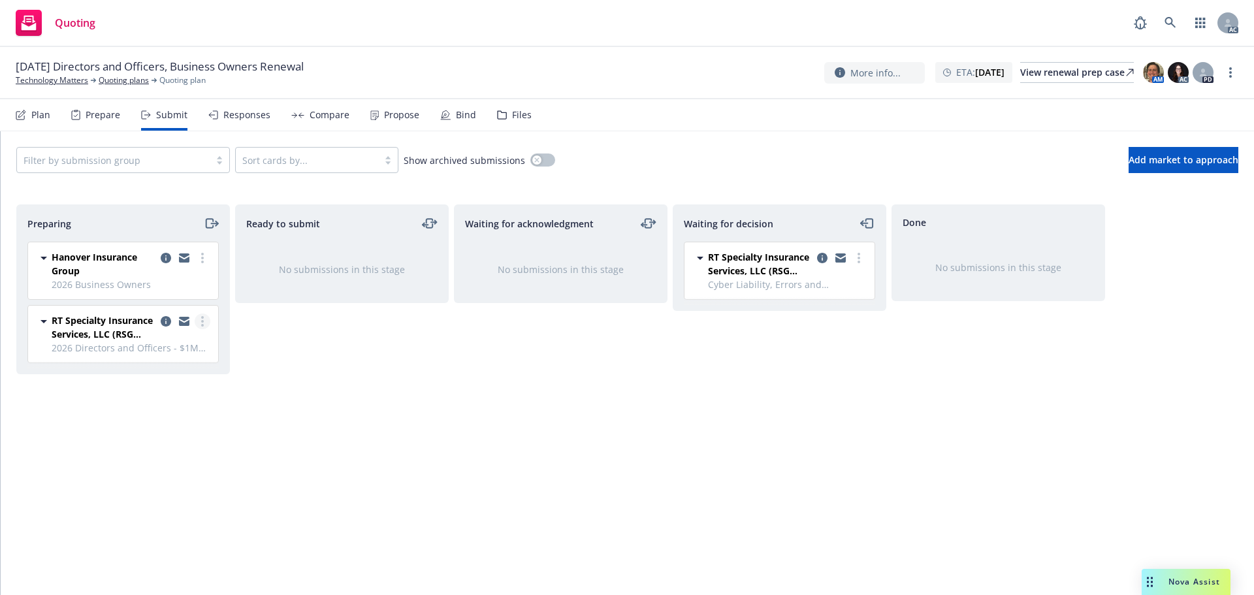
click at [207, 318] on link "more" at bounding box center [203, 321] width 16 height 16
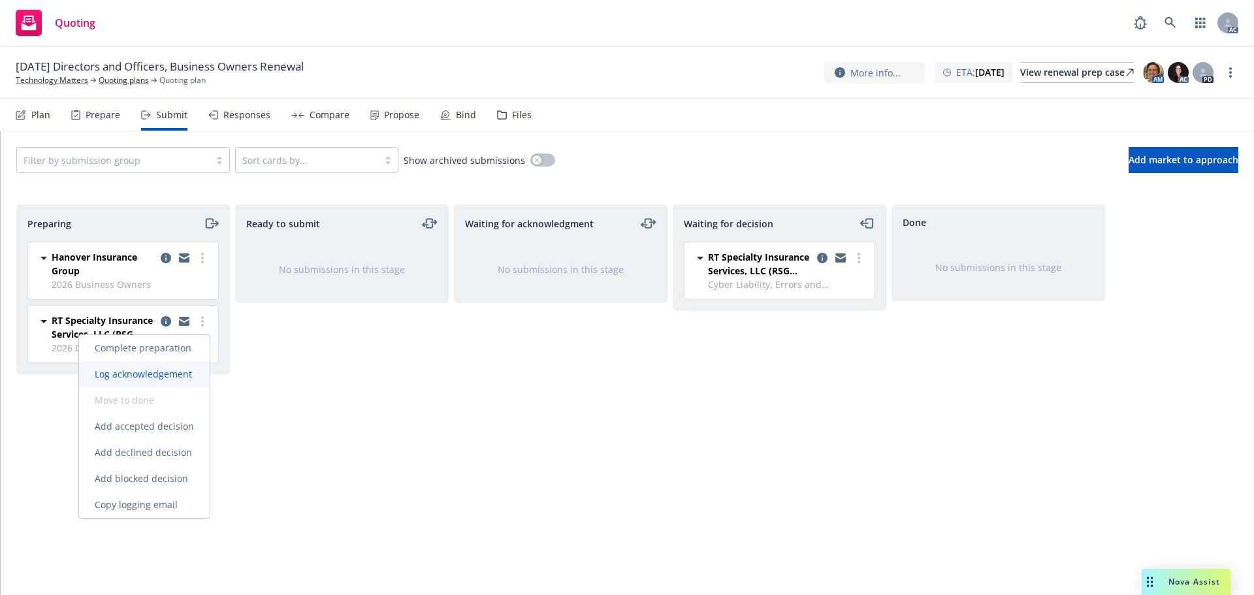
click at [162, 373] on span "Log acknowledgement" at bounding box center [143, 374] width 129 height 12
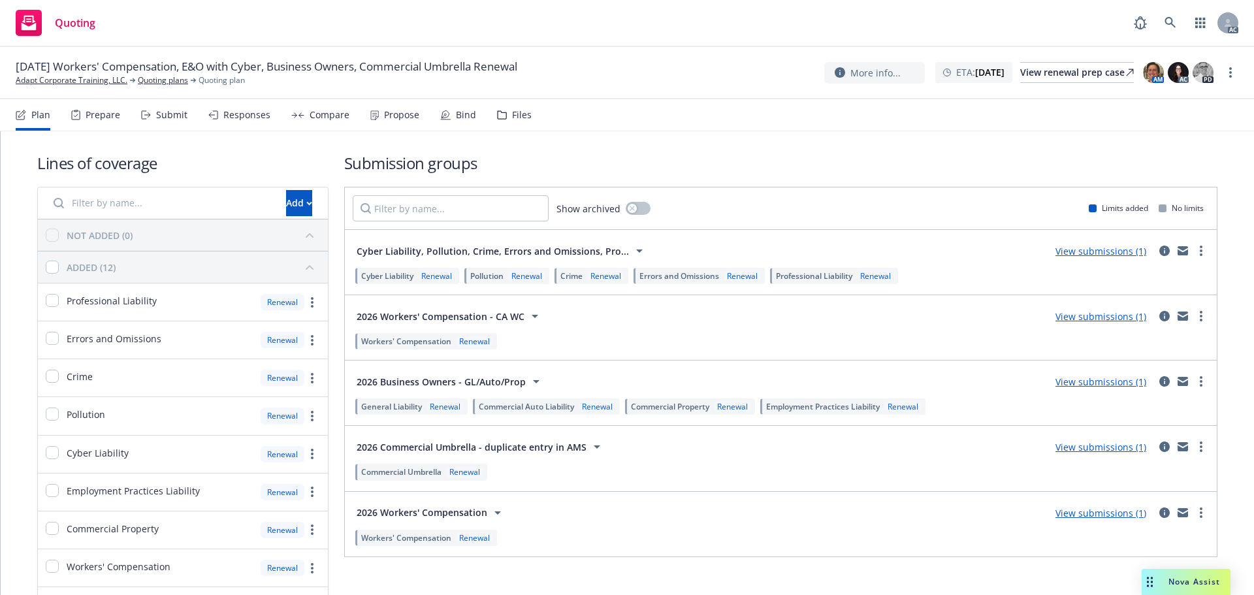
click at [159, 127] on div "Submit" at bounding box center [164, 114] width 46 height 31
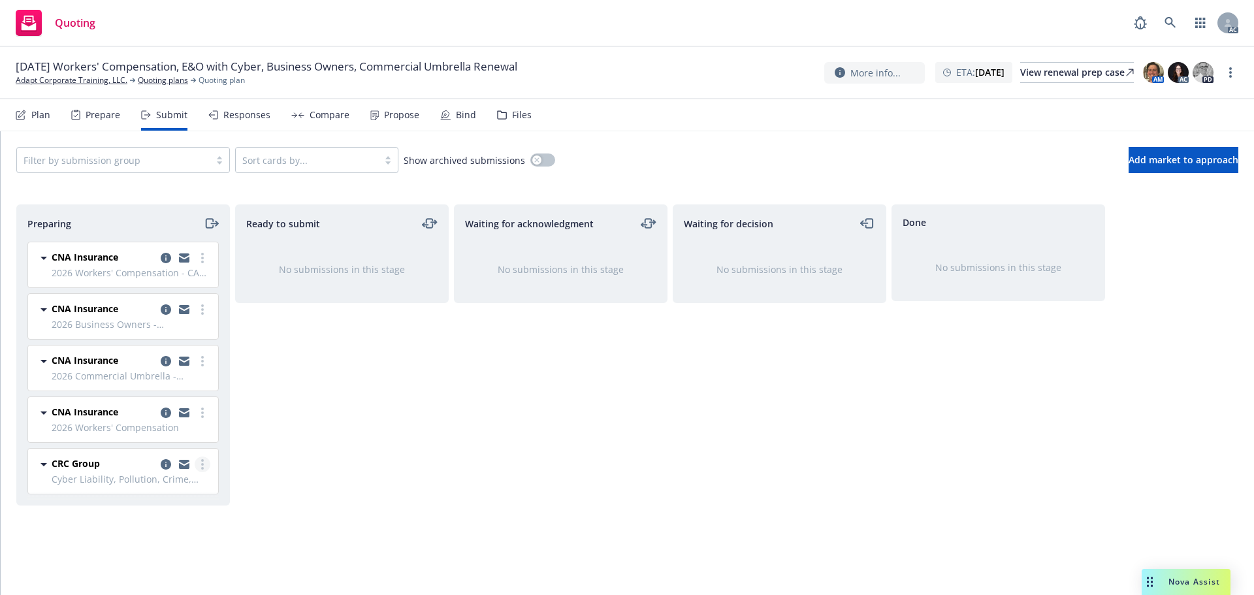
click at [200, 465] on link "more" at bounding box center [203, 464] width 16 height 16
click at [161, 307] on span "Log acknowledgement" at bounding box center [143, 306] width 129 height 12
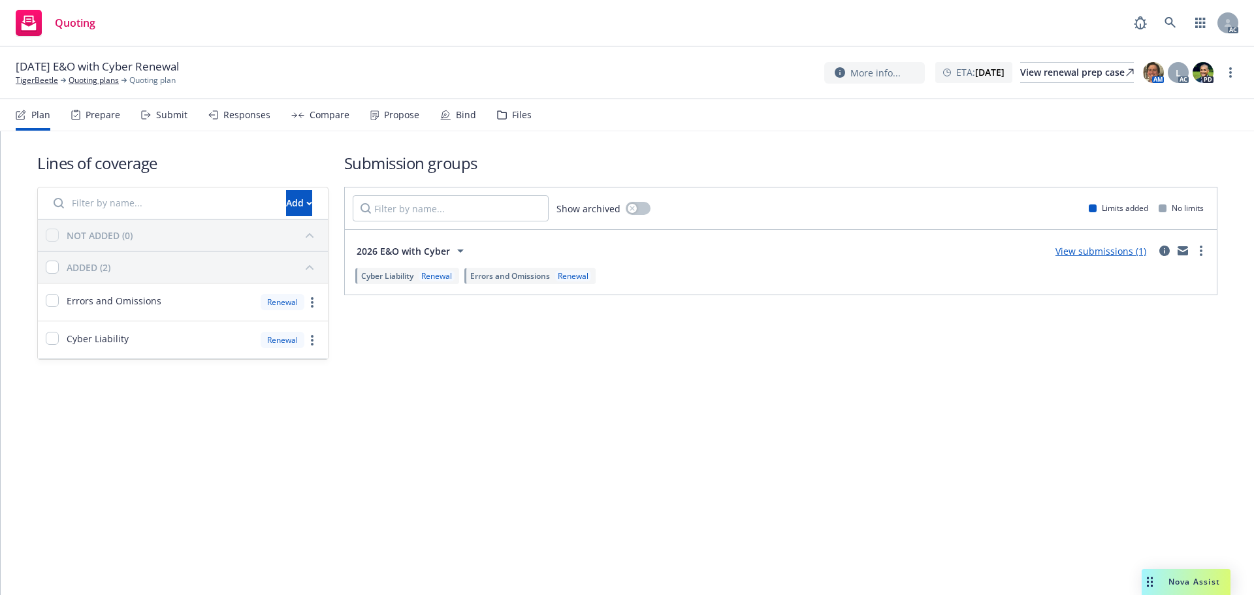
click at [163, 112] on div "Submit" at bounding box center [171, 115] width 31 height 10
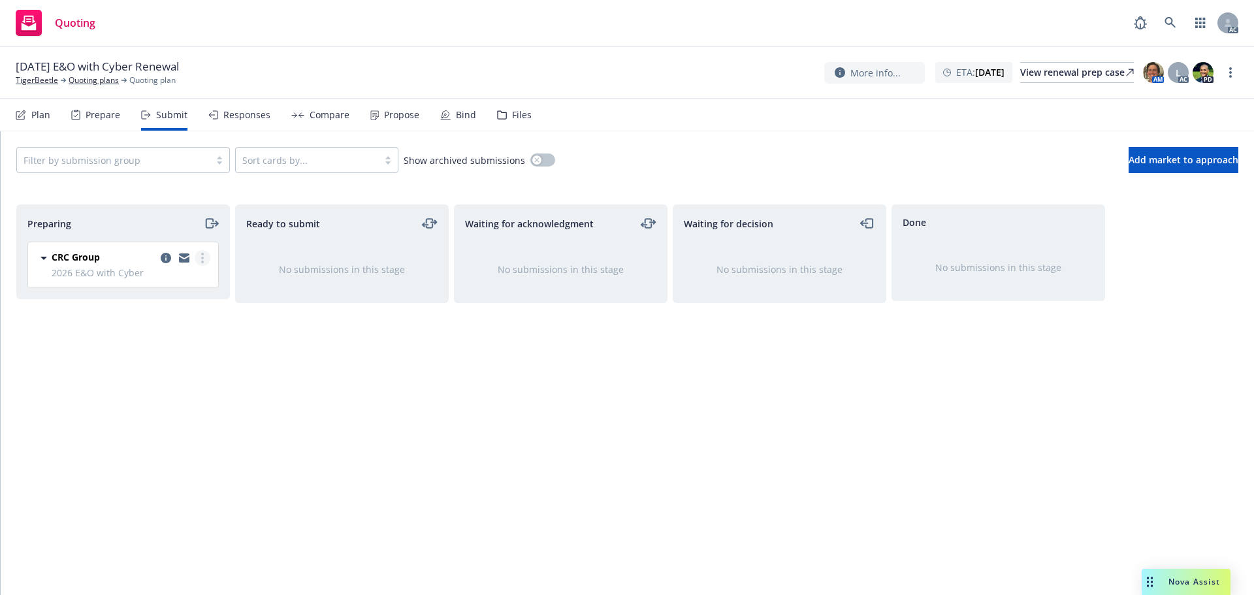
click at [204, 254] on link "more" at bounding box center [203, 258] width 16 height 16
click at [157, 320] on link "Log acknowledgement" at bounding box center [144, 311] width 131 height 26
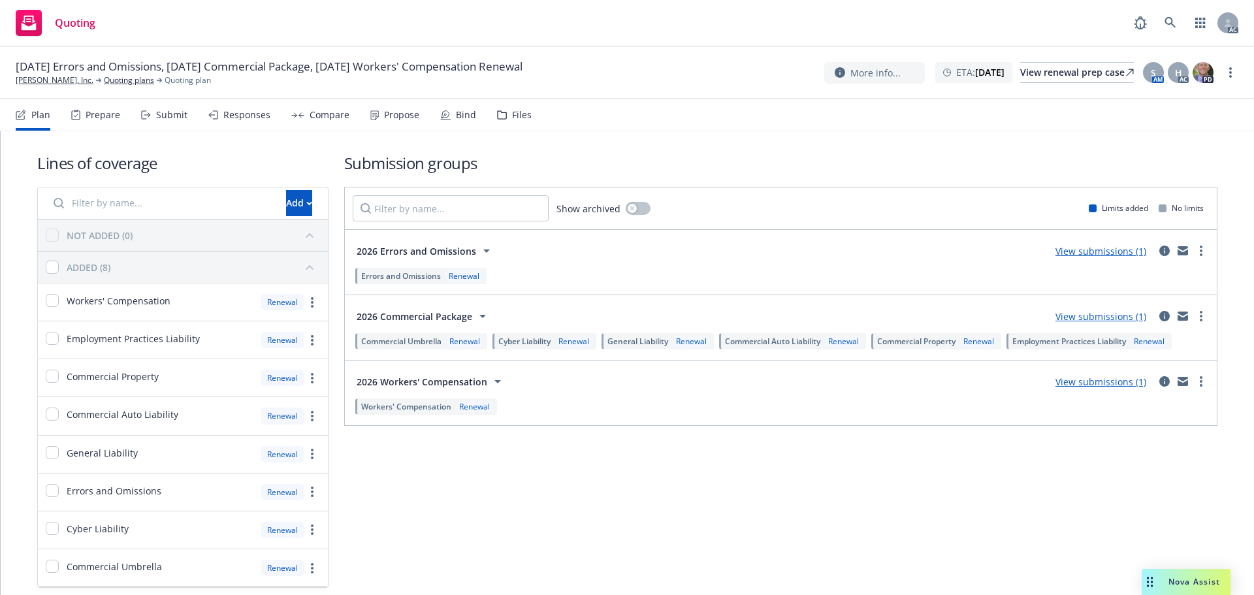
click at [166, 113] on div "Submit" at bounding box center [171, 115] width 31 height 10
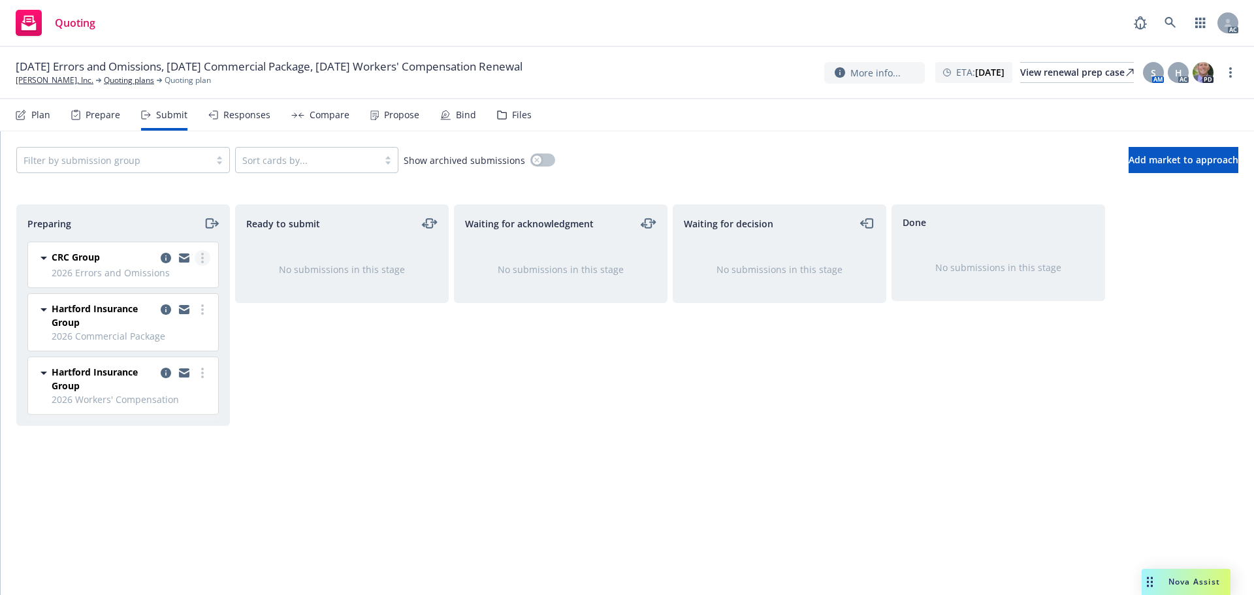
click at [195, 257] on link "more" at bounding box center [203, 258] width 16 height 16
click at [177, 309] on span "Log acknowledgement" at bounding box center [143, 310] width 129 height 12
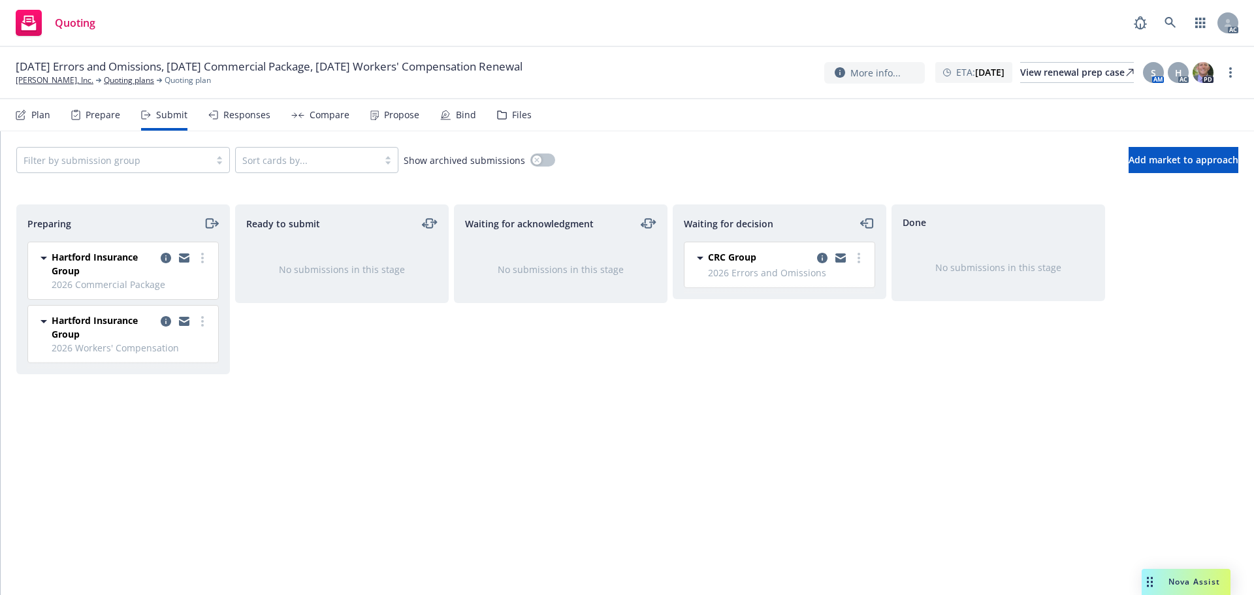
click at [203, 254] on circle "more" at bounding box center [202, 254] width 3 height 3
click at [164, 318] on link "Log acknowledgement" at bounding box center [144, 311] width 131 height 26
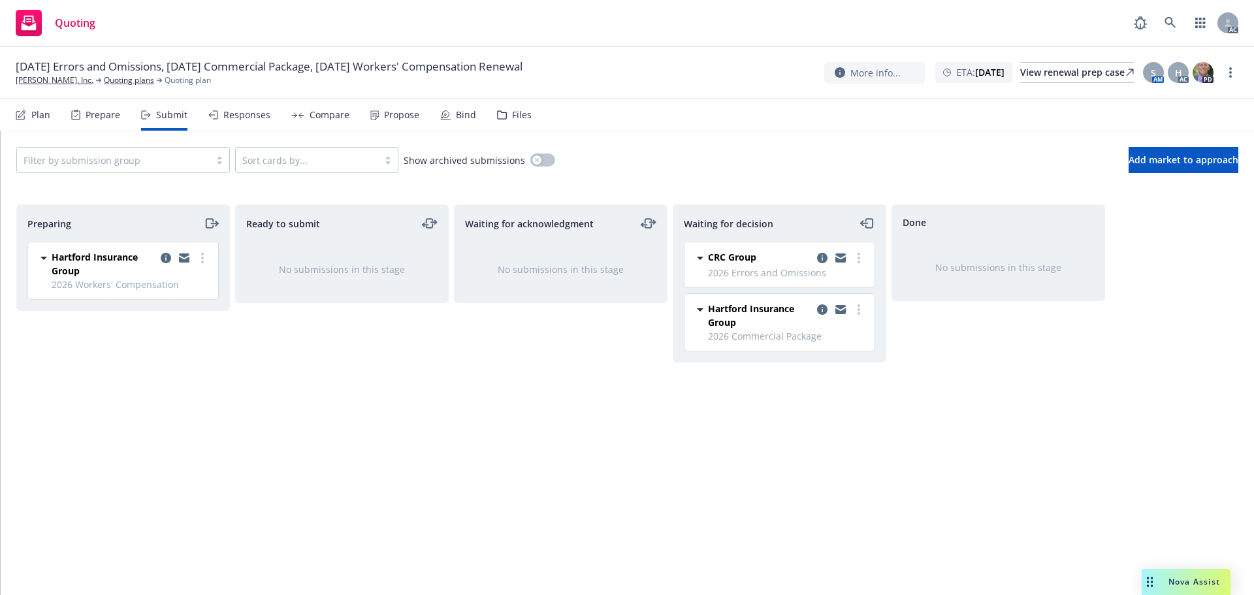
click at [205, 257] on link "more" at bounding box center [203, 258] width 16 height 16
click at [172, 315] on span "Log acknowledgement" at bounding box center [143, 310] width 129 height 12
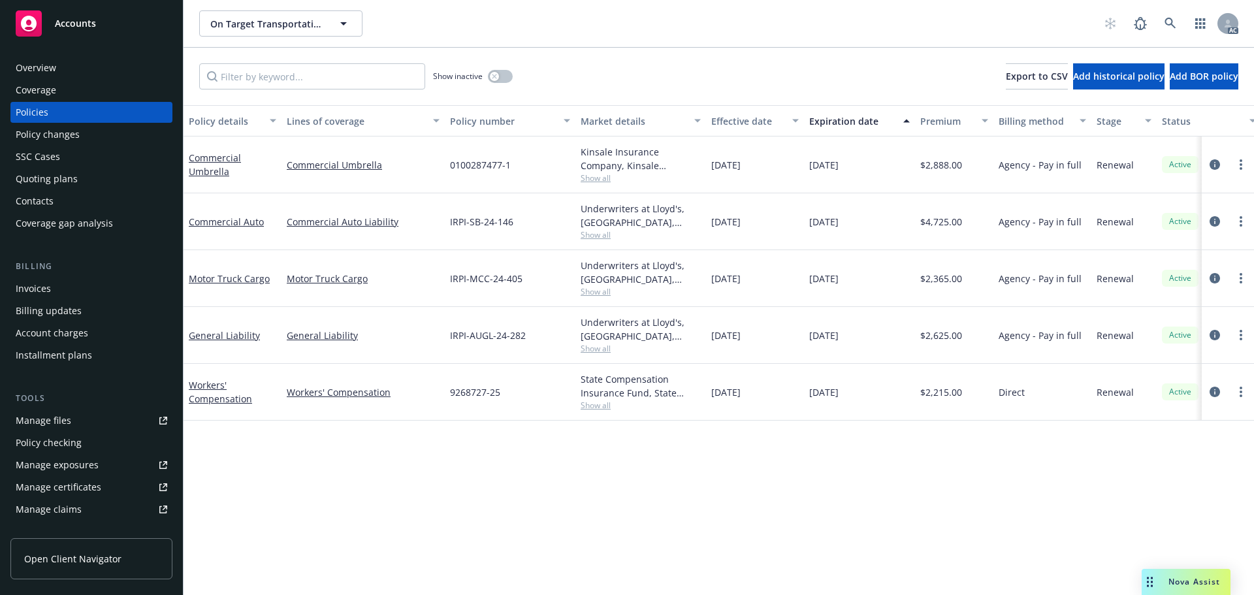
scroll to position [0, 190]
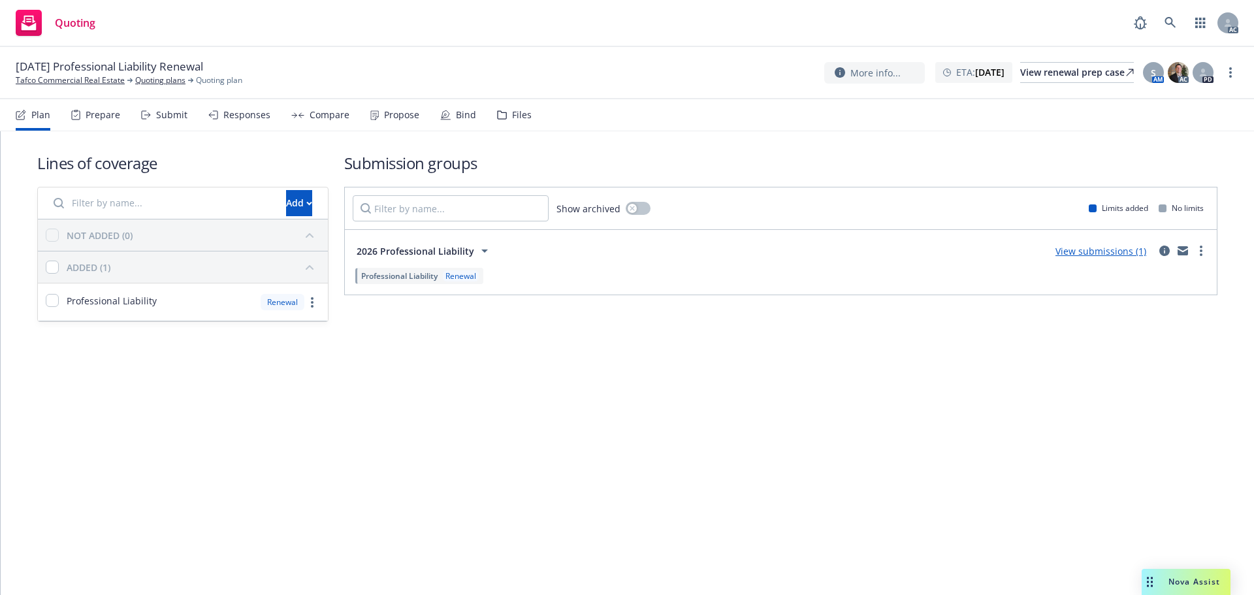
click at [148, 120] on div "Submit" at bounding box center [164, 114] width 46 height 31
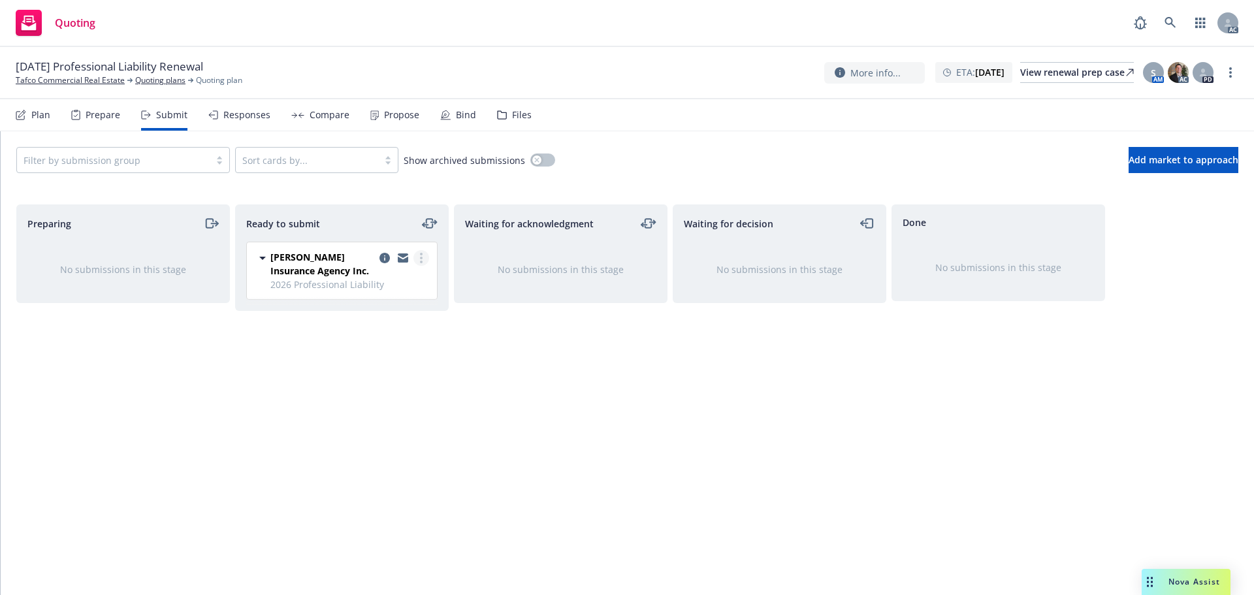
click at [418, 257] on link "more" at bounding box center [421, 258] width 16 height 16
click at [379, 319] on link "Log acknowledgement" at bounding box center [363, 311] width 131 height 26
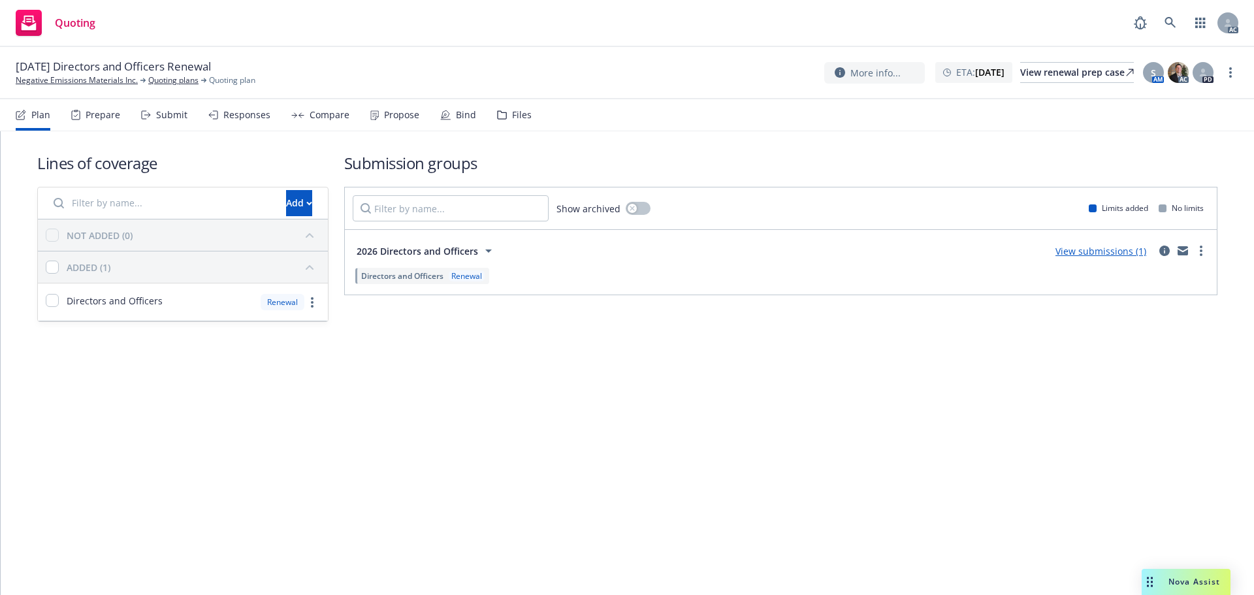
click at [156, 116] on div "Submit" at bounding box center [171, 115] width 31 height 10
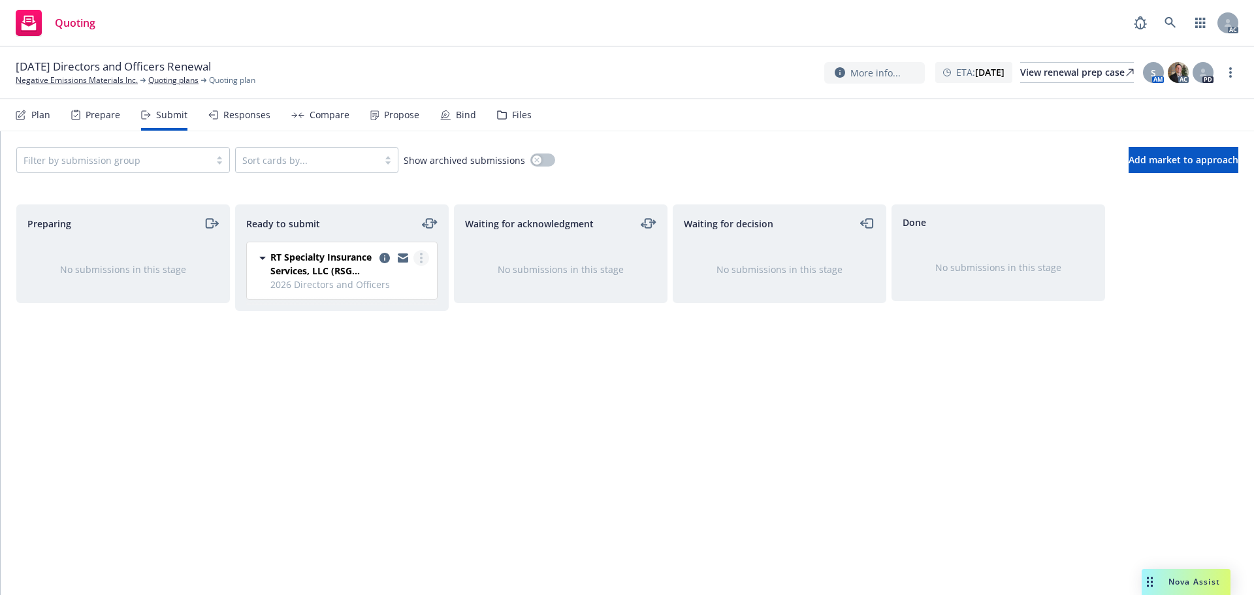
click at [417, 255] on link "more" at bounding box center [421, 258] width 16 height 16
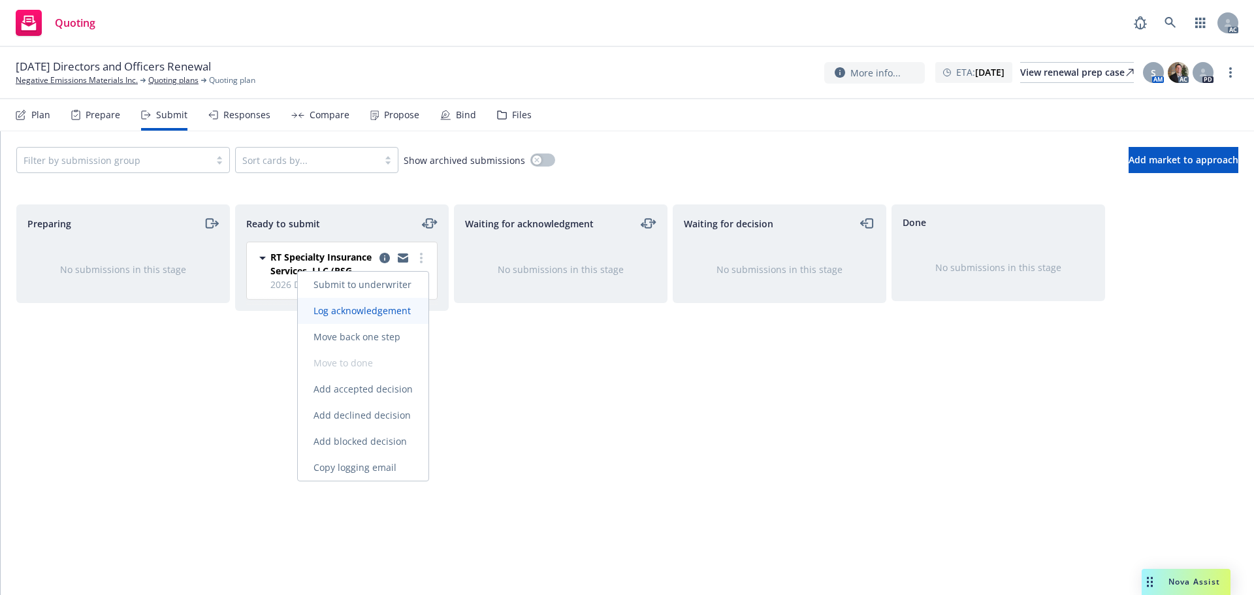
click at [383, 315] on span "Log acknowledgement" at bounding box center [362, 310] width 129 height 12
